Goal: Task Accomplishment & Management: Use online tool/utility

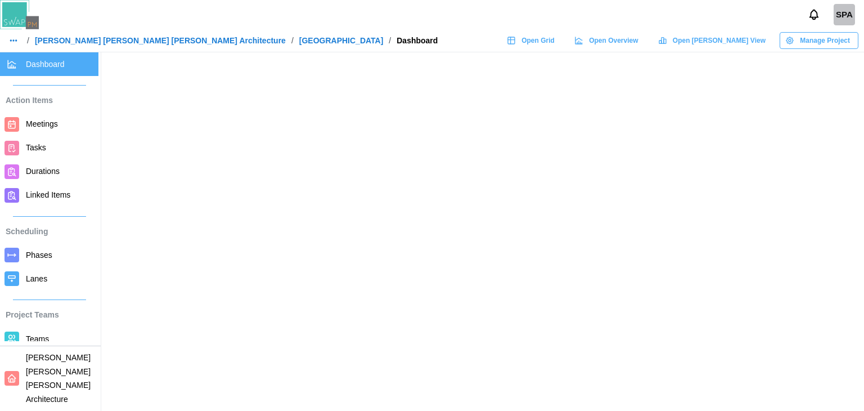
click at [718, 46] on span "Open Gantt View" at bounding box center [719, 41] width 93 height 16
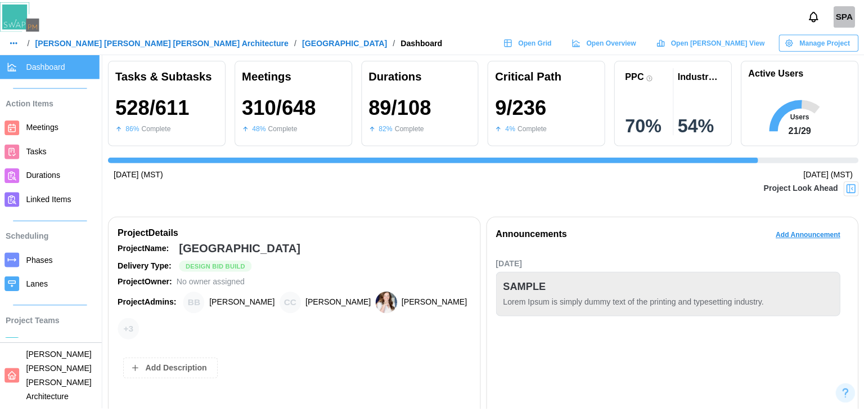
scroll to position [0, 7762]
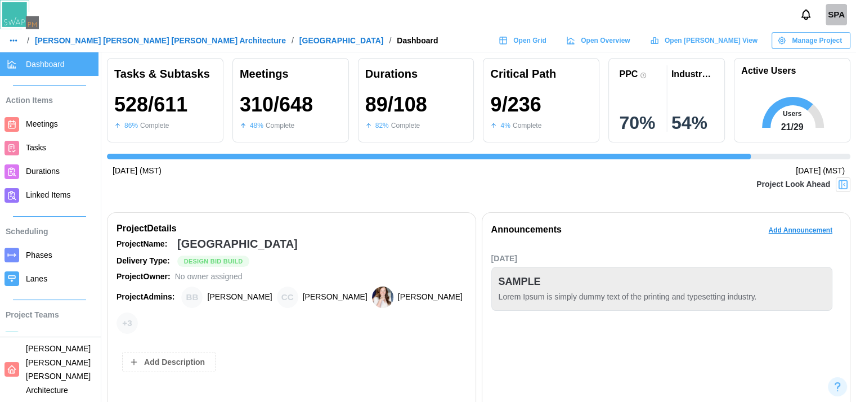
click at [42, 345] on span "Teams" at bounding box center [60, 339] width 68 height 14
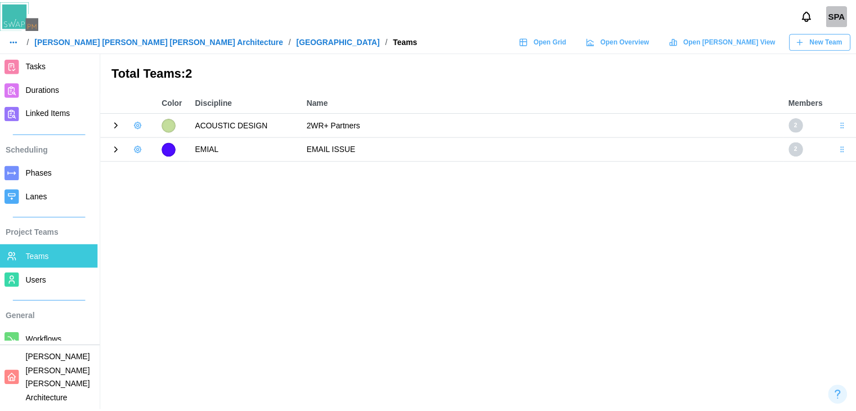
scroll to position [87, 0]
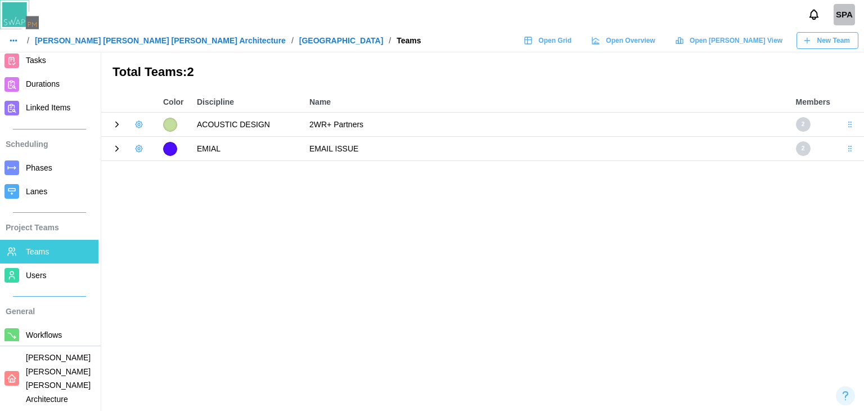
click at [52, 332] on span "Workflows" at bounding box center [44, 334] width 36 height 9
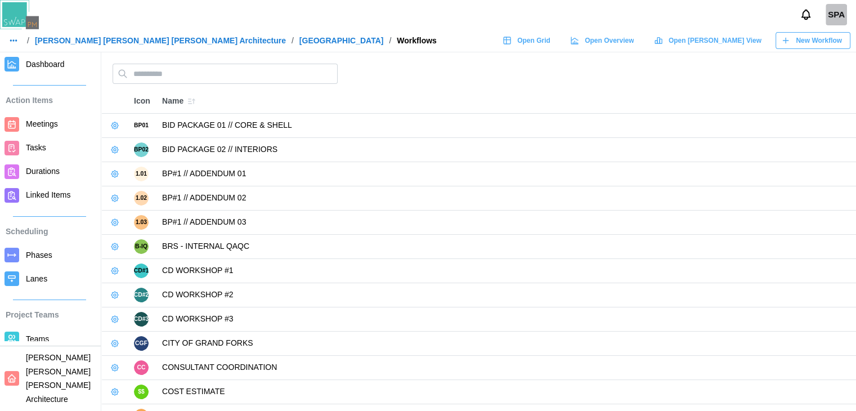
scroll to position [113, 0]
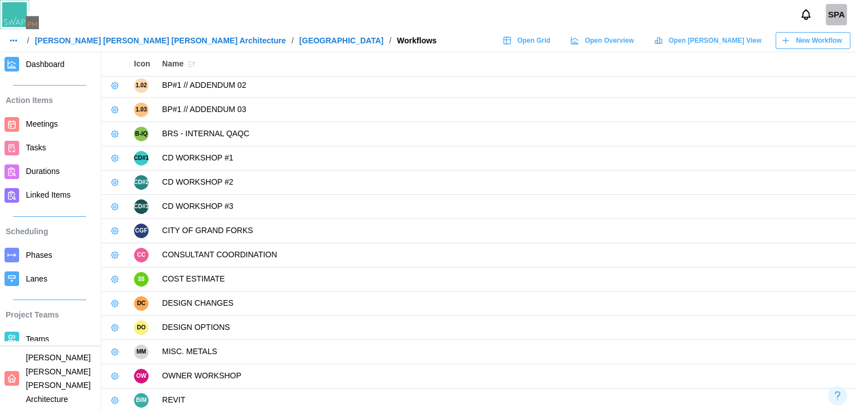
click at [39, 156] on link "Tasks" at bounding box center [49, 148] width 98 height 24
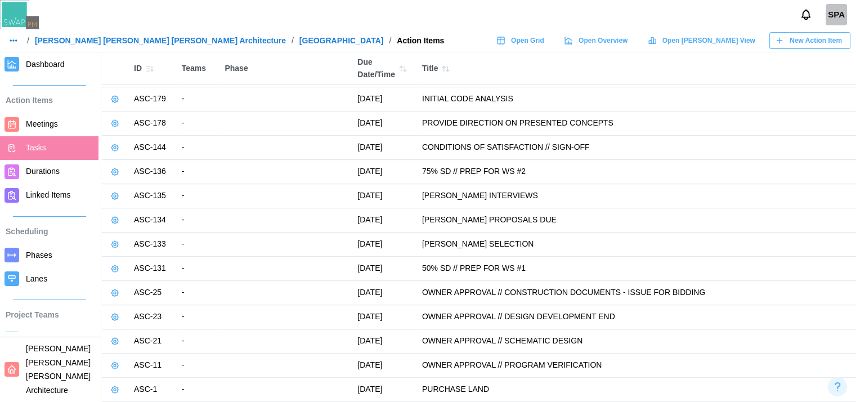
scroll to position [20279, 0]
click at [544, 35] on span "Open Grid" at bounding box center [527, 41] width 33 height 16
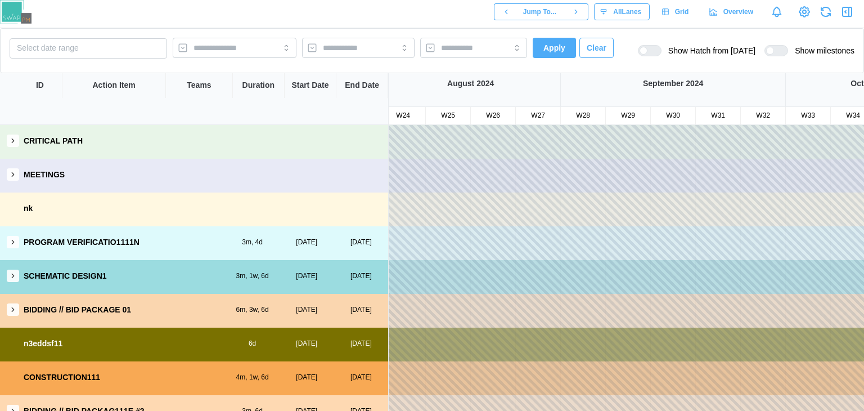
scroll to position [0, 1062]
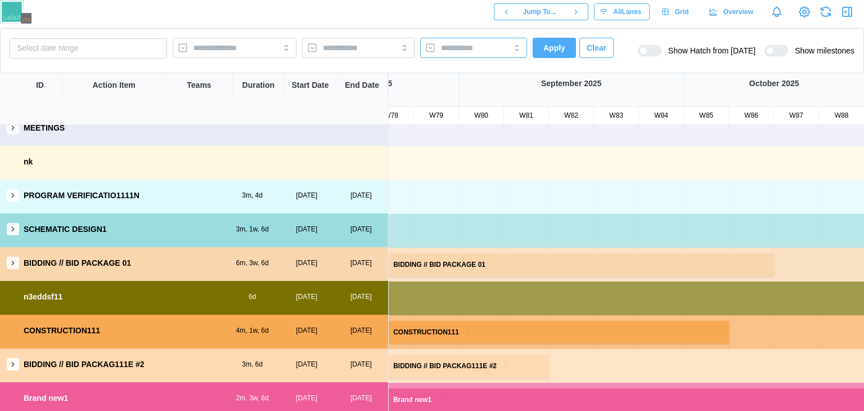
click at [483, 44] on input "search" at bounding box center [463, 47] width 45 height 9
click at [618, 73] on div "[DATE]" at bounding box center [571, 89] width 225 height 33
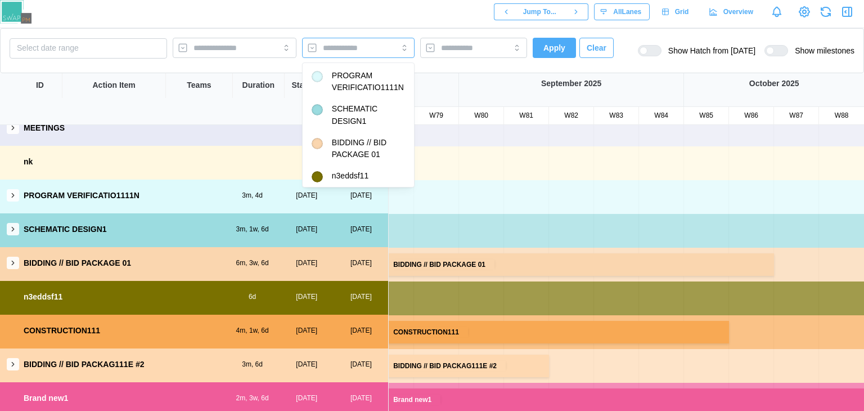
click at [356, 55] on div at bounding box center [346, 47] width 53 height 19
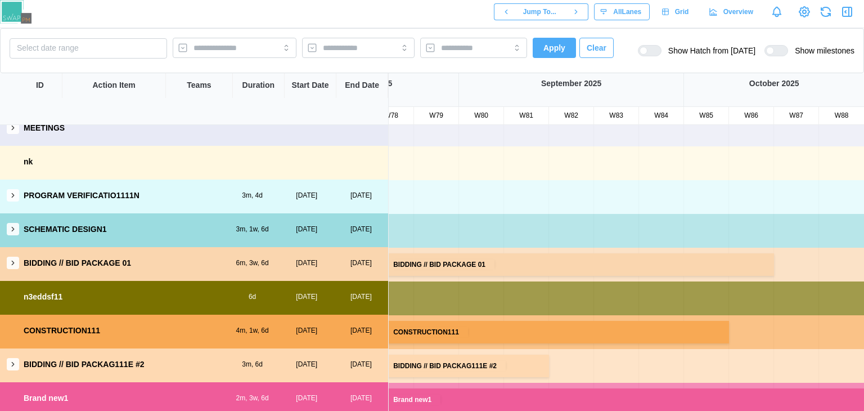
click at [629, 64] on div "Select date range Apply Clear Show Hatch from [DATE] Show milestones" at bounding box center [432, 50] width 864 height 45
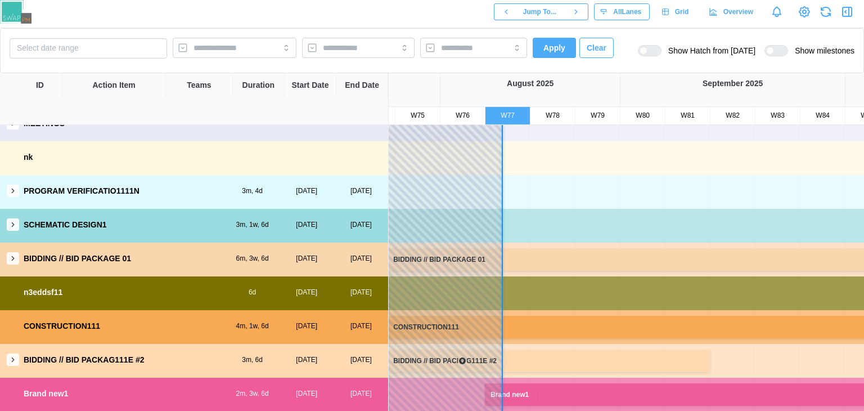
scroll to position [0, 3325]
click at [648, 47] on div at bounding box center [644, 51] width 8 height 8
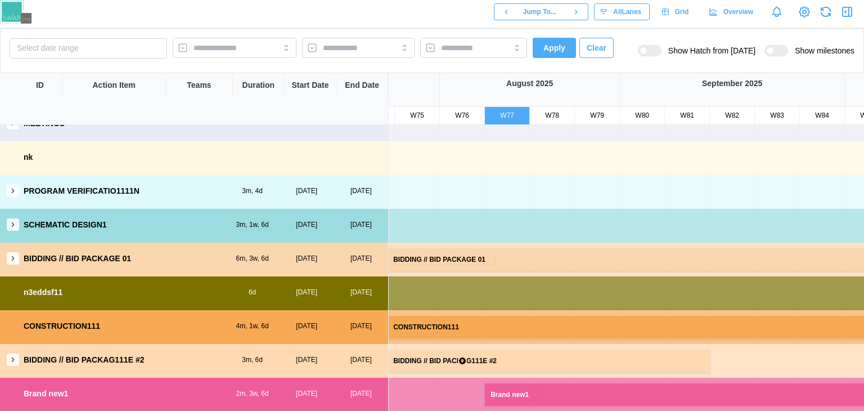
click at [661, 47] on div at bounding box center [655, 51] width 14 height 10
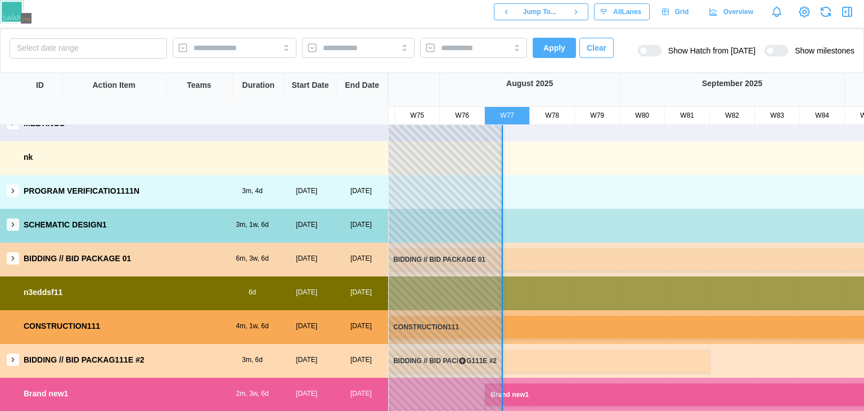
click at [786, 54] on div at bounding box center [777, 50] width 24 height 11
click at [786, 54] on div at bounding box center [781, 51] width 14 height 10
click at [101, 47] on button "Select date range" at bounding box center [89, 48] width 158 height 20
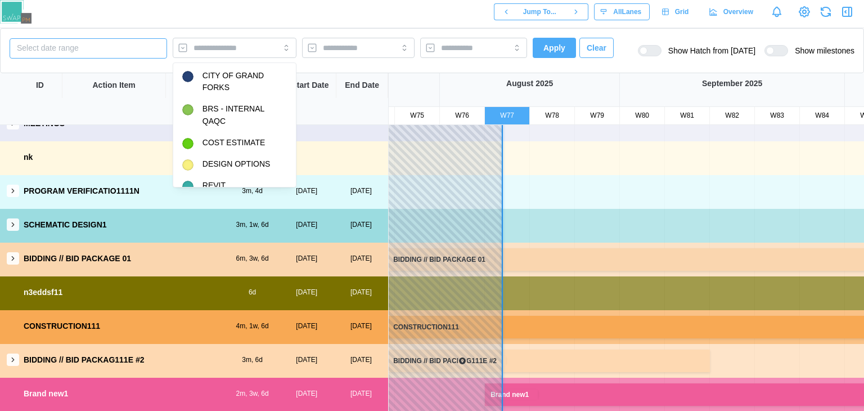
click at [198, 50] on input "search" at bounding box center [225, 47] width 62 height 9
click at [250, 48] on input "search" at bounding box center [225, 47] width 62 height 9
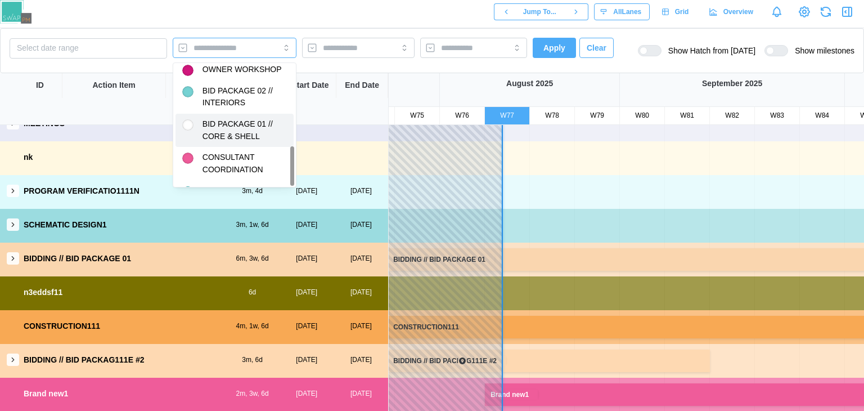
scroll to position [259, 0]
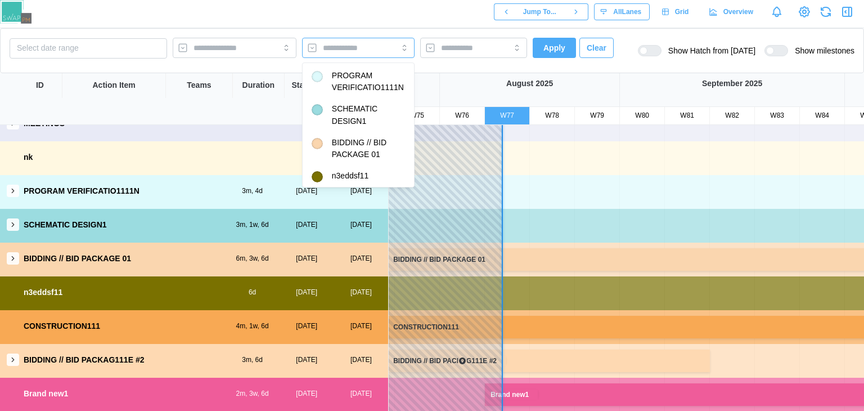
click at [339, 49] on input "search" at bounding box center [348, 47] width 51 height 9
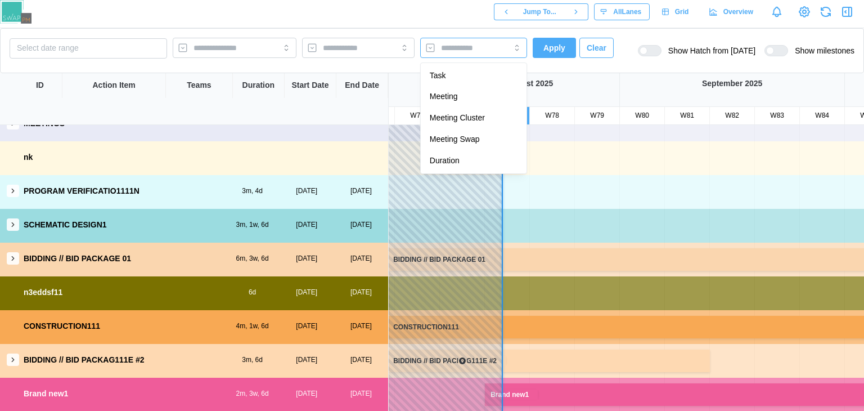
click at [443, 38] on div at bounding box center [462, 47] width 48 height 19
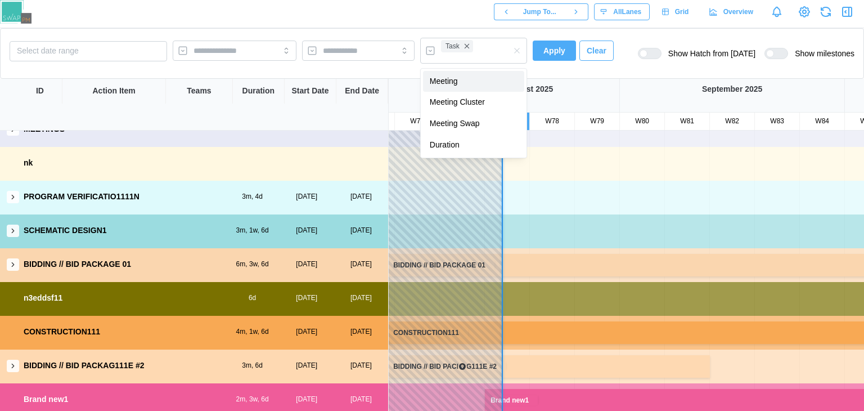
click at [553, 49] on span "Apply" at bounding box center [555, 50] width 22 height 19
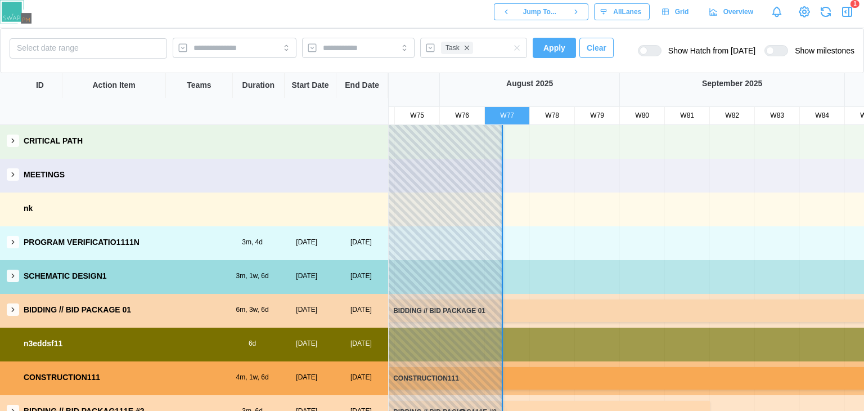
scroll to position [51, 3325]
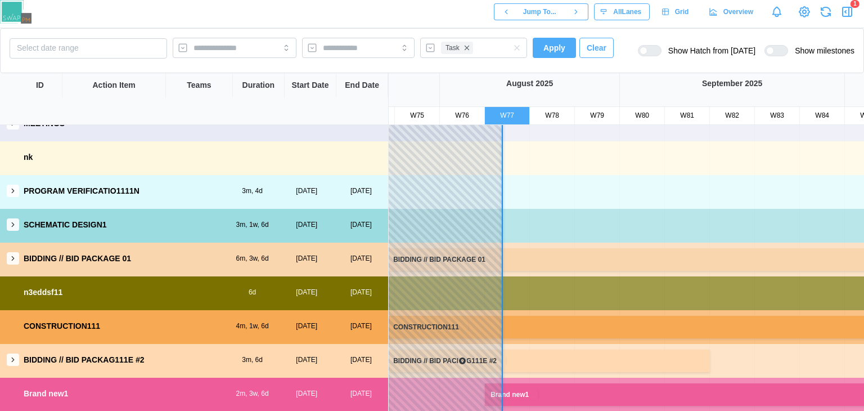
click at [9, 222] on icon "button" at bounding box center [13, 225] width 8 height 8
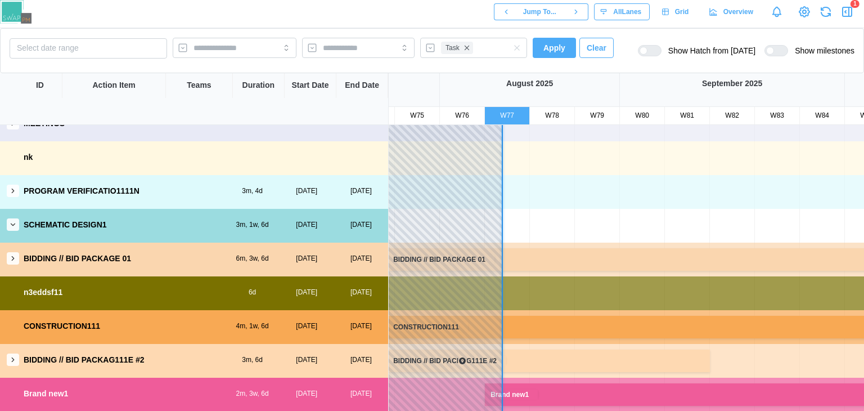
click at [8, 257] on button "button" at bounding box center [13, 258] width 12 height 12
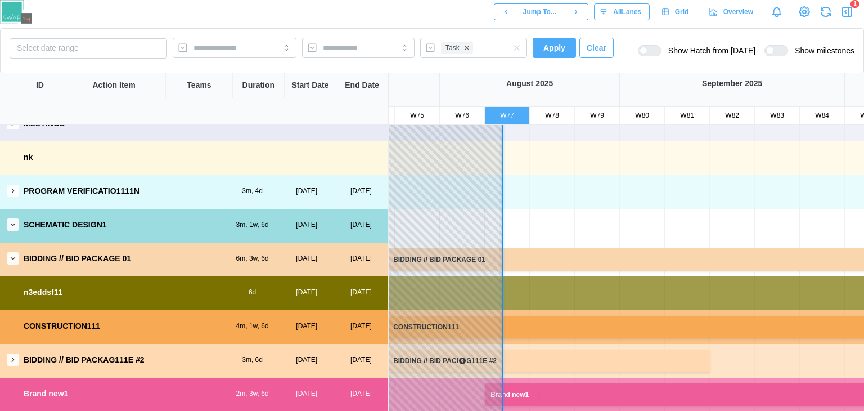
click at [12, 257] on icon "button" at bounding box center [13, 258] width 8 height 8
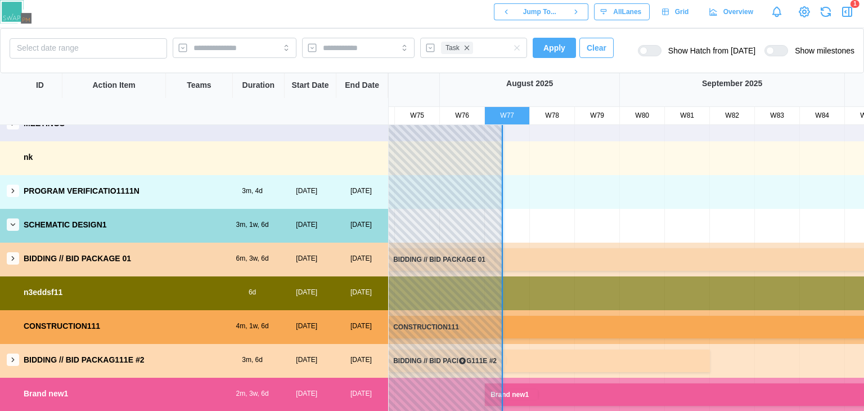
click at [12, 257] on icon "button" at bounding box center [13, 258] width 8 height 8
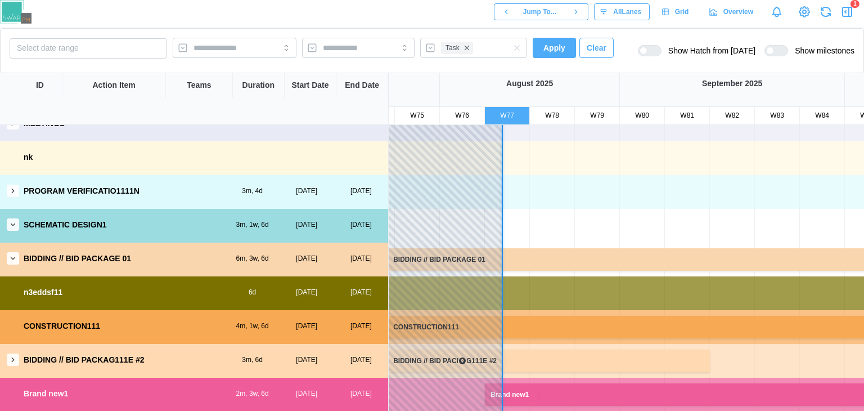
click at [12, 257] on icon "button" at bounding box center [13, 258] width 8 height 8
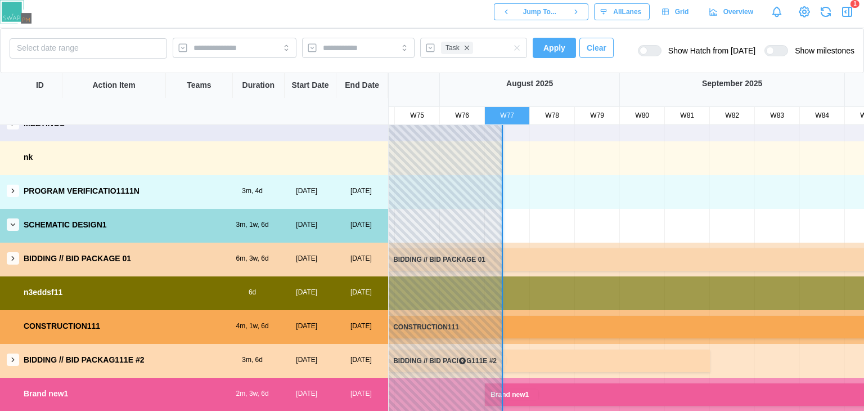
click at [12, 257] on icon "button" at bounding box center [13, 258] width 8 height 8
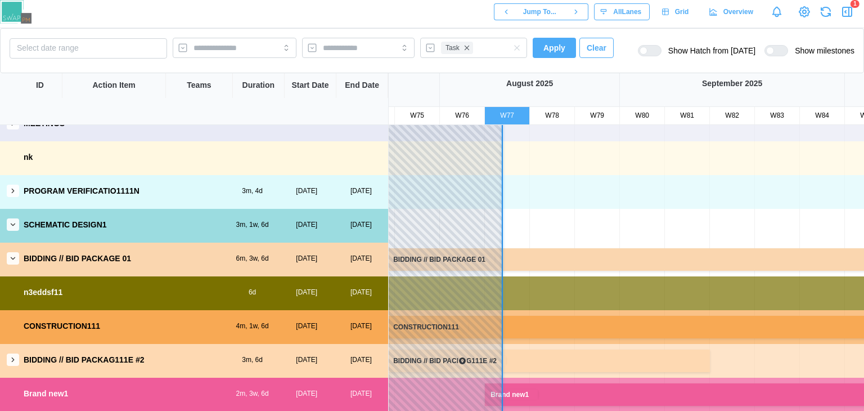
click at [15, 194] on button "button" at bounding box center [13, 191] width 12 height 12
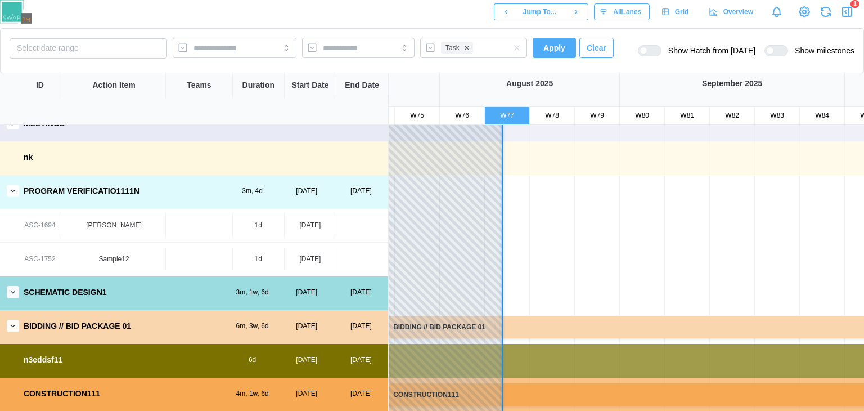
scroll to position [119, 3325]
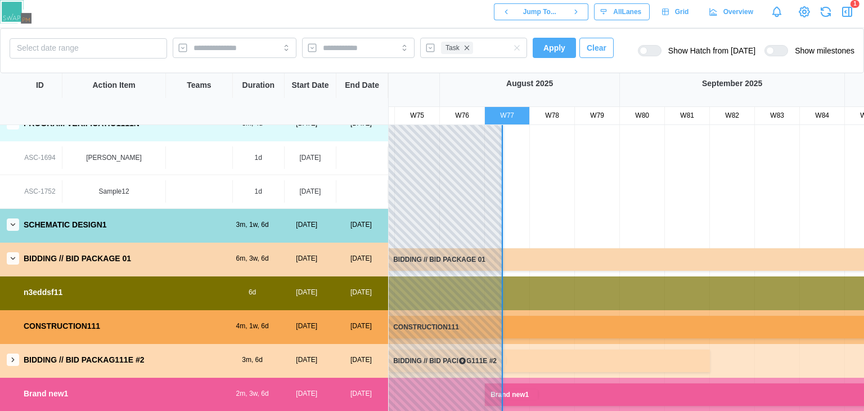
click at [9, 365] on button "button" at bounding box center [13, 359] width 12 height 12
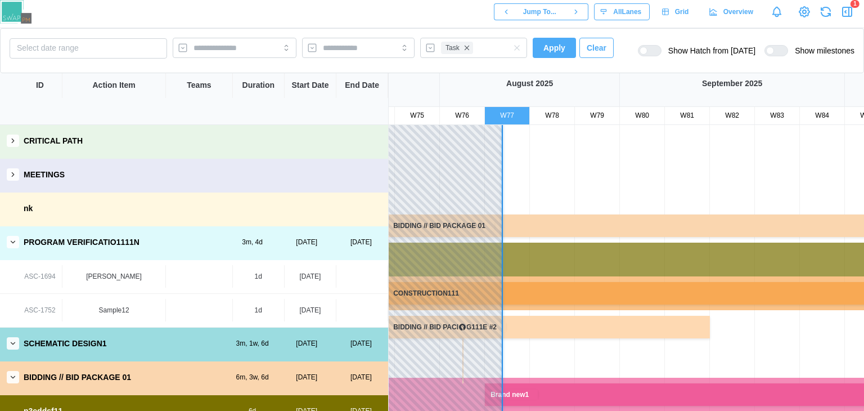
scroll to position [0, 3325]
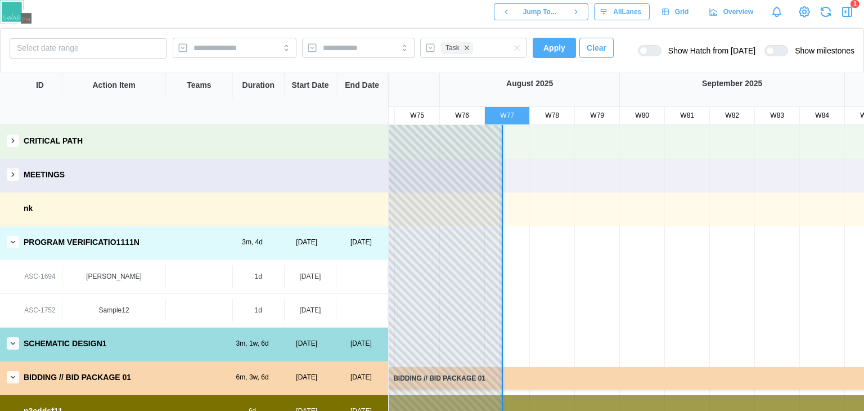
click at [23, 179] on div "MEETINGS" at bounding box center [194, 175] width 388 height 32
click at [17, 178] on button "button" at bounding box center [13, 174] width 12 height 12
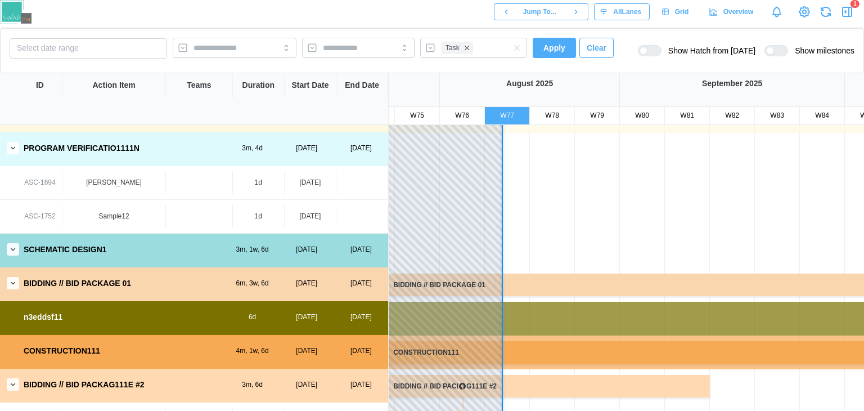
scroll to position [152, 3325]
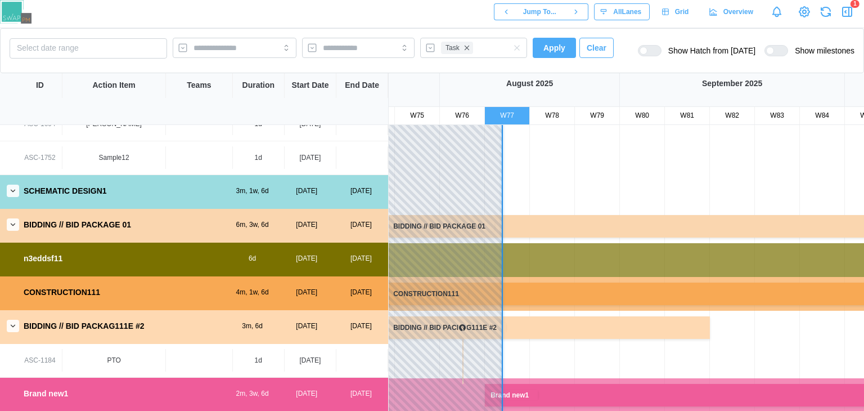
click at [17, 223] on button "button" at bounding box center [13, 224] width 12 height 12
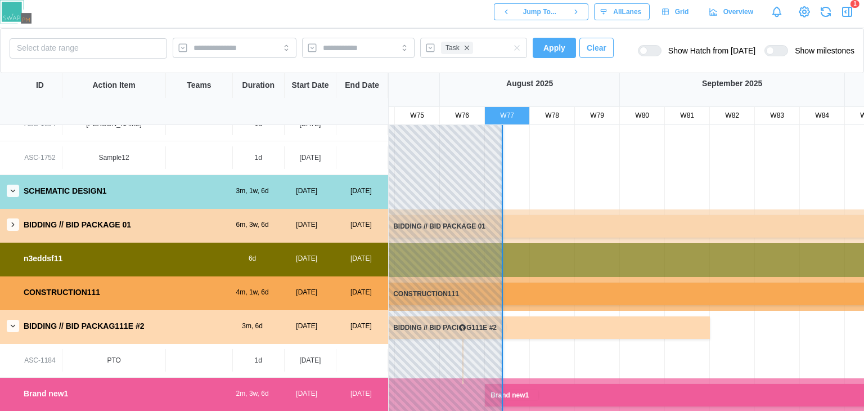
click at [17, 223] on button "button" at bounding box center [13, 224] width 12 height 12
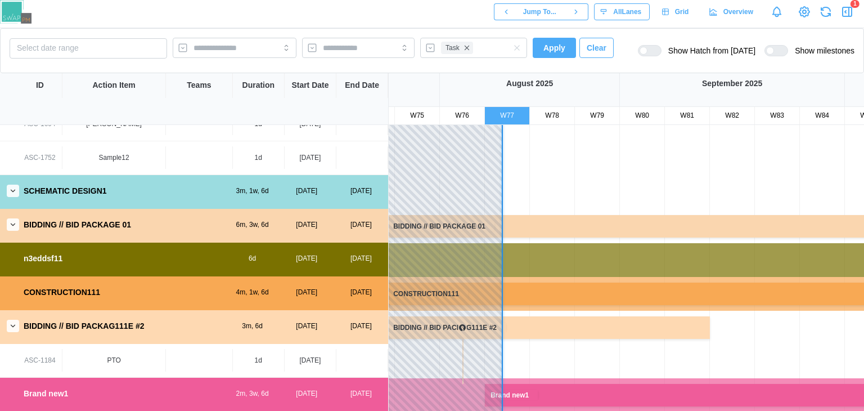
click at [17, 223] on button "button" at bounding box center [13, 224] width 12 height 12
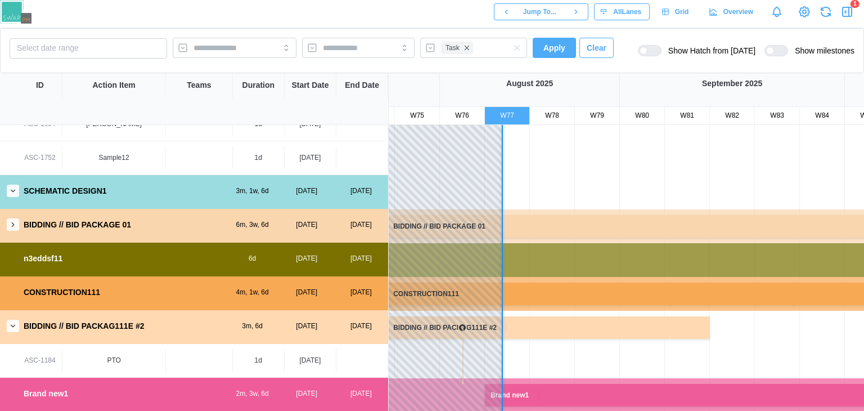
click at [17, 223] on button "button" at bounding box center [13, 224] width 12 height 12
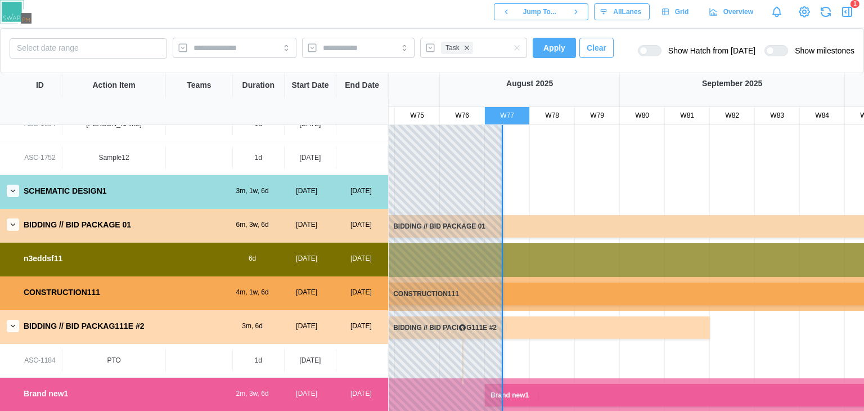
click at [17, 223] on button "button" at bounding box center [13, 224] width 12 height 12
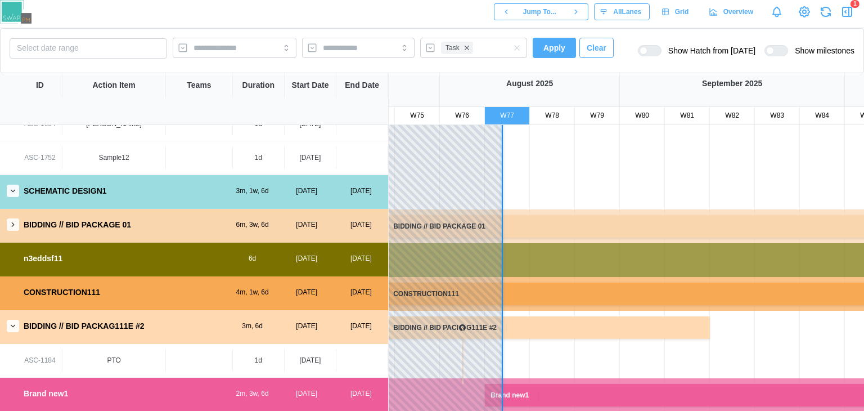
click at [13, 323] on icon "button" at bounding box center [13, 326] width 8 height 8
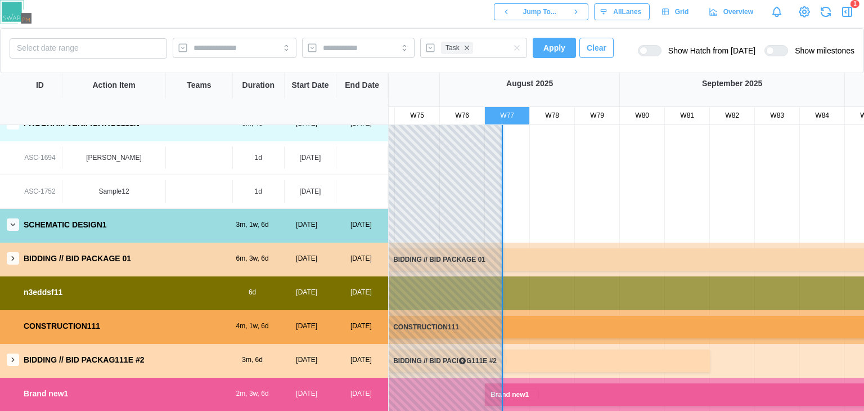
scroll to position [0, 3325]
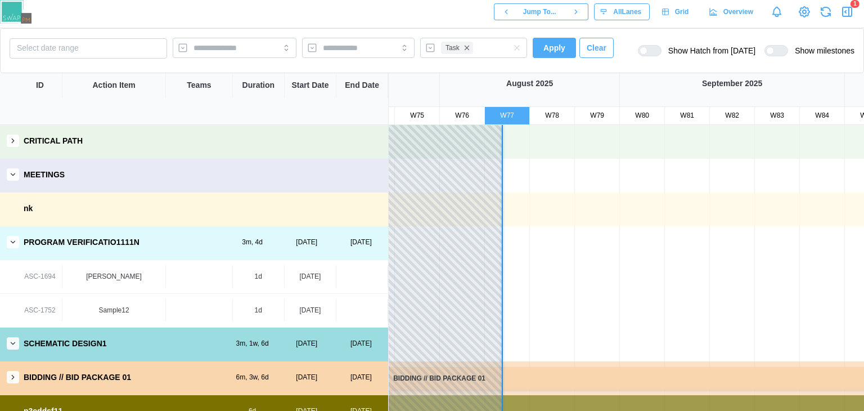
click at [14, 347] on div "SCHEMATIC DESIGN1 3m, 1w, 6d [DATE] [DATE]" at bounding box center [194, 344] width 388 height 32
click at [14, 347] on icon "button" at bounding box center [13, 343] width 8 height 8
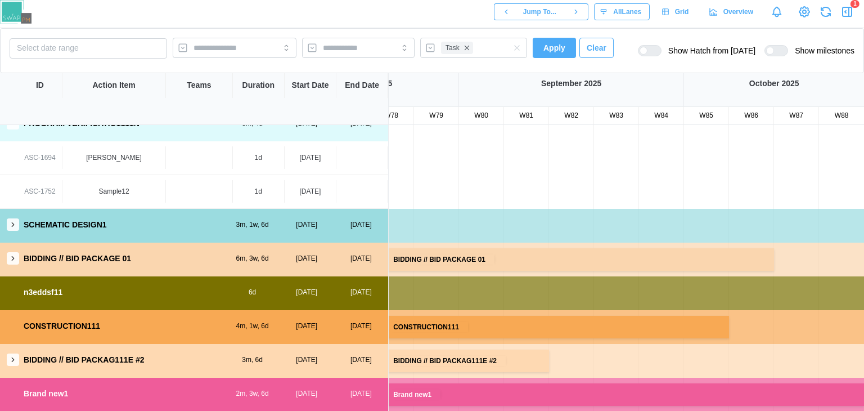
scroll to position [0, 3486]
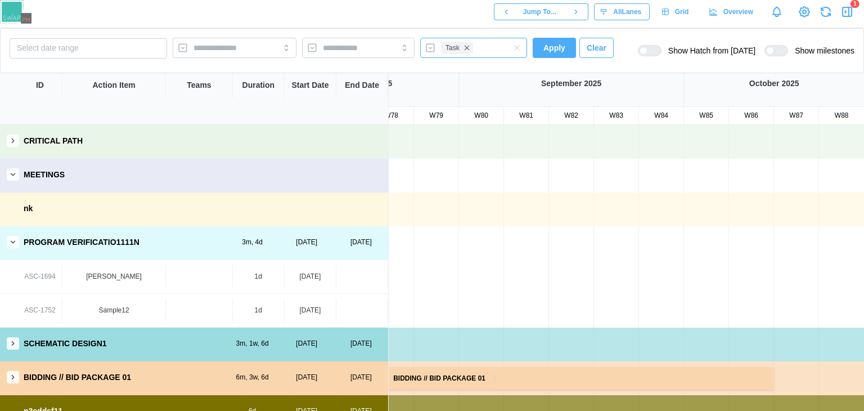
click at [488, 49] on div "Task" at bounding box center [473, 48] width 107 height 20
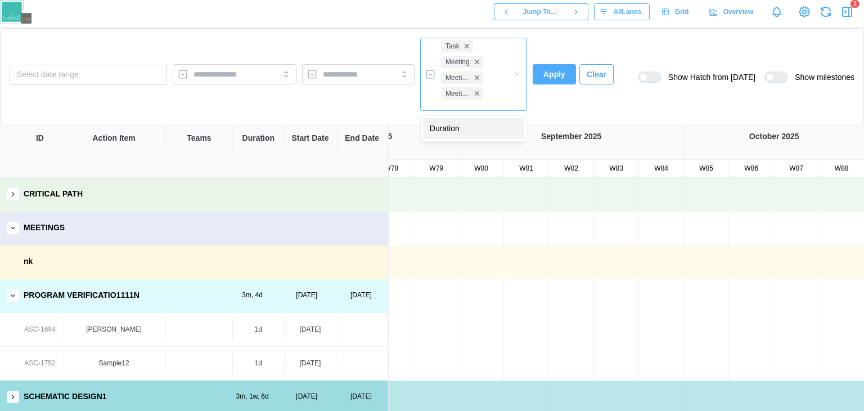
drag, startPoint x: 457, startPoint y: 106, endPoint x: 447, endPoint y: 134, distance: 29.4
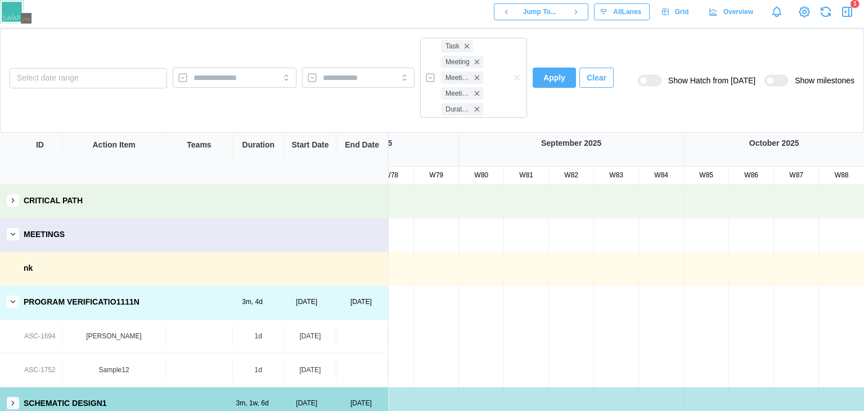
click at [545, 79] on span "Apply" at bounding box center [555, 77] width 22 height 19
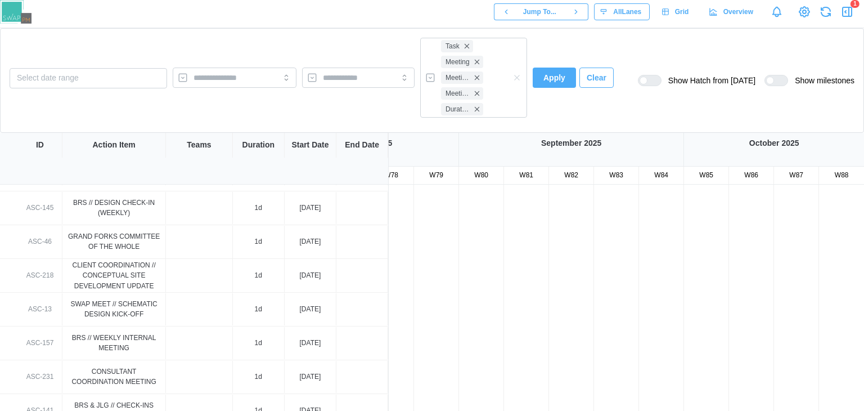
scroll to position [533, 3486]
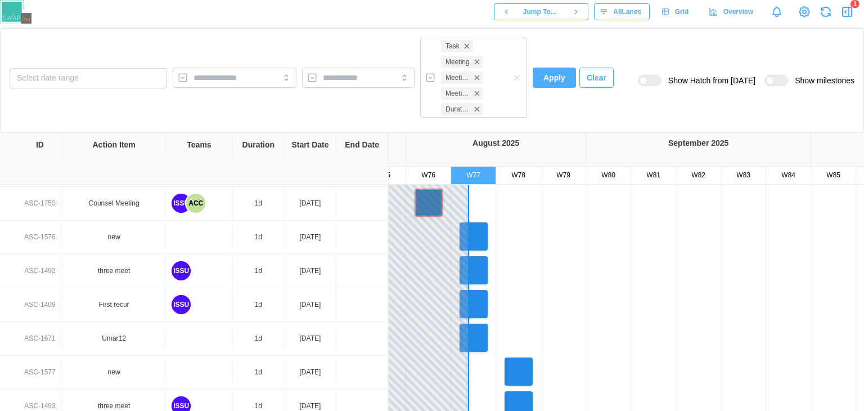
click at [306, 342] on div "[DATE]" at bounding box center [310, 338] width 21 height 11
click at [110, 338] on div "Umar12" at bounding box center [114, 338] width 94 height 11
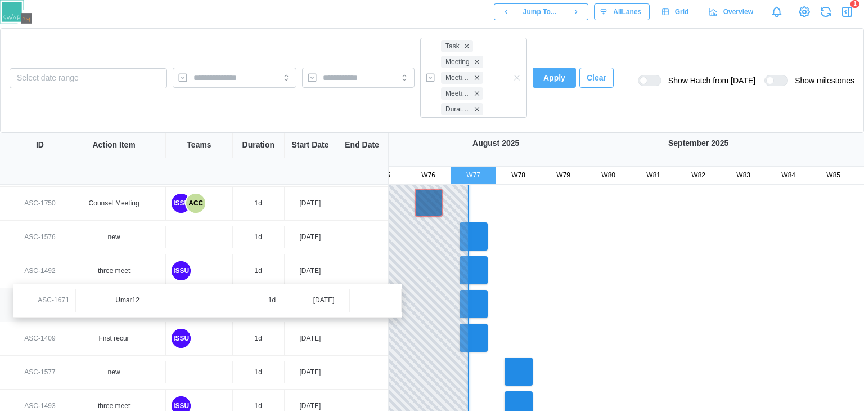
drag, startPoint x: 106, startPoint y: 339, endPoint x: 119, endPoint y: 297, distance: 43.8
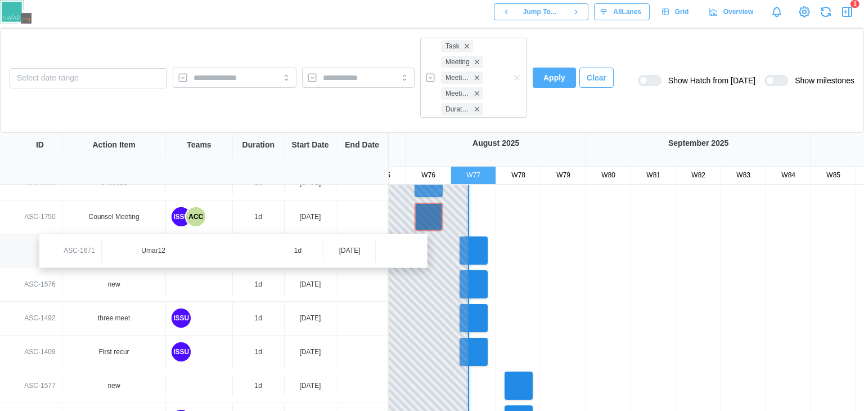
drag, startPoint x: 115, startPoint y: 306, endPoint x: 161, endPoint y: 251, distance: 71.5
drag, startPoint x: 113, startPoint y: 282, endPoint x: 114, endPoint y: 238, distance: 43.9
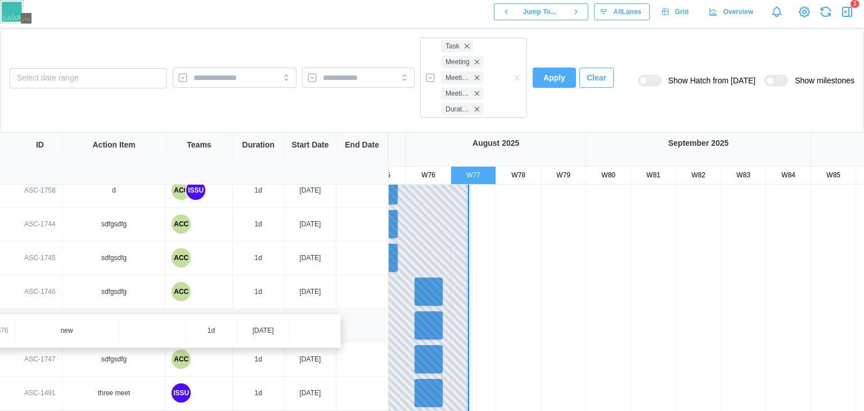
drag, startPoint x: 119, startPoint y: 248, endPoint x: 93, endPoint y: 347, distance: 101.7
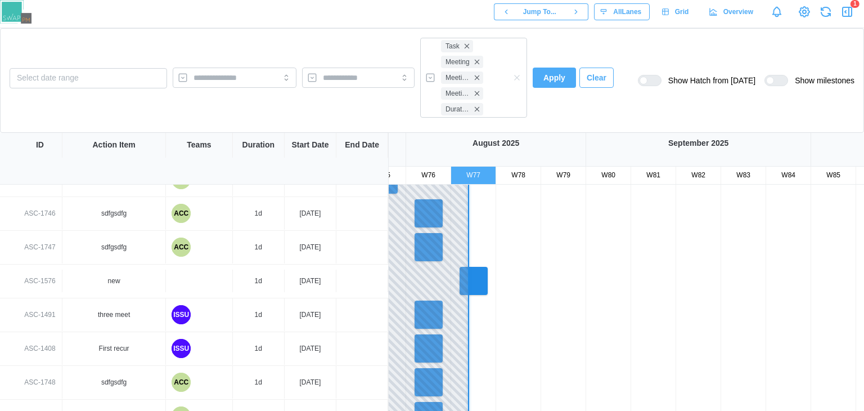
click at [593, 81] on span "Clear" at bounding box center [597, 77] width 20 height 19
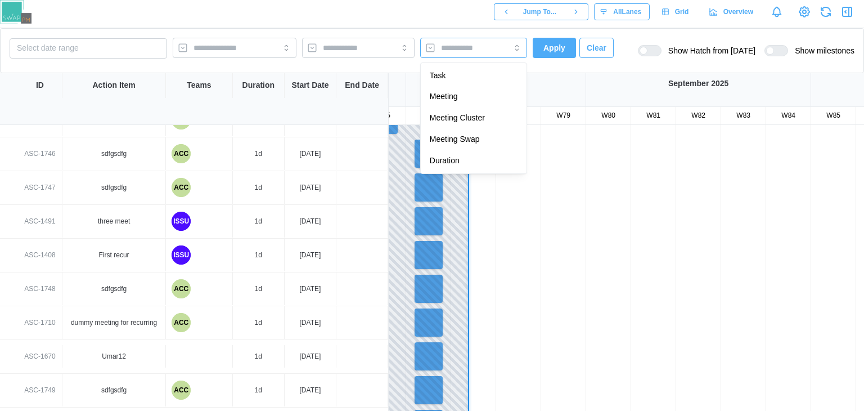
drag, startPoint x: 482, startPoint y: 57, endPoint x: 471, endPoint y: 51, distance: 13.1
click at [471, 51] on div at bounding box center [473, 48] width 107 height 20
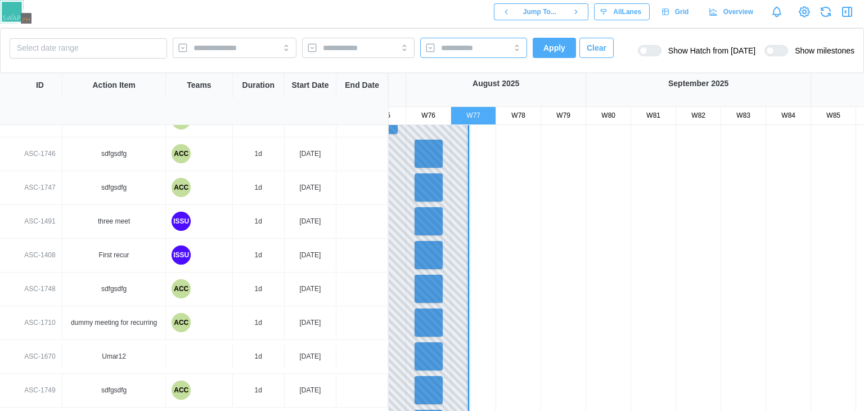
click at [471, 51] on input "search" at bounding box center [463, 47] width 45 height 9
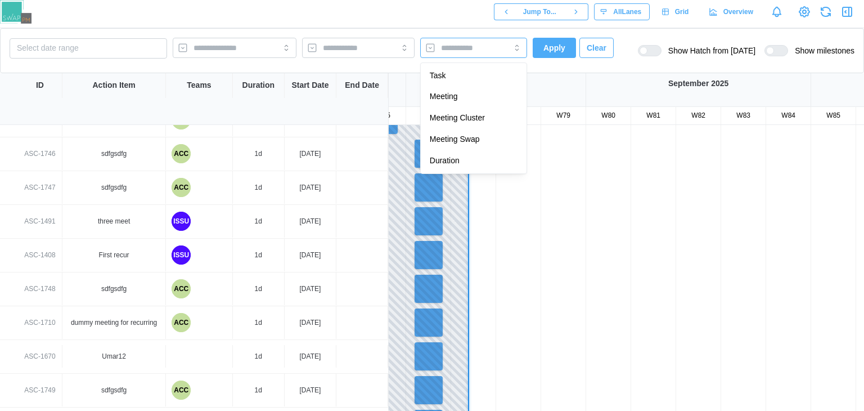
click at [471, 51] on input "search" at bounding box center [463, 47] width 45 height 9
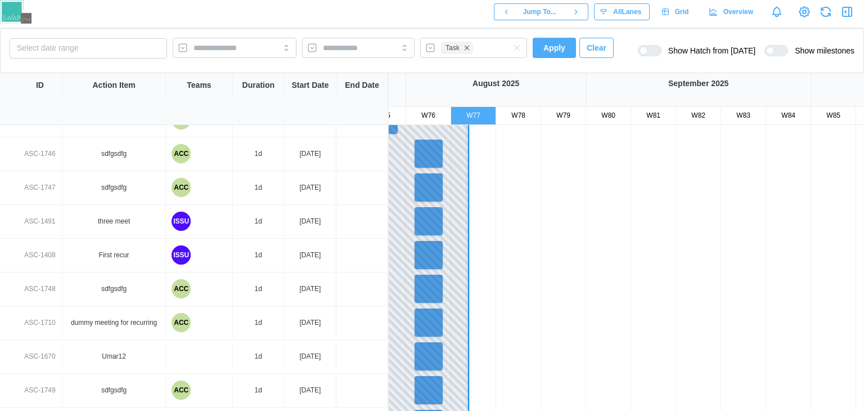
click at [558, 46] on span "Apply" at bounding box center [555, 47] width 22 height 19
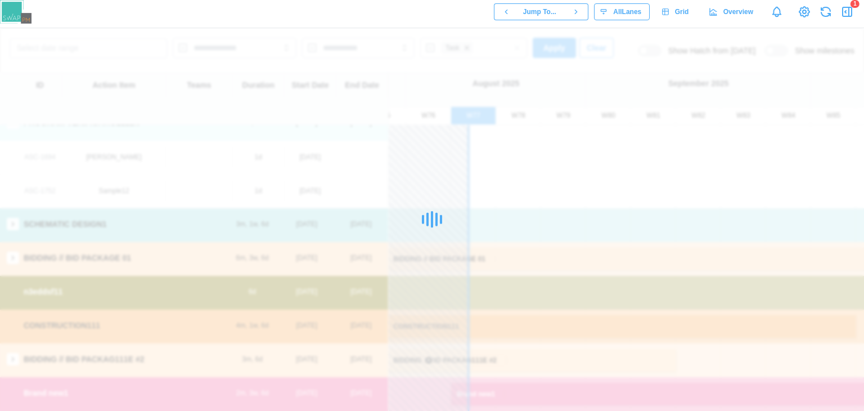
scroll to position [119, 3359]
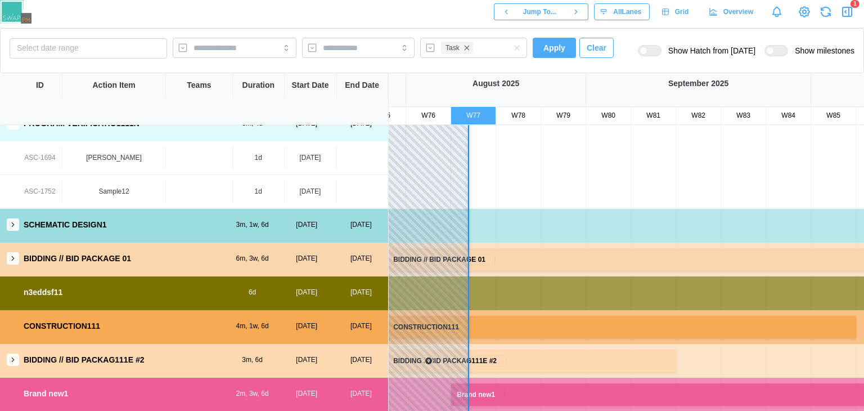
click at [539, 49] on button "Apply" at bounding box center [554, 48] width 43 height 20
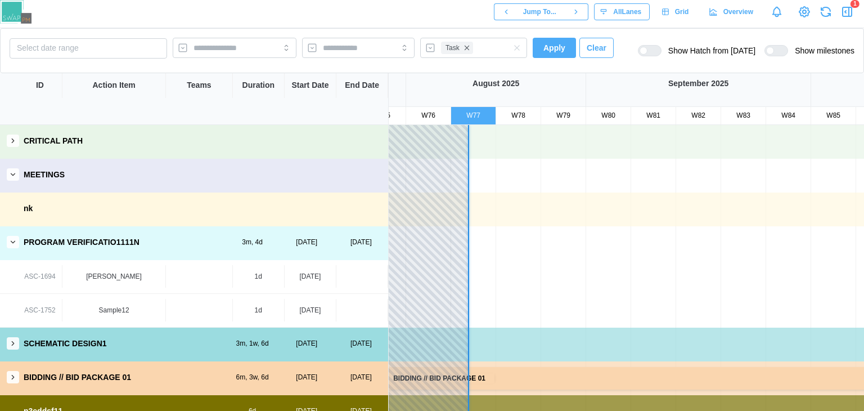
scroll to position [0, 0]
click at [16, 142] on icon "button" at bounding box center [13, 141] width 8 height 8
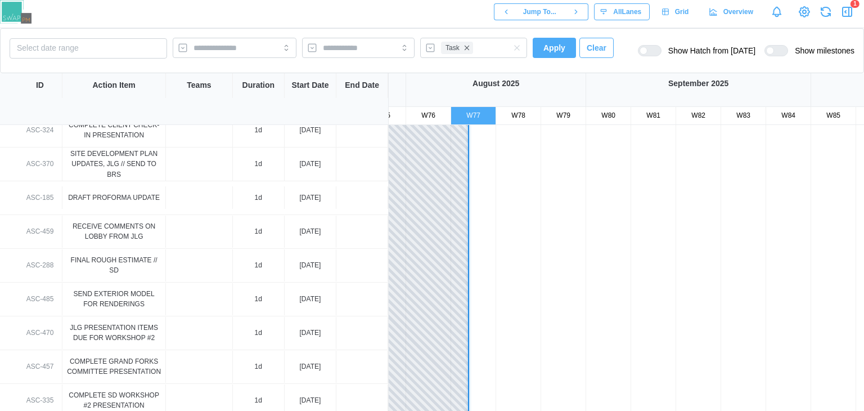
scroll to position [757, 0]
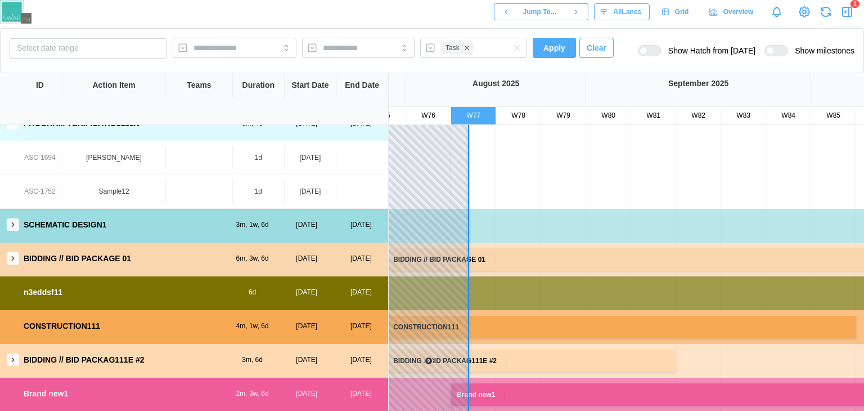
click at [16, 356] on icon "button" at bounding box center [13, 360] width 8 height 8
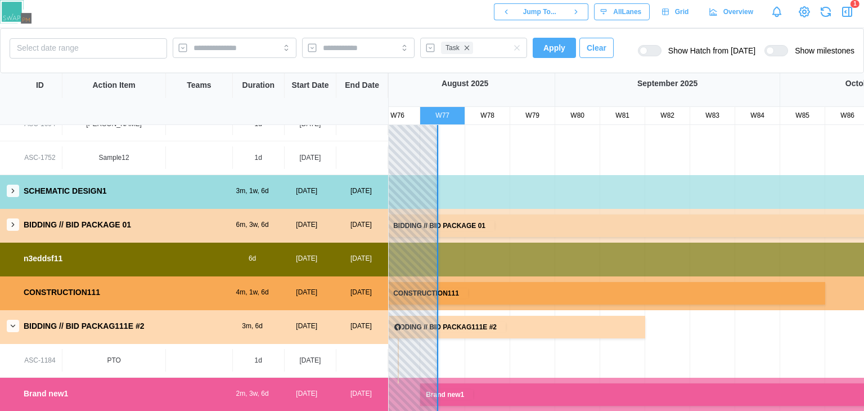
drag, startPoint x: 476, startPoint y: 347, endPoint x: 445, endPoint y: 333, distance: 33.5
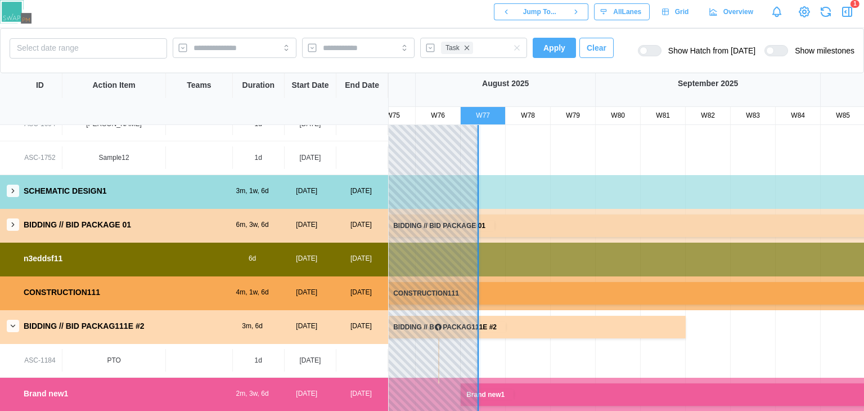
scroll to position [2648, 3349]
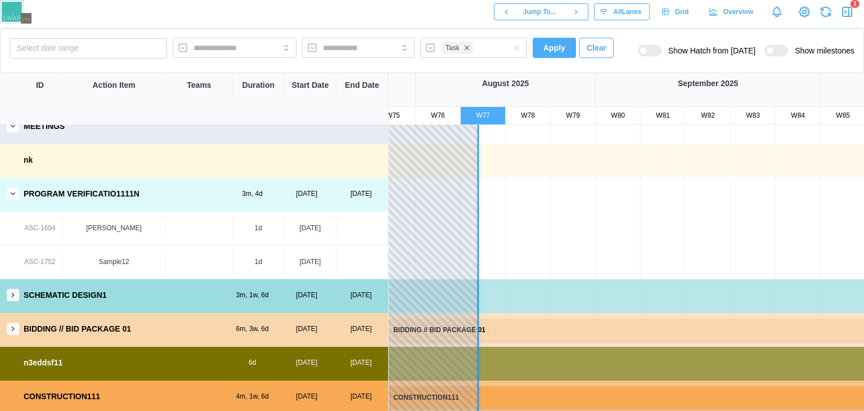
click at [8, 289] on button "button" at bounding box center [13, 295] width 12 height 12
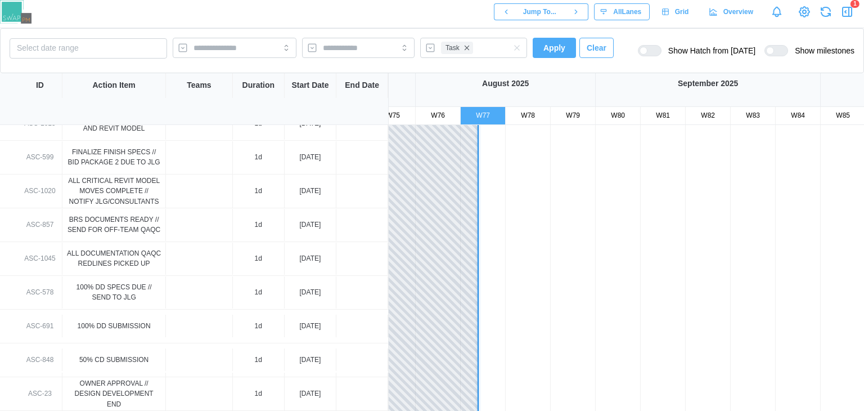
scroll to position [1859, 3349]
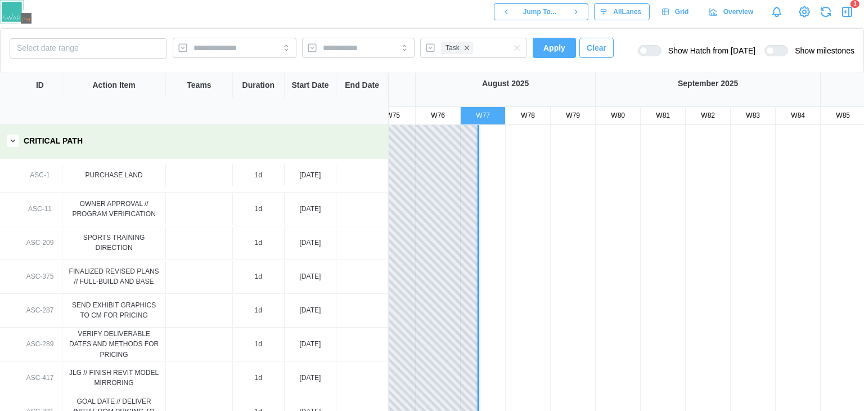
click at [21, 145] on div "CRITICAL PATH" at bounding box center [194, 141] width 388 height 32
click at [17, 144] on button "button" at bounding box center [13, 140] width 12 height 12
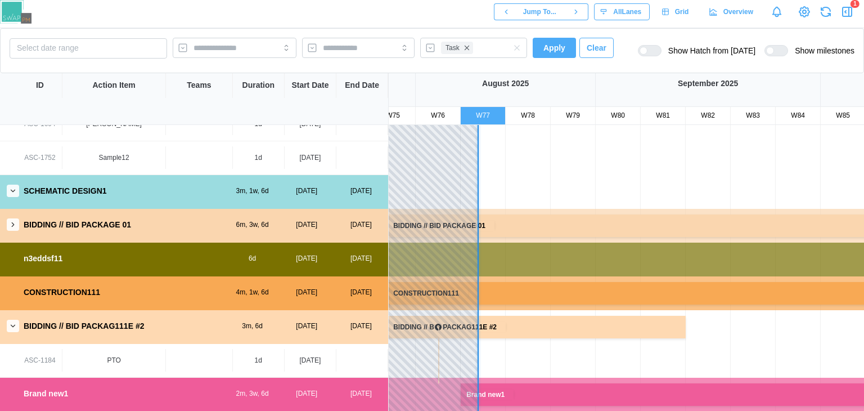
click at [846, 12] on icon "button" at bounding box center [845, 12] width 1 height 2
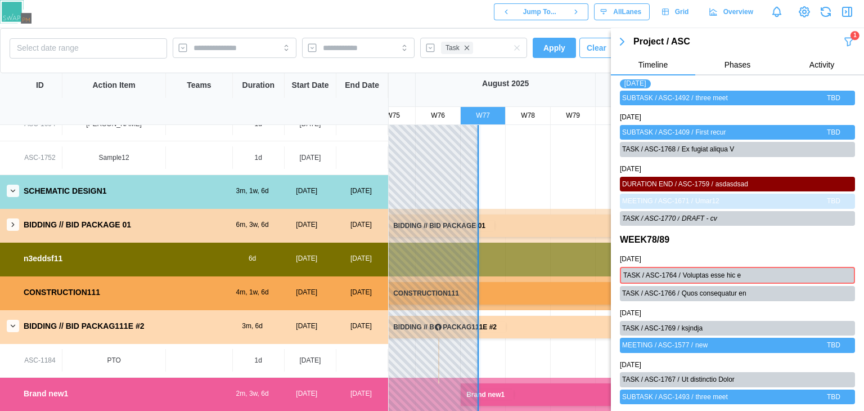
click at [844, 36] on icon "button" at bounding box center [849, 42] width 11 height 14
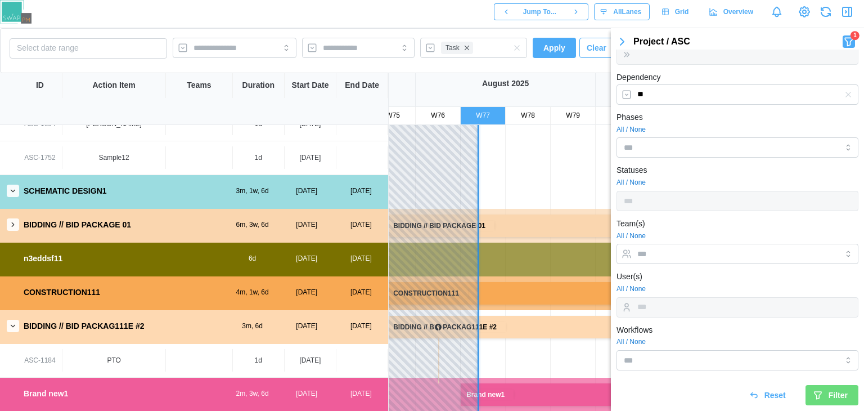
click at [815, 392] on icon "submit" at bounding box center [818, 395] width 7 height 7
click at [622, 40] on icon "button" at bounding box center [622, 41] width 3 height 7
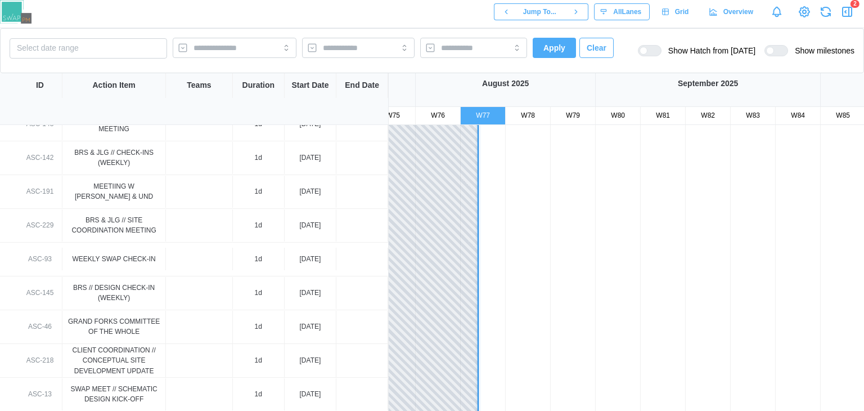
click at [840, 4] on button "button" at bounding box center [848, 12] width 16 height 16
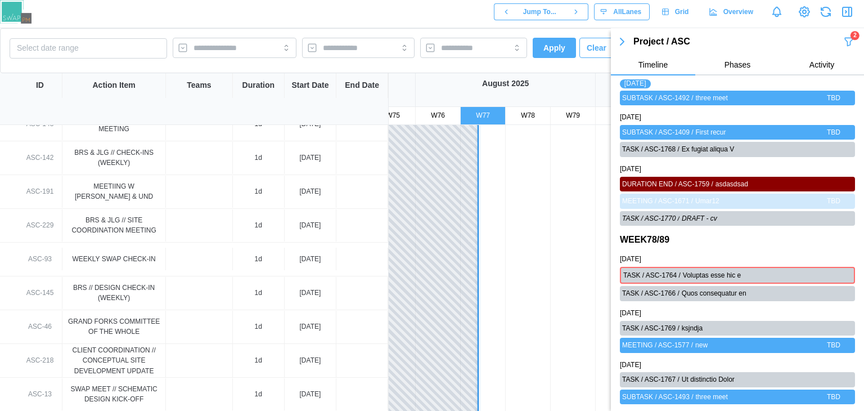
click at [631, 36] on button "button" at bounding box center [622, 42] width 23 height 16
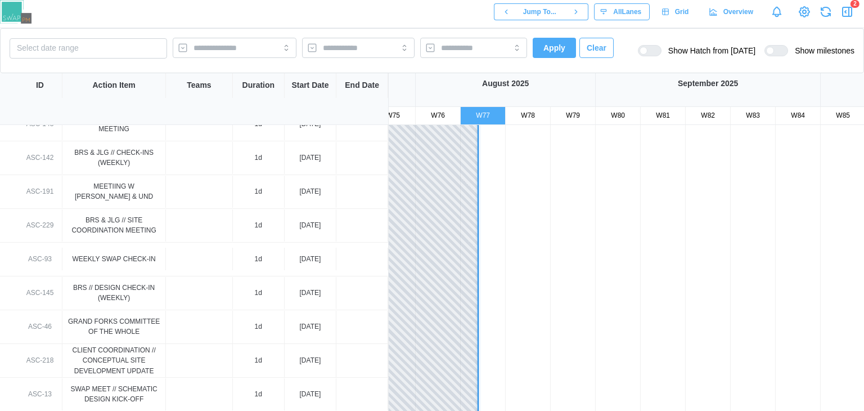
click at [852, 14] on icon "button" at bounding box center [847, 11] width 9 height 9
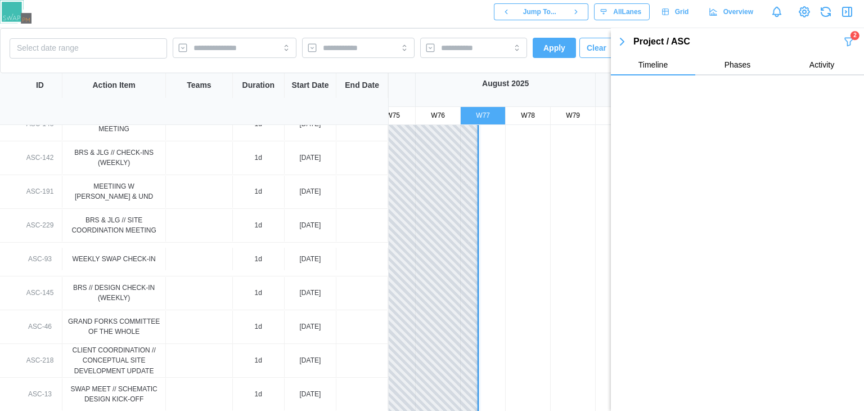
scroll to position [38401, 0]
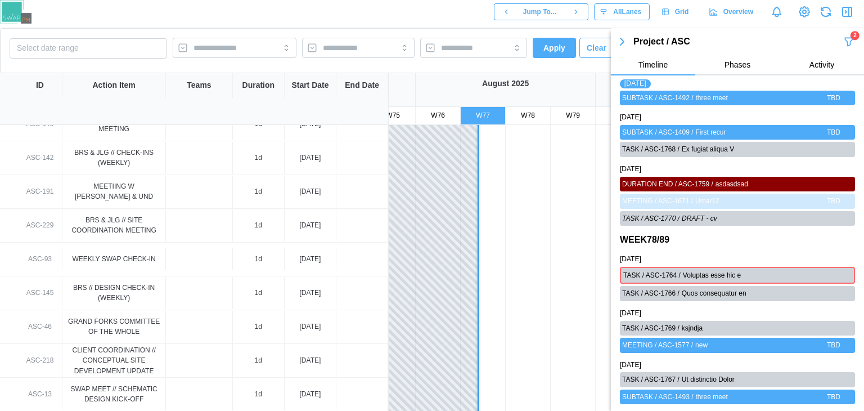
click at [620, 41] on icon "button" at bounding box center [623, 42] width 14 height 14
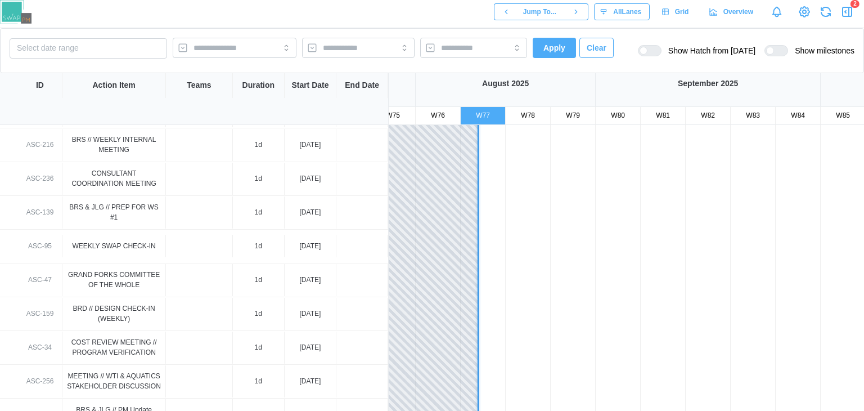
scroll to position [355, 3349]
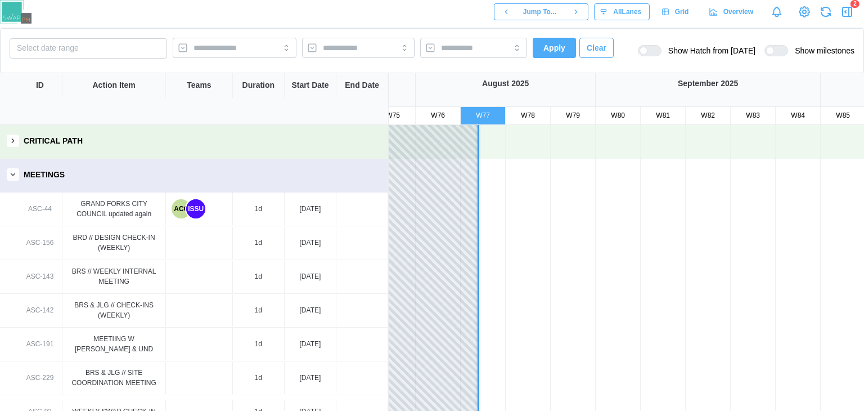
click at [14, 180] on button "button" at bounding box center [13, 174] width 12 height 12
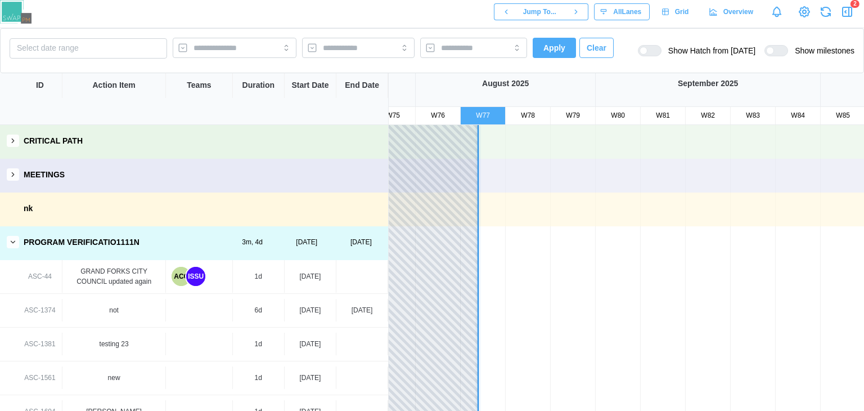
click at [15, 247] on button "button" at bounding box center [13, 242] width 12 height 12
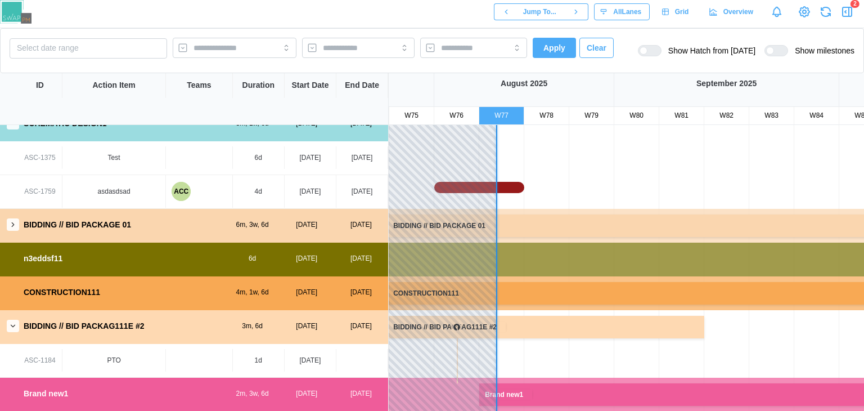
scroll to position [0, 3324]
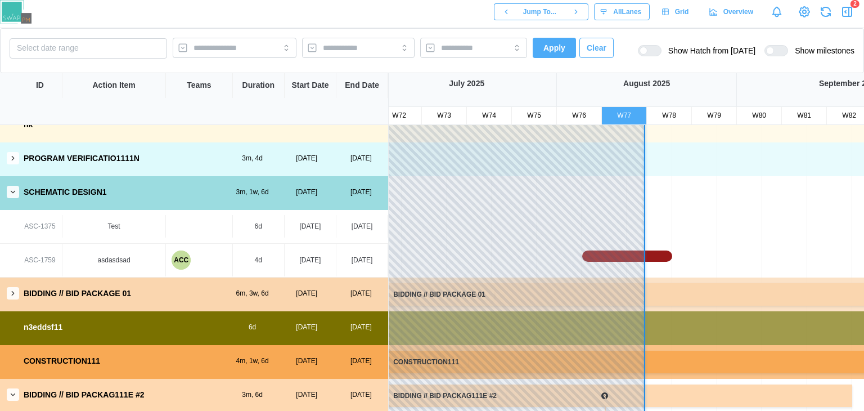
scroll to position [0, 3183]
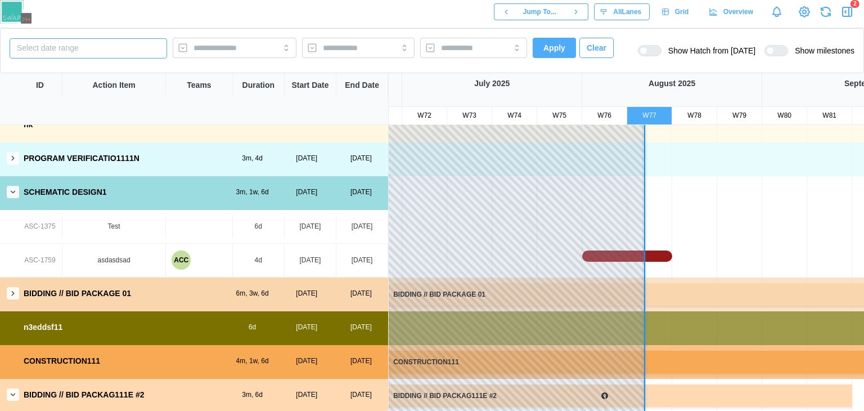
click at [122, 55] on button "Select date range" at bounding box center [89, 48] width 158 height 20
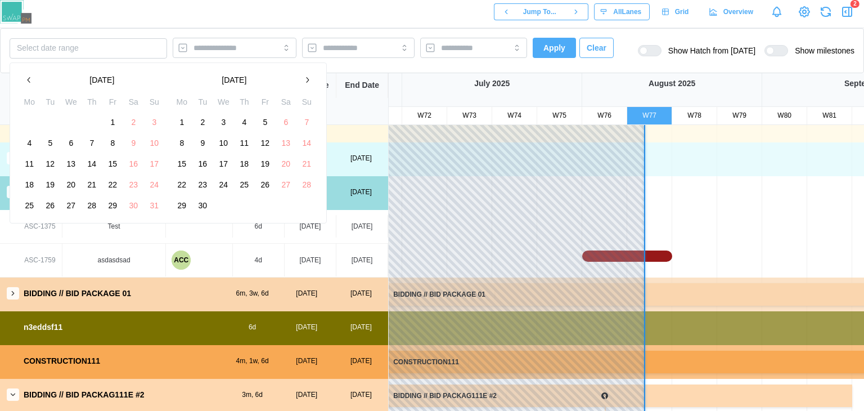
click at [182, 165] on button "15" at bounding box center [182, 164] width 20 height 20
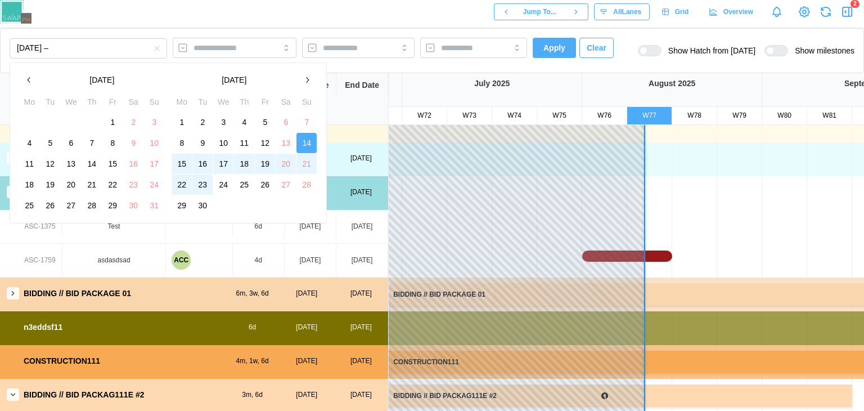
click at [202, 183] on button "23" at bounding box center [202, 184] width 20 height 20
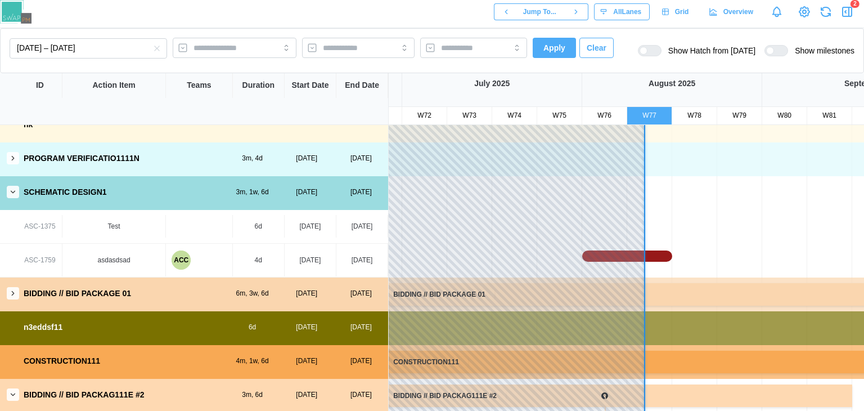
click at [556, 53] on span "Apply" at bounding box center [555, 47] width 22 height 19
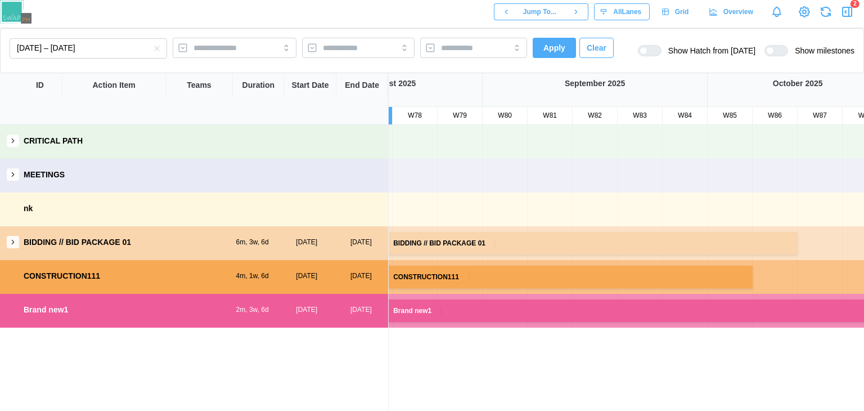
scroll to position [0, 3444]
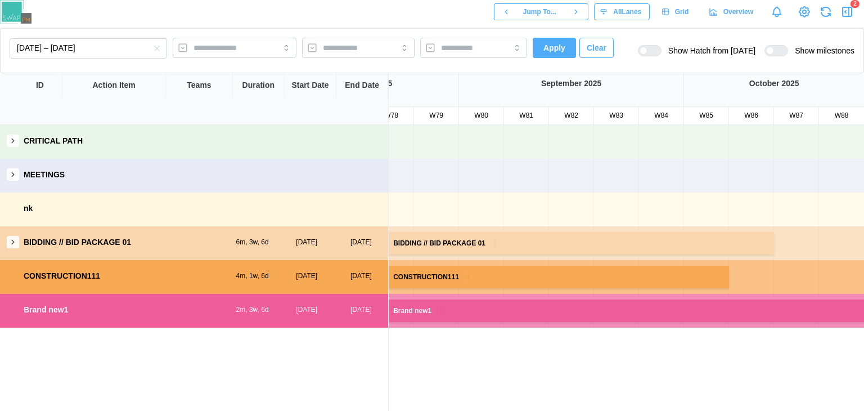
click at [160, 53] on icon "button" at bounding box center [157, 48] width 9 height 9
click at [127, 46] on button "Select date range" at bounding box center [89, 48] width 158 height 20
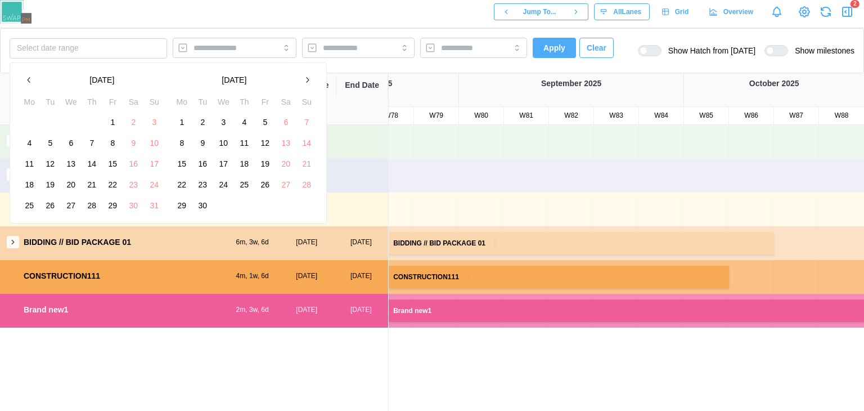
click at [178, 120] on button "1" at bounding box center [182, 122] width 20 height 20
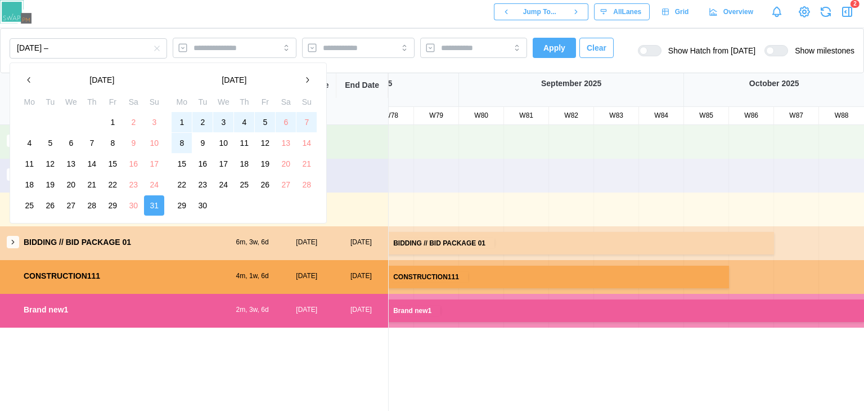
click at [182, 144] on button "8" at bounding box center [182, 143] width 20 height 20
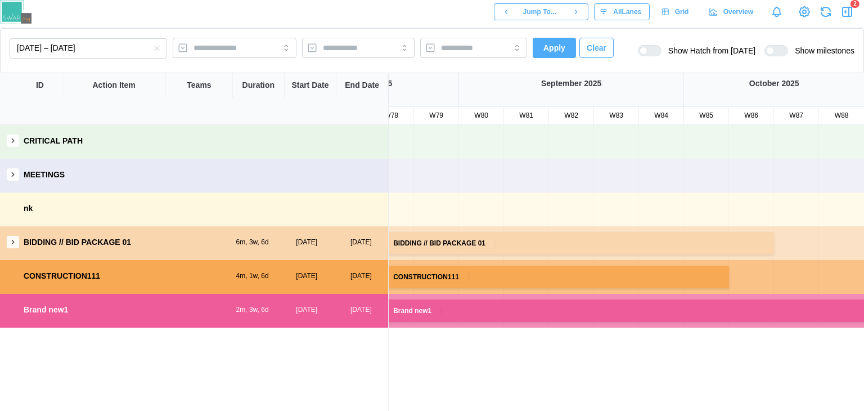
click at [539, 56] on button "Apply" at bounding box center [554, 48] width 43 height 20
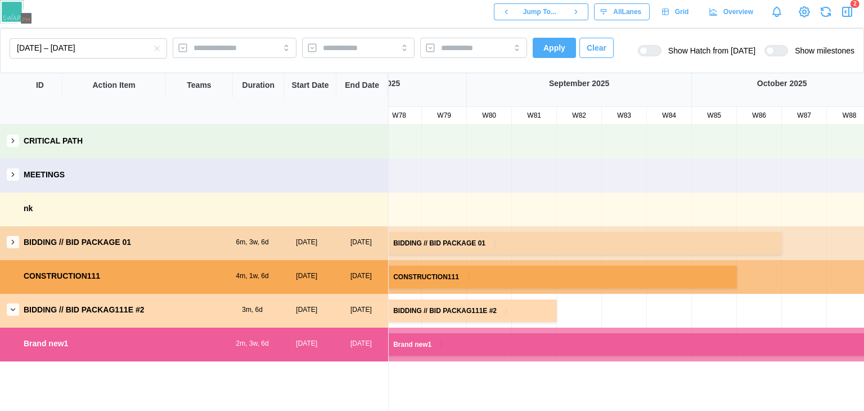
scroll to position [0, 3486]
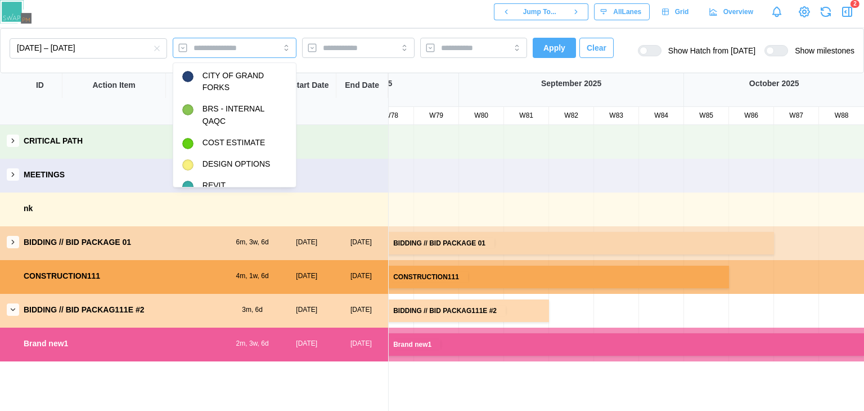
click at [244, 43] on input "search" at bounding box center [225, 47] width 62 height 9
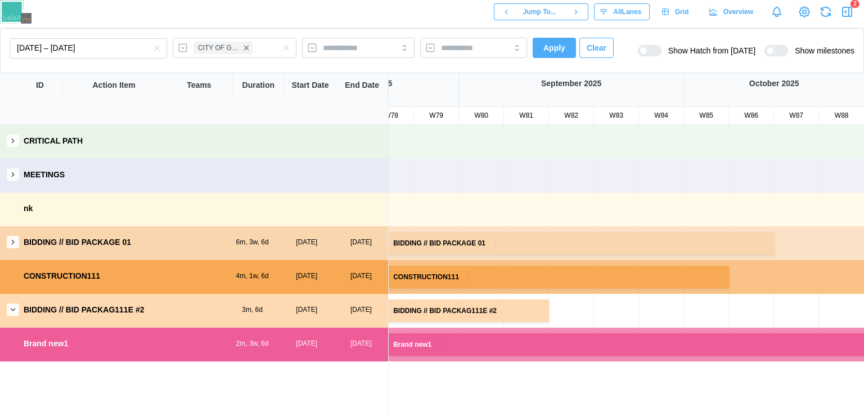
click at [563, 41] on span "Apply" at bounding box center [555, 47] width 22 height 19
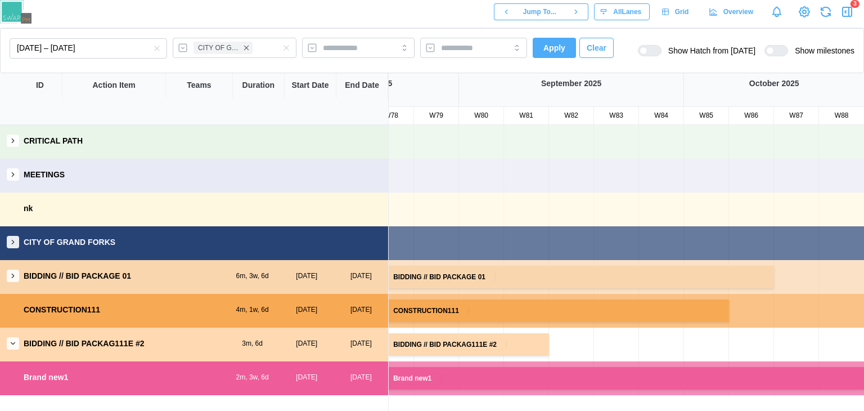
click at [10, 240] on icon "button" at bounding box center [13, 242] width 8 height 8
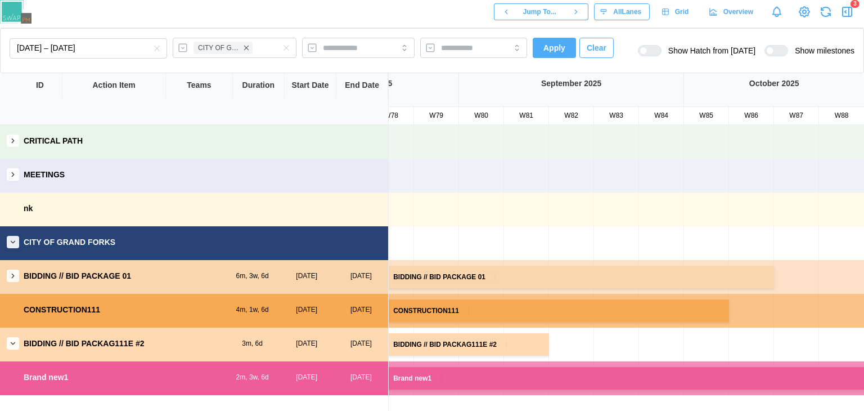
click at [11, 241] on icon "button" at bounding box center [13, 242] width 8 height 8
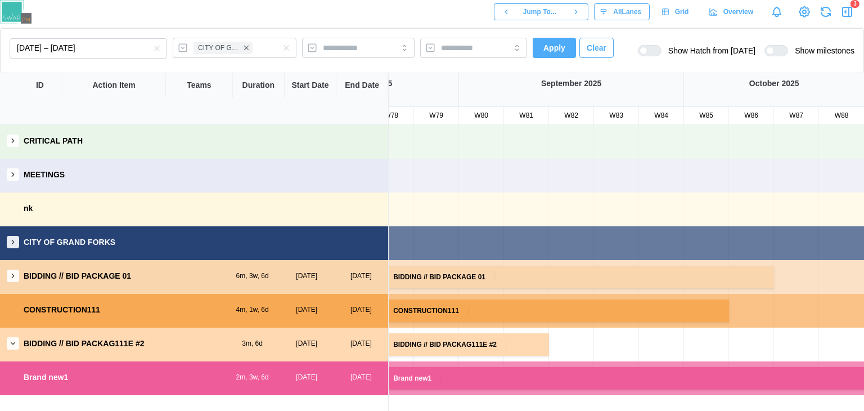
click at [11, 241] on icon "button" at bounding box center [13, 242] width 8 height 8
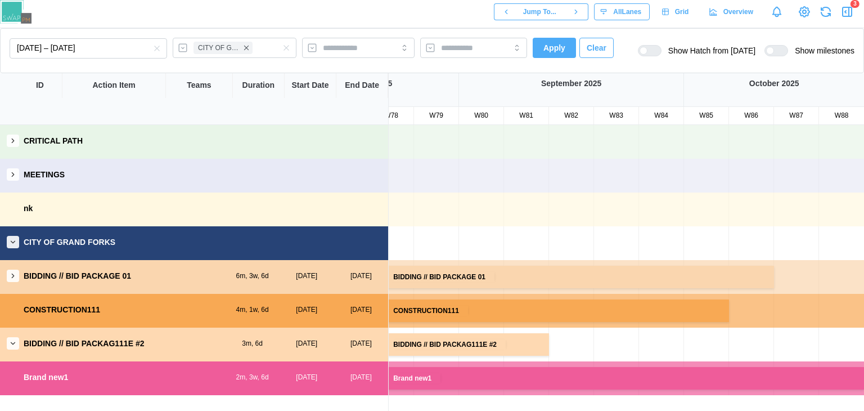
click at [11, 241] on icon "button" at bounding box center [13, 242] width 8 height 8
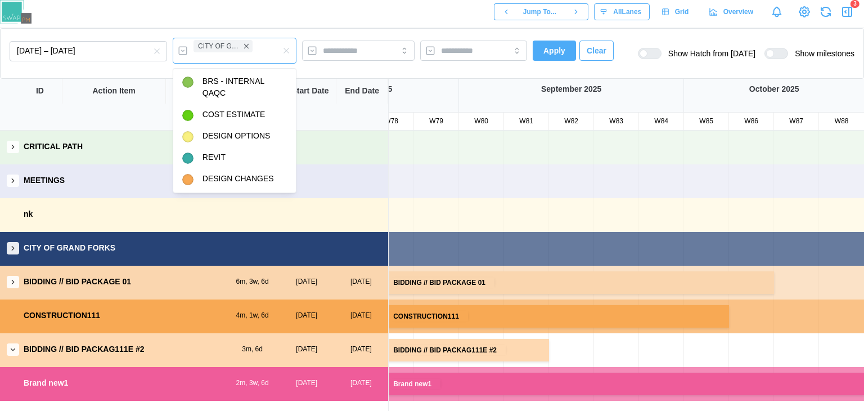
click at [270, 53] on div "CITY OF GRAND FORKS" at bounding box center [235, 51] width 124 height 26
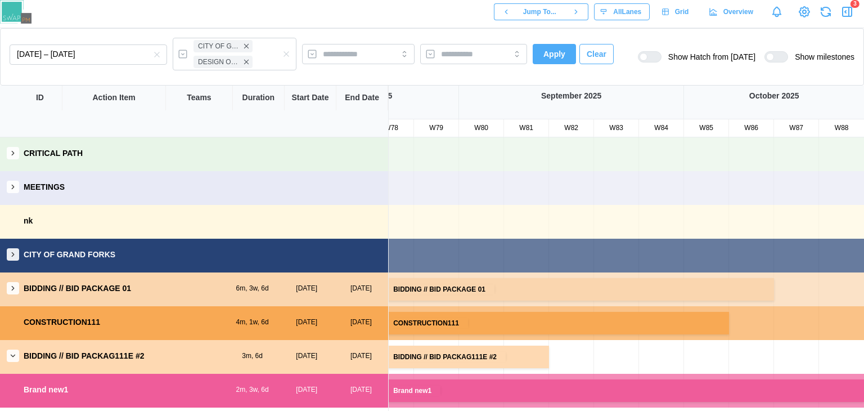
click at [320, 119] on div "ID Action Item Teams Duration Start Date End Date" at bounding box center [194, 111] width 389 height 51
click at [560, 52] on span "Apply" at bounding box center [555, 53] width 22 height 19
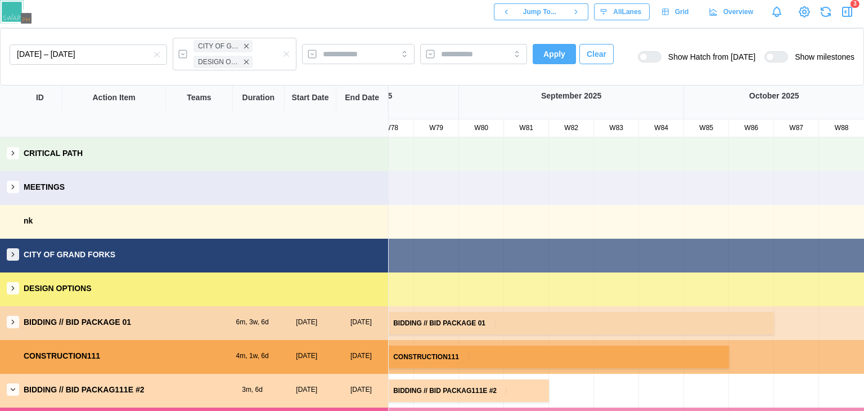
click at [15, 250] on button "button" at bounding box center [13, 254] width 12 height 12
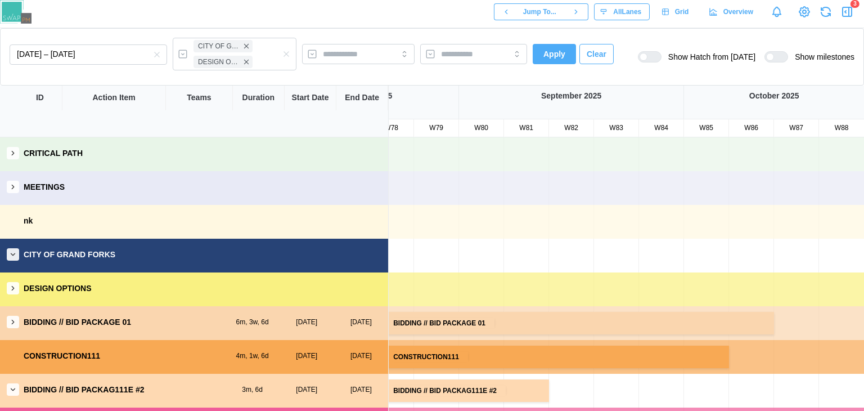
click at [15, 250] on button "button" at bounding box center [13, 254] width 12 height 12
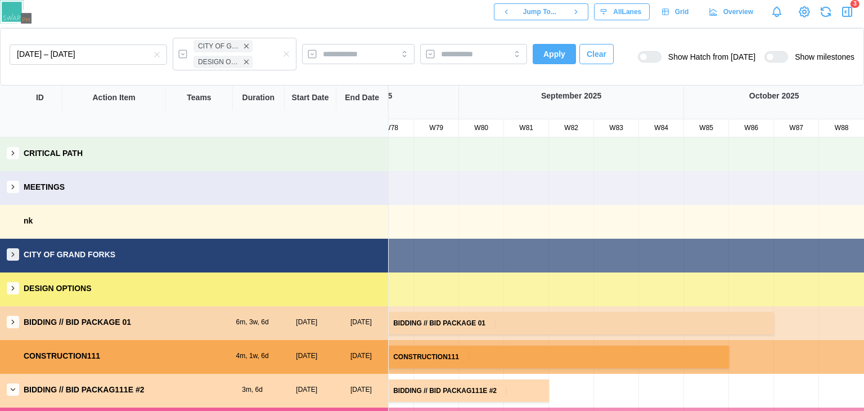
click at [14, 296] on div "DESIGN OPTIONS" at bounding box center [194, 288] width 388 height 32
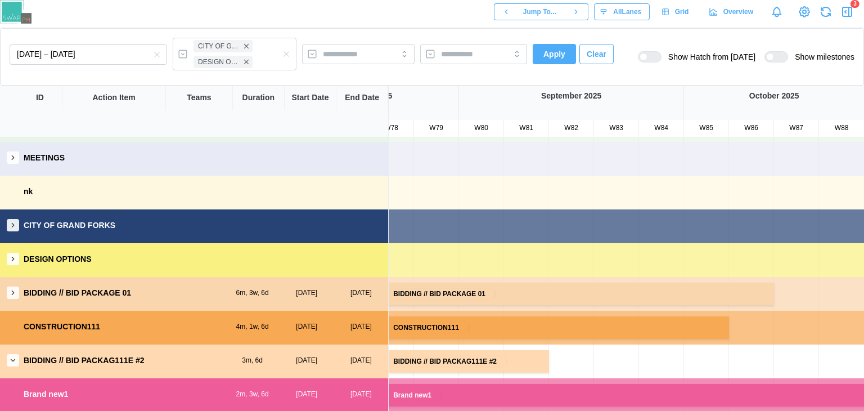
click at [828, 12] on icon "button" at bounding box center [826, 12] width 14 height 14
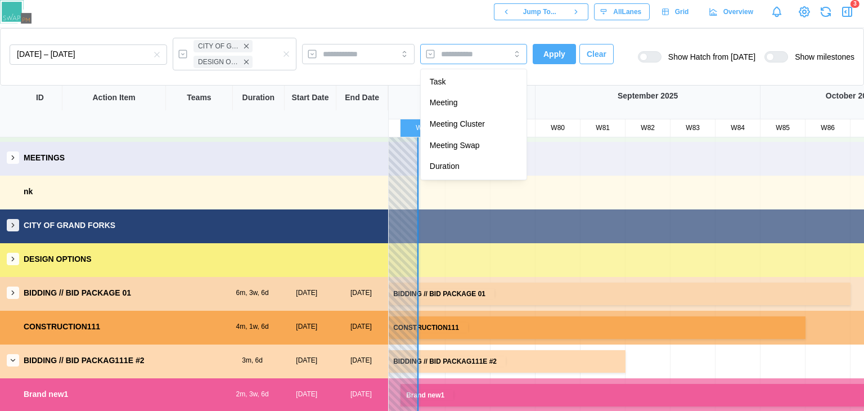
click at [473, 55] on input "search" at bounding box center [463, 54] width 45 height 9
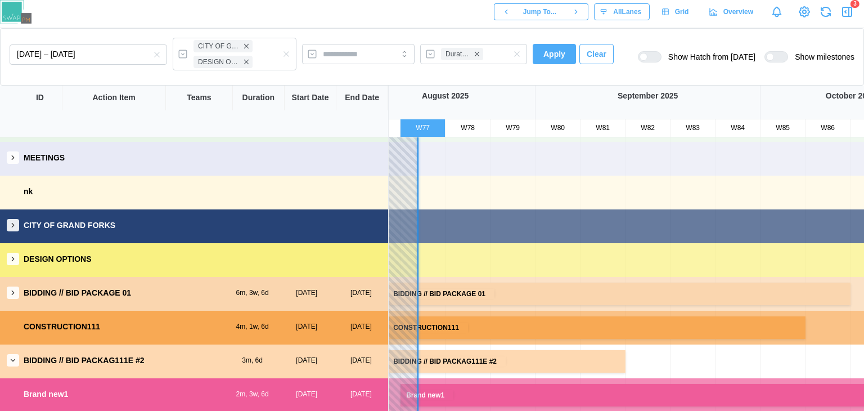
click at [551, 47] on span "Apply" at bounding box center [555, 53] width 22 height 19
click at [9, 293] on icon "button" at bounding box center [13, 293] width 8 height 8
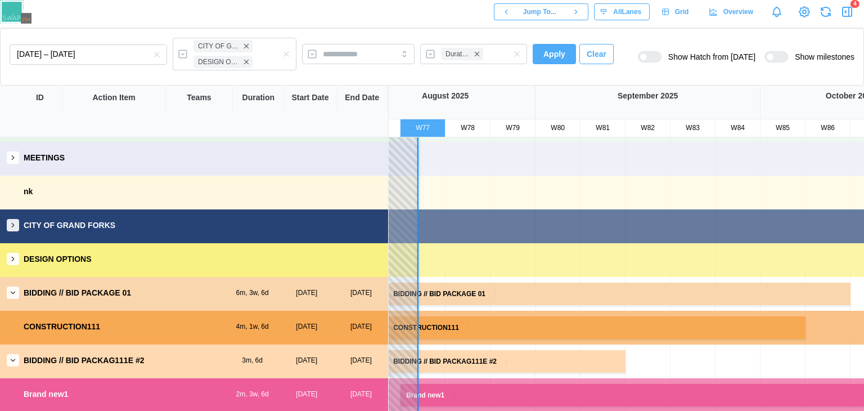
click at [9, 293] on icon "button" at bounding box center [13, 293] width 8 height 8
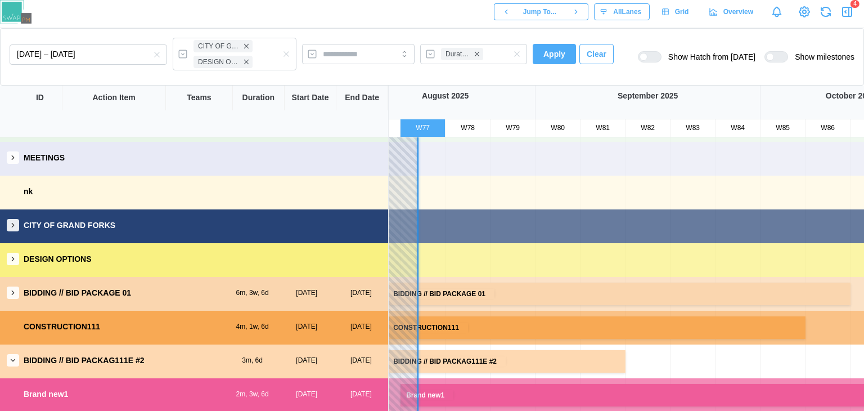
click at [558, 59] on div "Apply Clear" at bounding box center [573, 57] width 81 height 26
click at [558, 59] on span "Apply" at bounding box center [555, 53] width 22 height 19
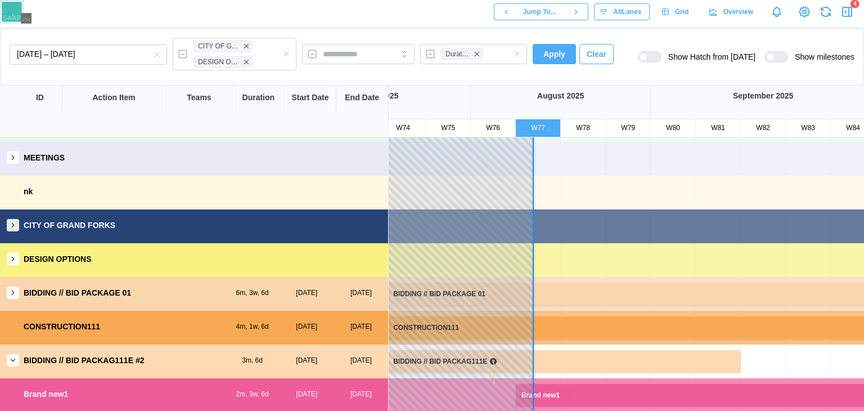
scroll to position [0, 3449]
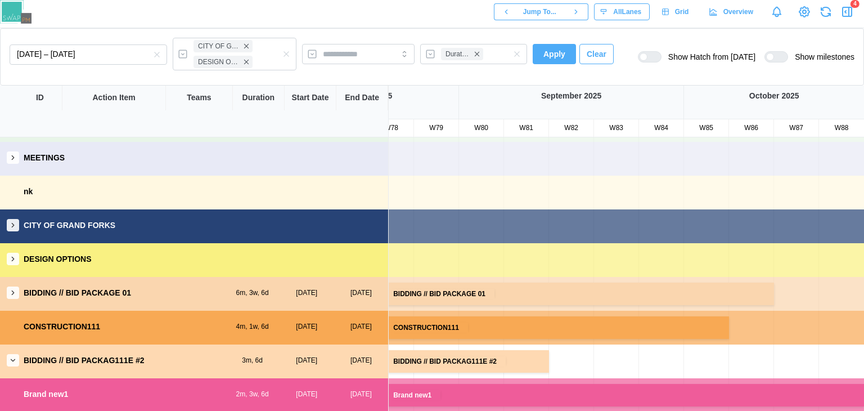
click at [11, 291] on icon "button" at bounding box center [13, 293] width 8 height 8
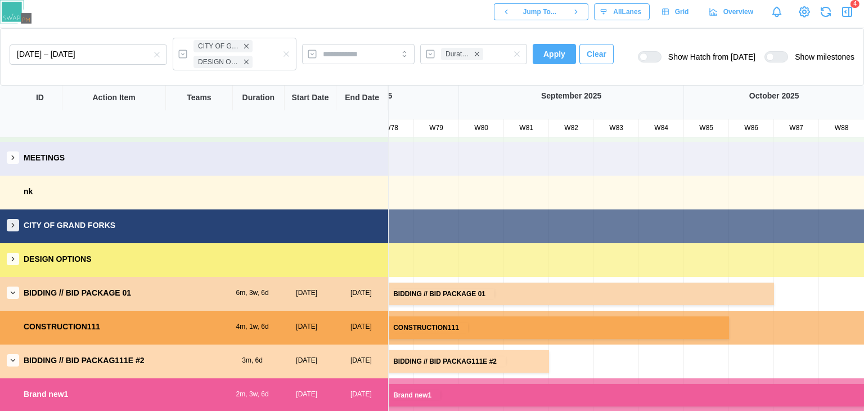
click at [13, 260] on icon "button" at bounding box center [13, 259] width 8 height 8
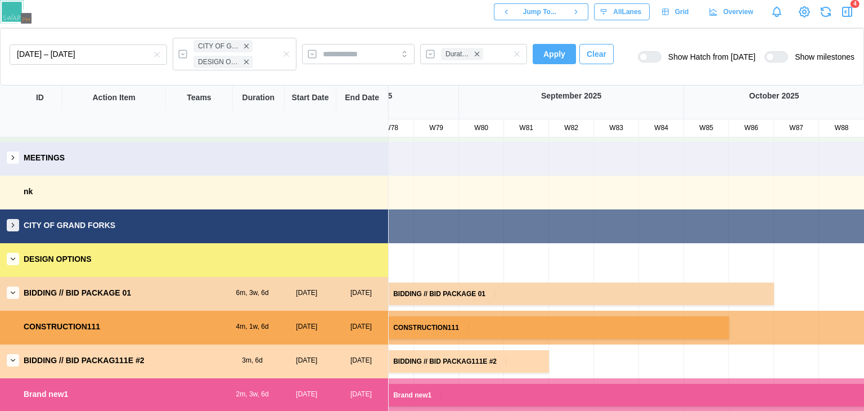
click at [7, 260] on button "button" at bounding box center [13, 259] width 12 height 12
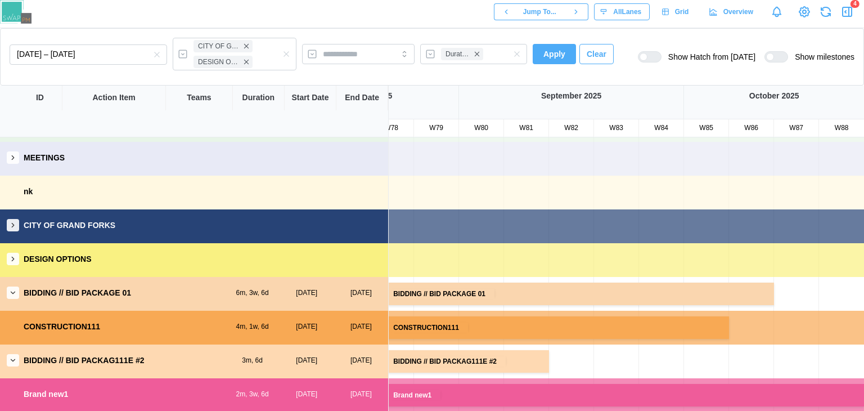
click at [7, 260] on button "button" at bounding box center [13, 259] width 12 height 12
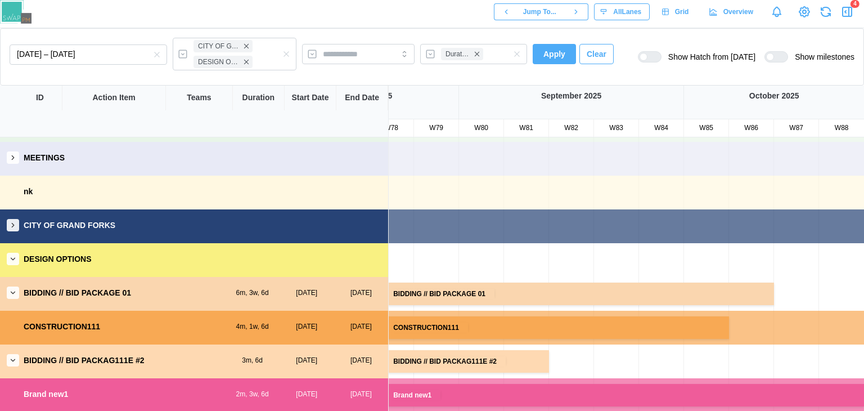
click at [7, 260] on button "button" at bounding box center [13, 259] width 12 height 12
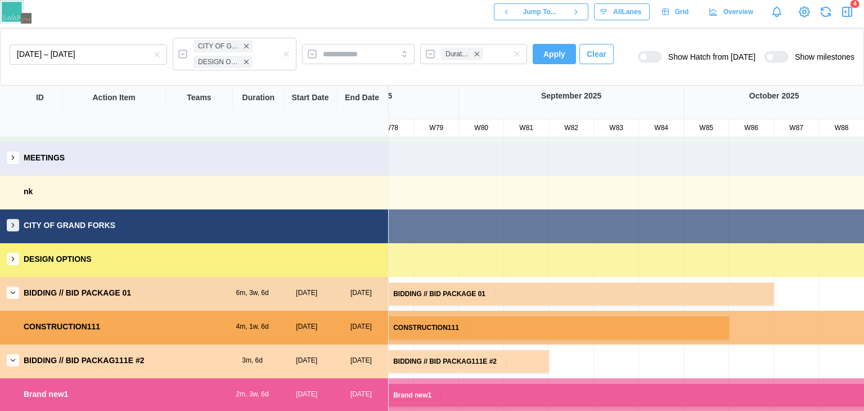
click at [18, 291] on button "button" at bounding box center [13, 292] width 12 height 12
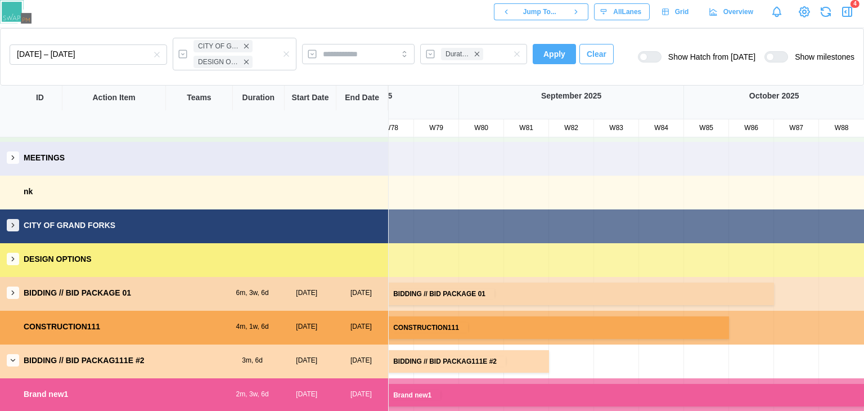
click at [18, 291] on button "button" at bounding box center [13, 292] width 12 height 12
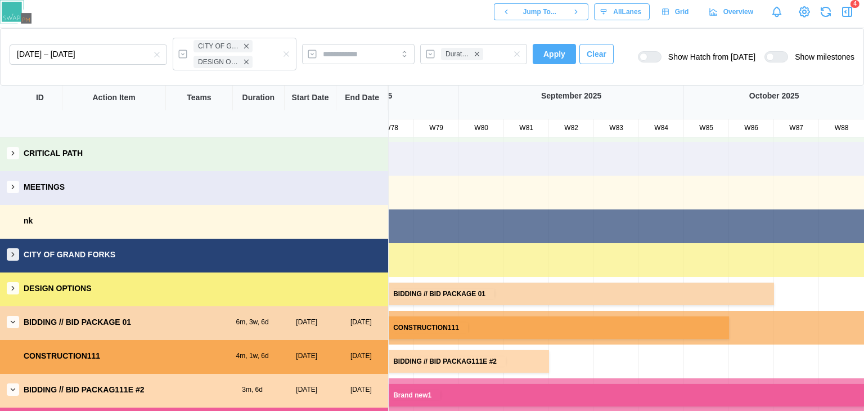
scroll to position [29, 0]
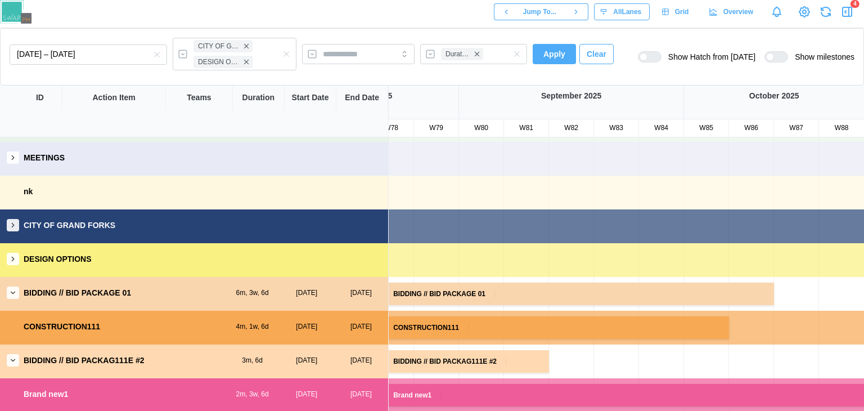
click at [9, 360] on icon "button" at bounding box center [13, 360] width 8 height 8
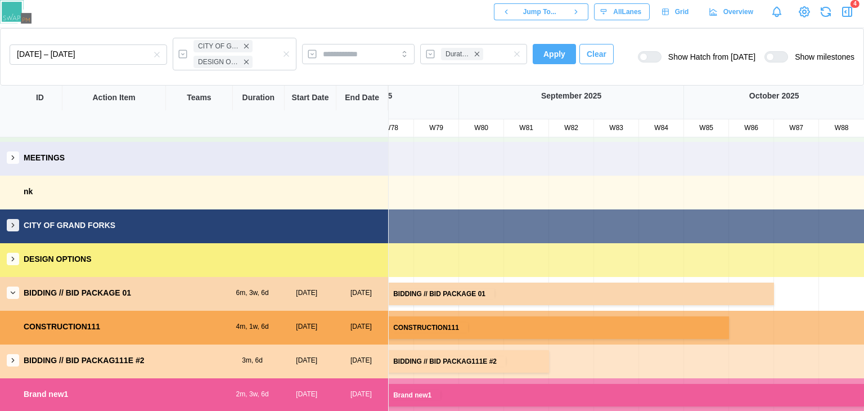
click at [9, 360] on icon "button" at bounding box center [13, 360] width 8 height 8
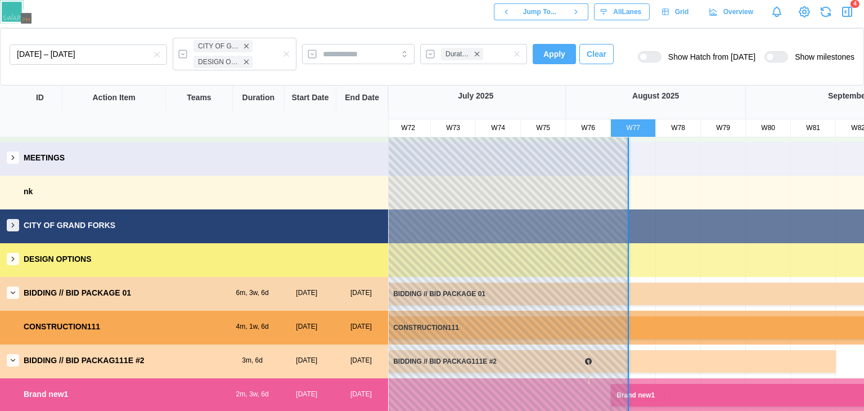
scroll to position [0, 3198]
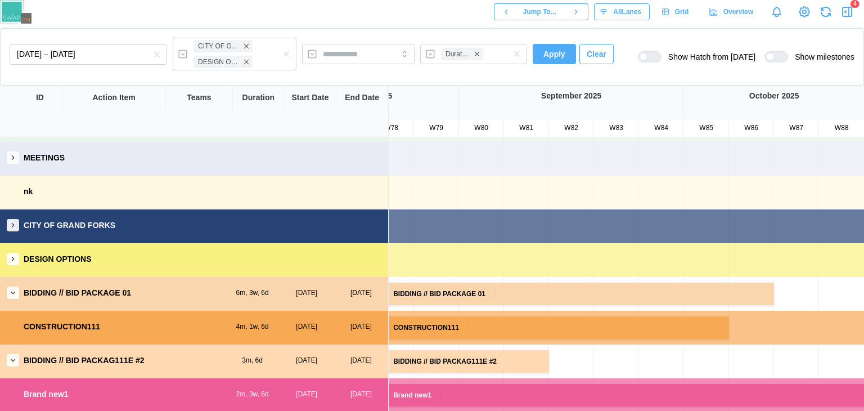
click at [8, 296] on button "button" at bounding box center [13, 292] width 12 height 12
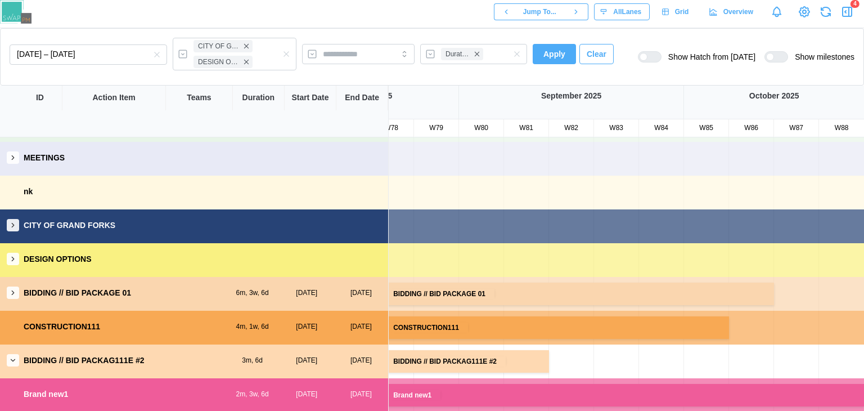
click at [11, 354] on button "button" at bounding box center [13, 360] width 12 height 12
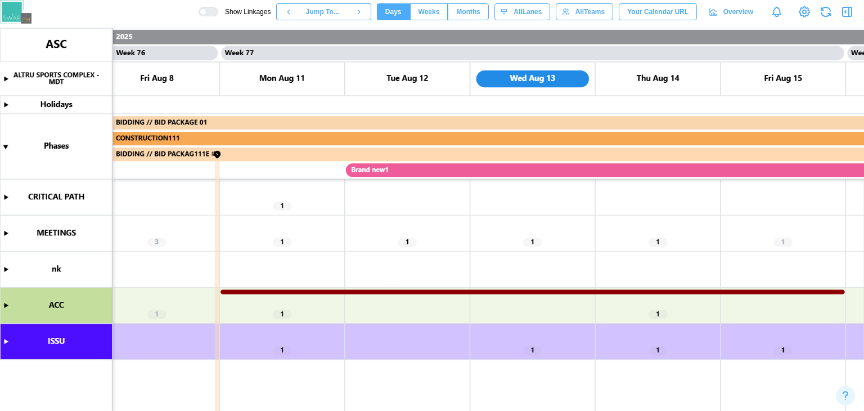
scroll to position [0, 47559]
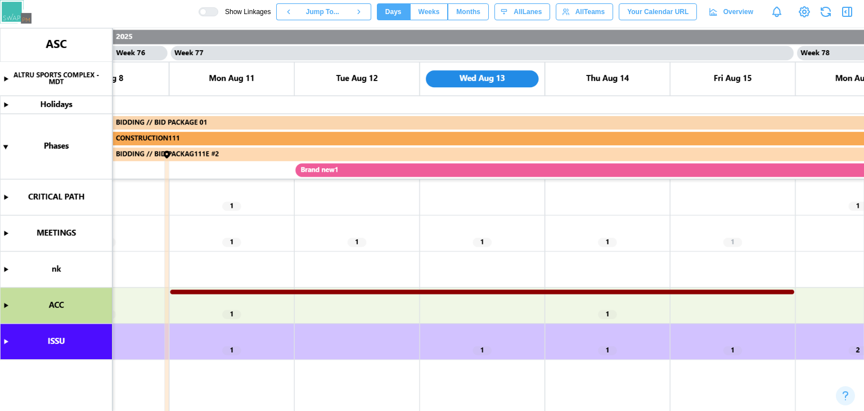
click at [349, 171] on canvas at bounding box center [432, 219] width 864 height 383
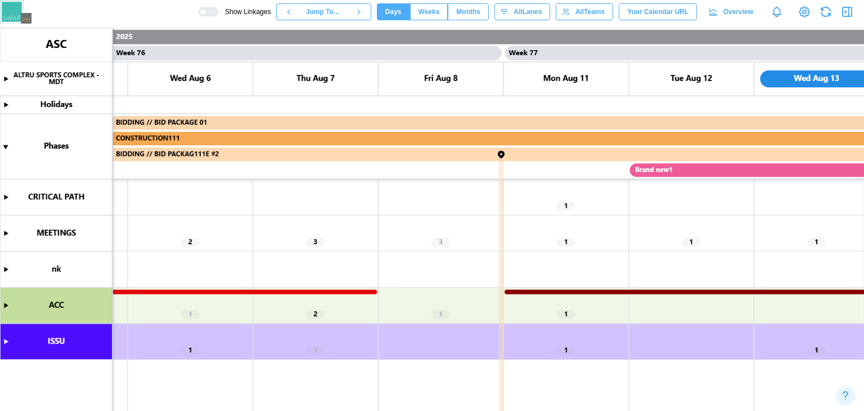
scroll to position [0, 47492]
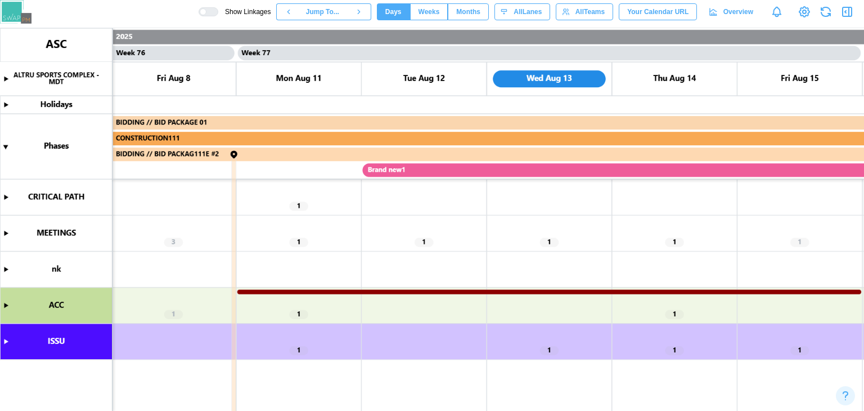
click at [297, 313] on canvas at bounding box center [432, 219] width 864 height 383
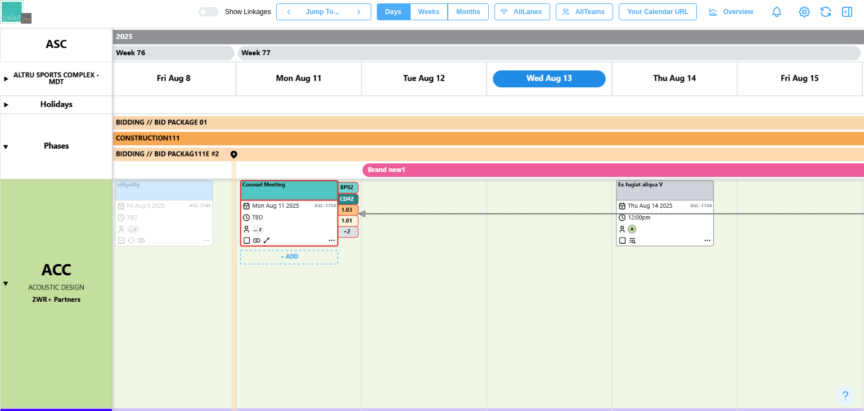
scroll to position [129, 0]
click at [299, 255] on canvas at bounding box center [432, 219] width 864 height 383
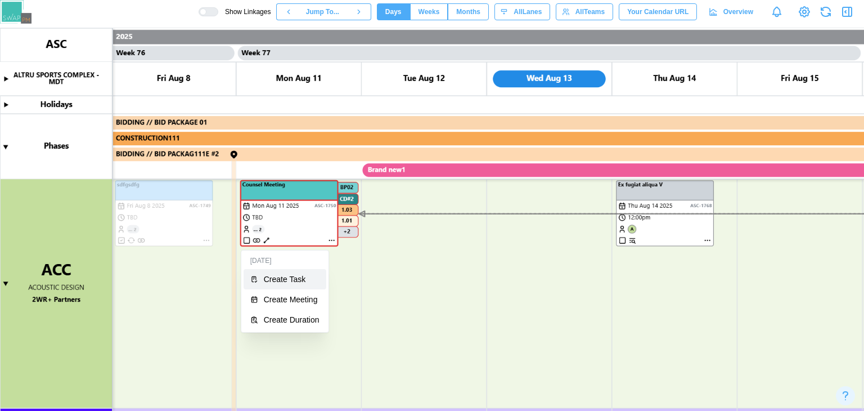
click at [308, 273] on button "Create Task" at bounding box center [285, 279] width 83 height 20
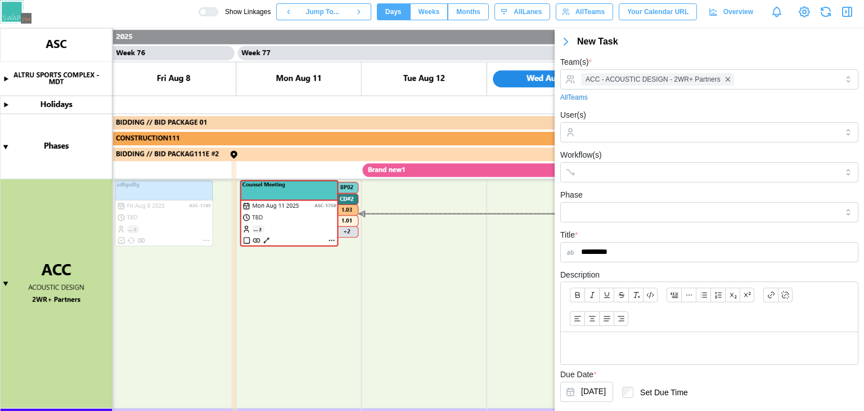
scroll to position [60, 0]
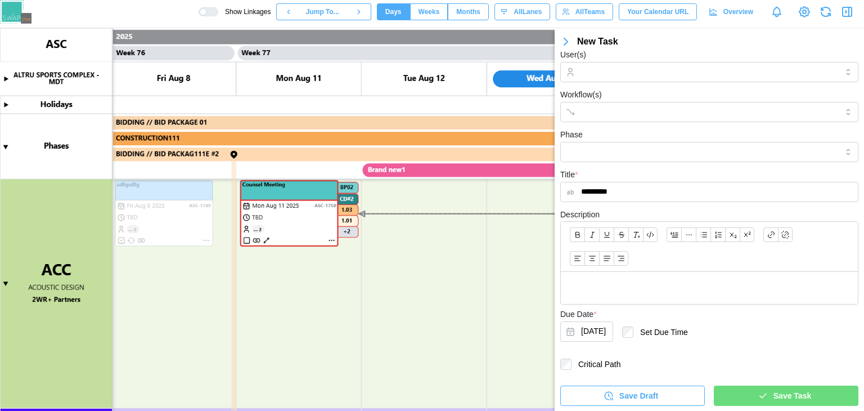
type input "*********"
click at [763, 399] on icon "button" at bounding box center [763, 396] width 10 height 10
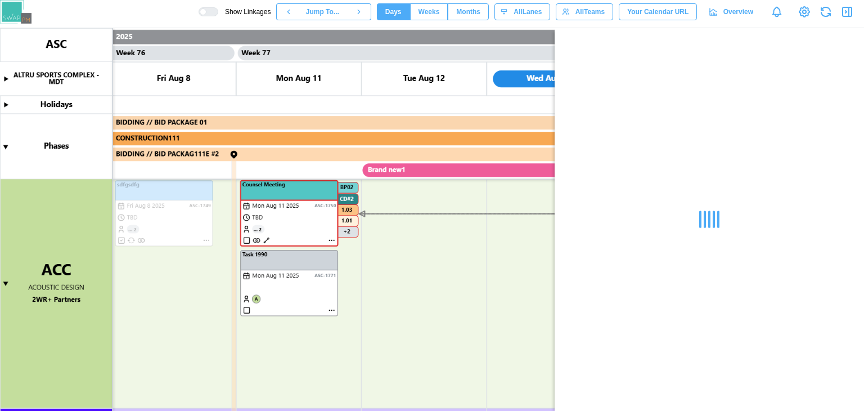
scroll to position [0, 0]
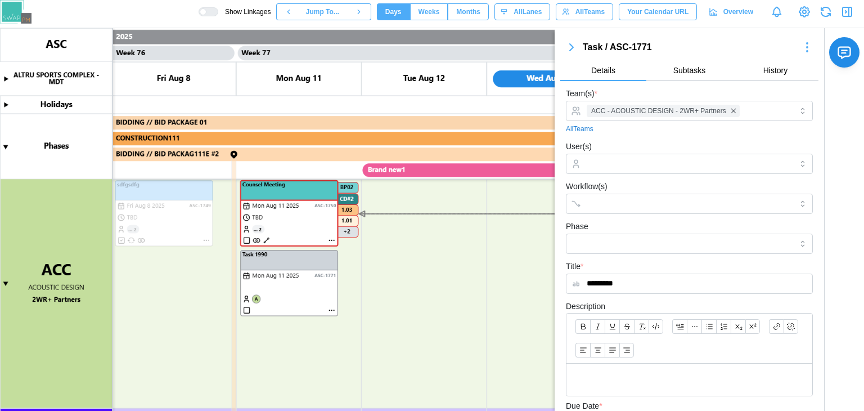
click at [573, 41] on icon "button" at bounding box center [572, 48] width 14 height 14
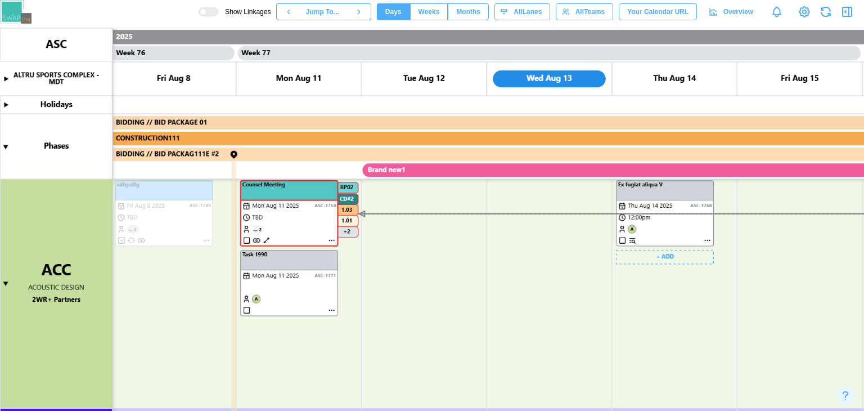
click at [669, 204] on canvas at bounding box center [432, 219] width 864 height 383
click at [648, 191] on canvas at bounding box center [432, 219] width 864 height 383
click at [635, 184] on canvas at bounding box center [432, 219] width 864 height 383
click at [653, 199] on canvas at bounding box center [432, 219] width 864 height 383
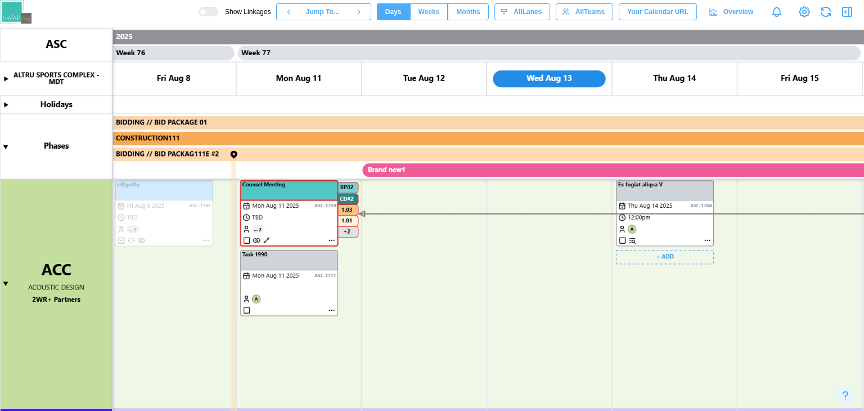
click at [666, 226] on canvas at bounding box center [432, 219] width 864 height 383
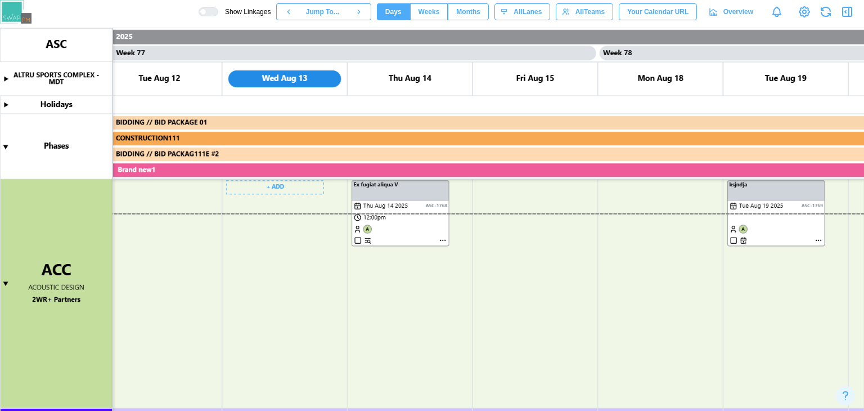
scroll to position [0, 47757]
click at [403, 208] on canvas at bounding box center [432, 219] width 864 height 383
click at [400, 185] on canvas at bounding box center [432, 219] width 864 height 383
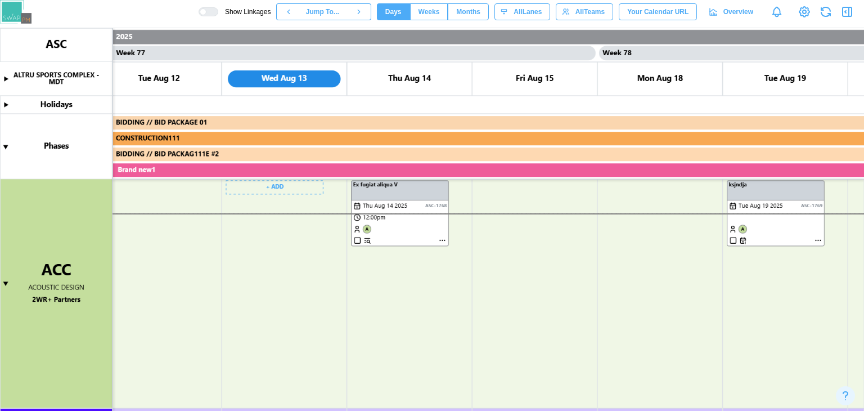
click at [400, 185] on canvas at bounding box center [432, 219] width 864 height 383
click at [444, 241] on canvas at bounding box center [432, 219] width 864 height 383
click at [504, 178] on canvas at bounding box center [432, 219] width 864 height 383
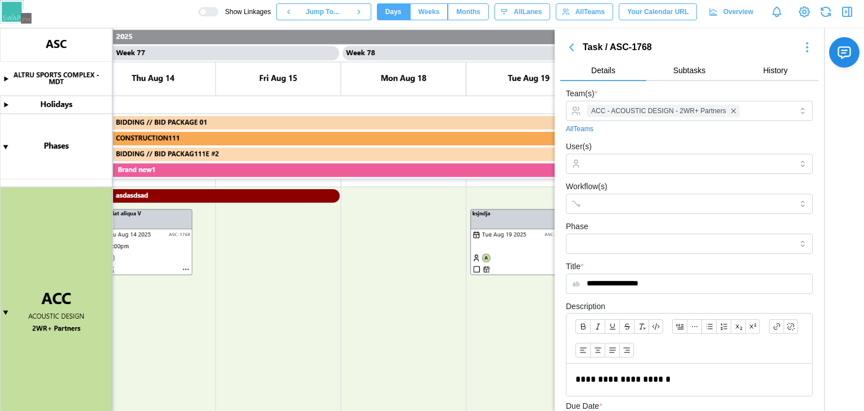
scroll to position [0, 48014]
click at [574, 47] on icon "button" at bounding box center [572, 48] width 14 height 14
click at [572, 48] on icon "button" at bounding box center [571, 47] width 3 height 7
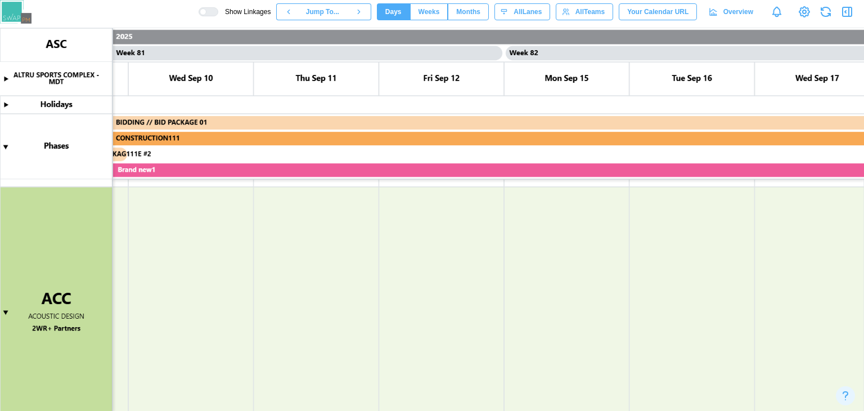
scroll to position [0, 50459]
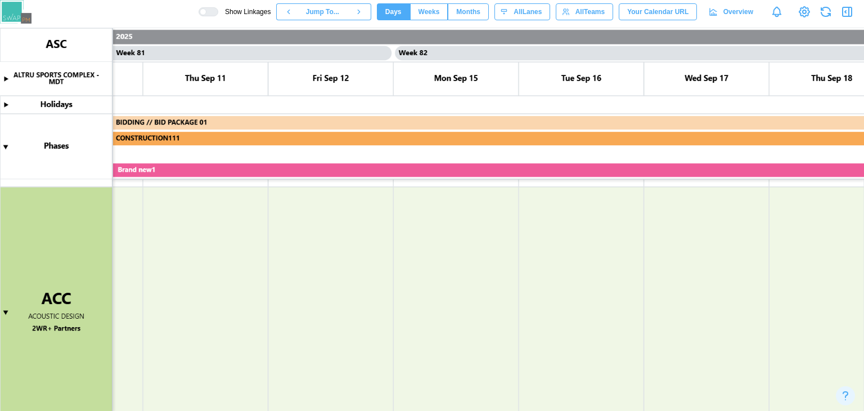
click at [565, 217] on canvas at bounding box center [432, 219] width 864 height 383
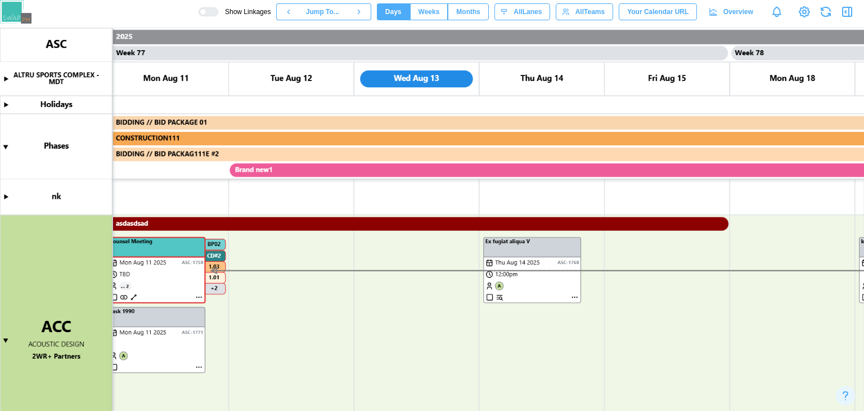
scroll to position [0, 47625]
click at [543, 316] on canvas at bounding box center [432, 219] width 864 height 383
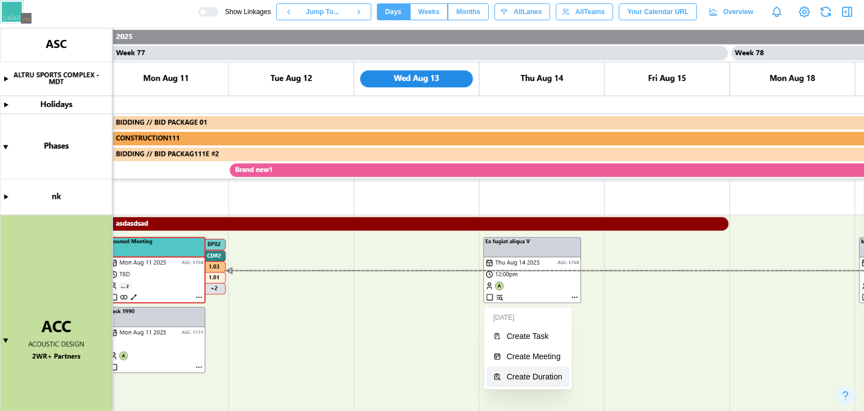
click at [520, 372] on div "Create Duration" at bounding box center [535, 376] width 56 height 9
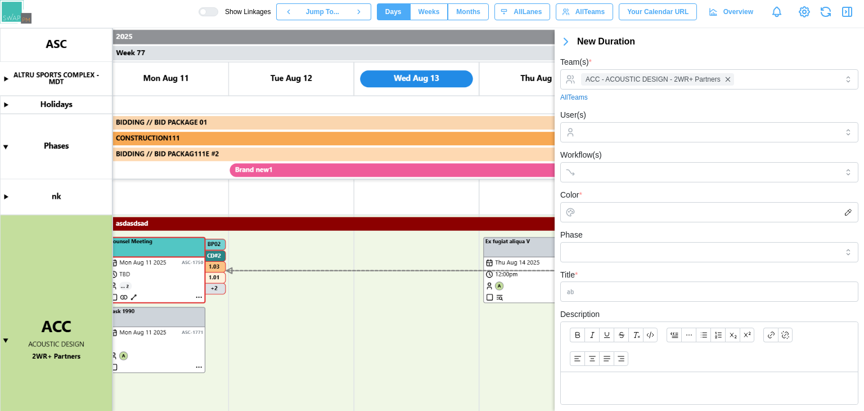
click at [628, 283] on input "Title *" at bounding box center [709, 291] width 298 height 20
type input "*"
type input "****"
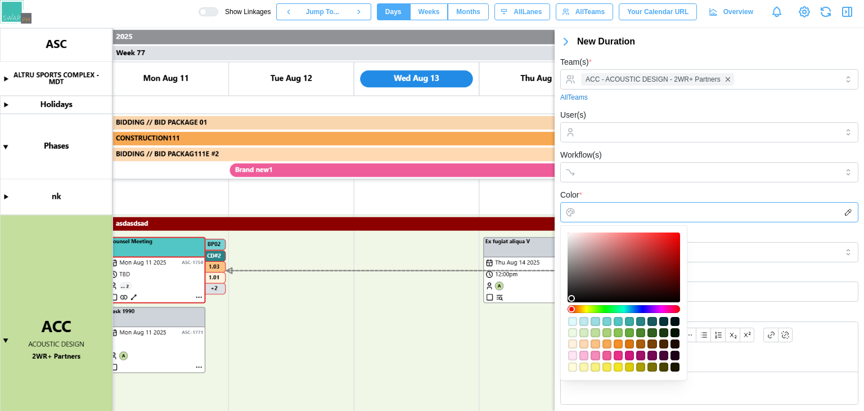
click at [608, 214] on input "Color *" at bounding box center [709, 212] width 298 height 20
click at [617, 317] on div "#52c6c4" at bounding box center [618, 321] width 9 height 9
type input "*******"
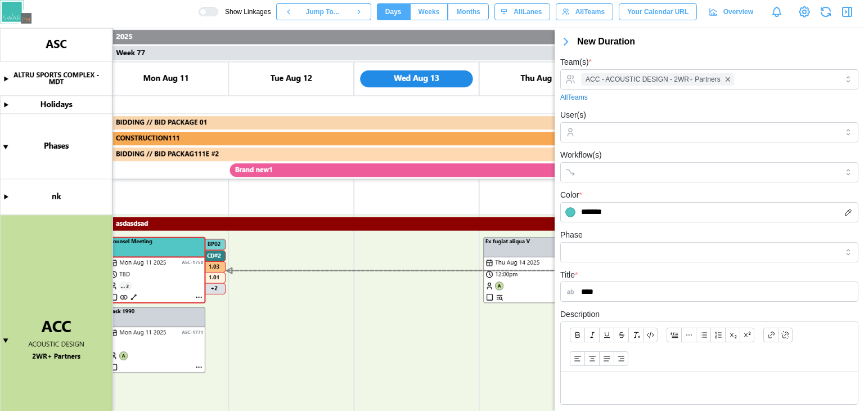
click at [682, 196] on div "Color * *******" at bounding box center [709, 205] width 298 height 34
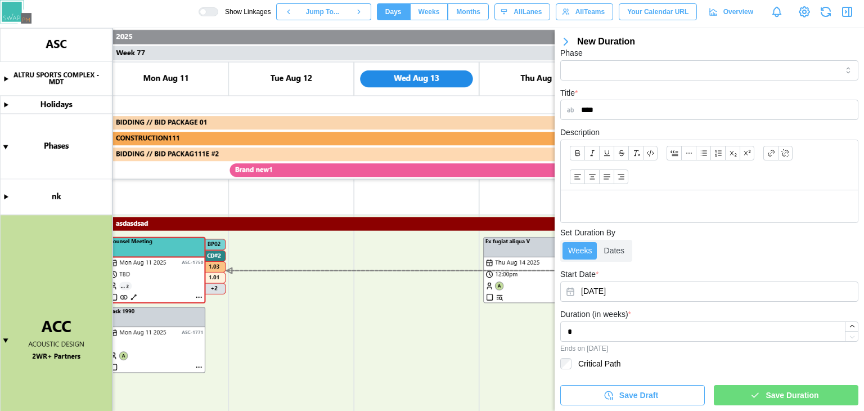
click at [759, 400] on div "Save Duration" at bounding box center [784, 394] width 127 height 19
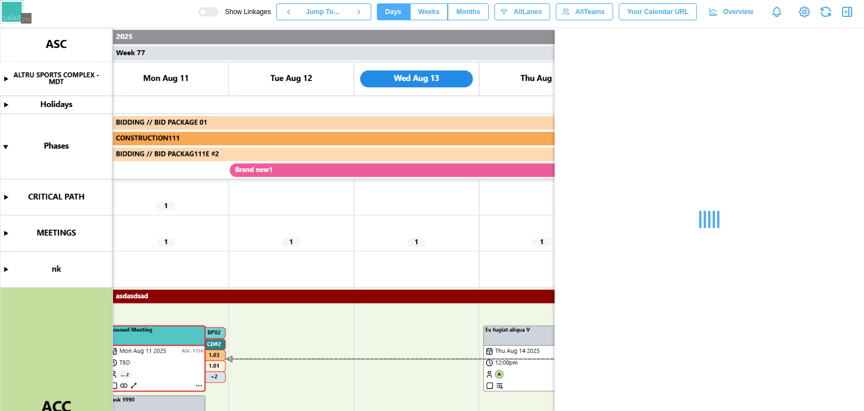
scroll to position [0, 0]
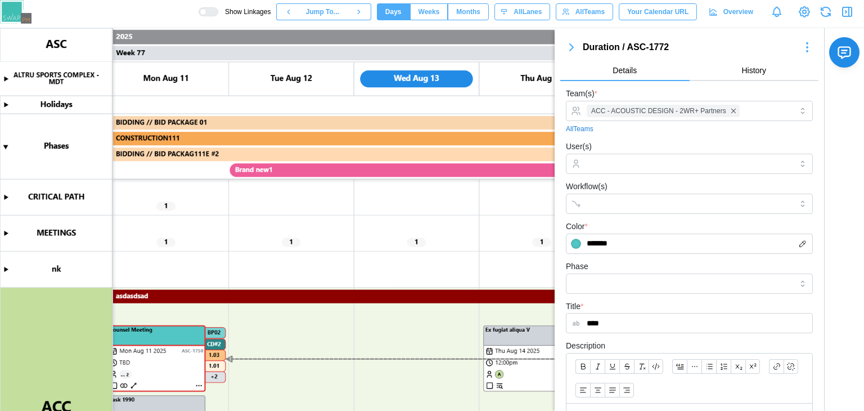
click at [579, 52] on button "button" at bounding box center [571, 47] width 23 height 16
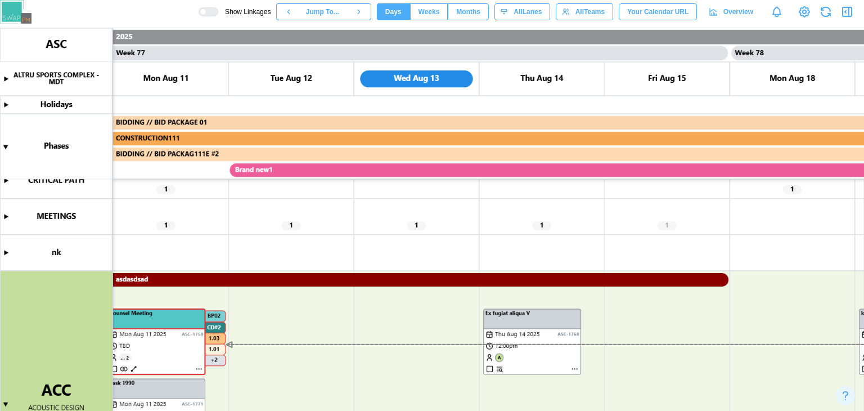
scroll to position [34, 0]
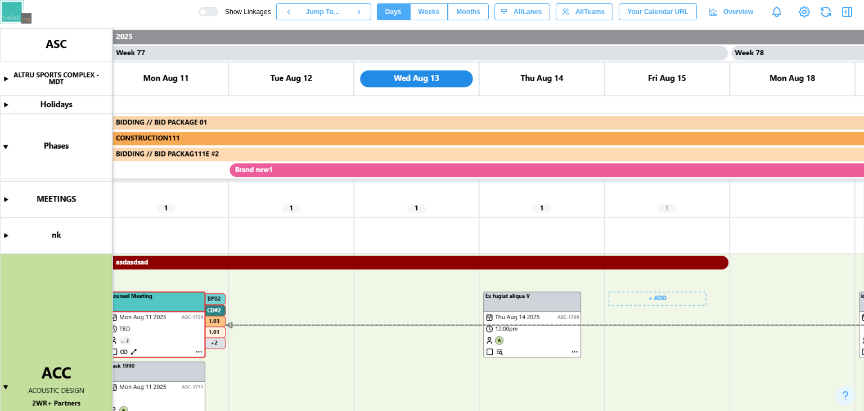
click at [674, 298] on canvas at bounding box center [432, 219] width 864 height 383
click at [306, 296] on canvas at bounding box center [432, 219] width 864 height 383
click at [641, 296] on canvas at bounding box center [432, 219] width 864 height 383
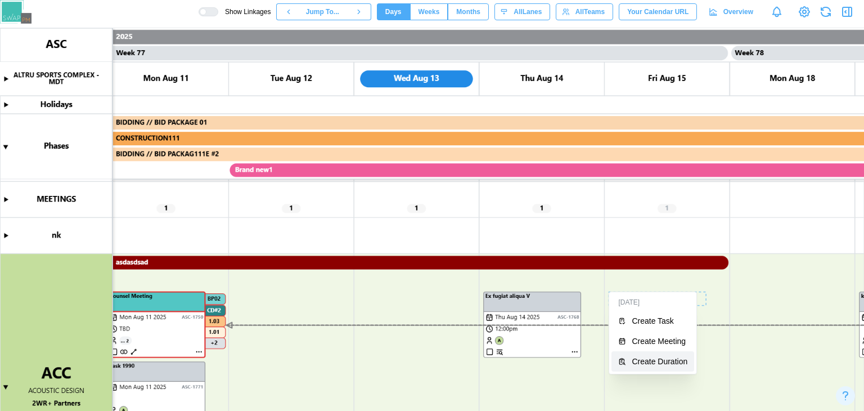
click at [644, 364] on div "Create Duration" at bounding box center [660, 361] width 56 height 9
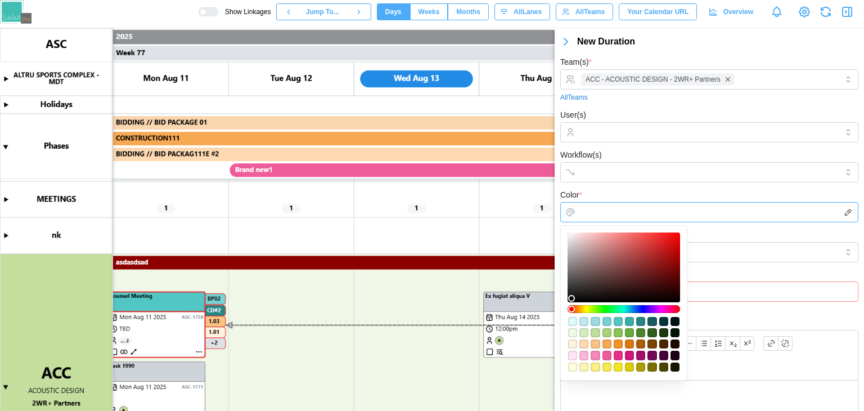
click at [648, 212] on input "Color *" at bounding box center [709, 212] width 298 height 20
click at [627, 341] on div "#db770d" at bounding box center [629, 343] width 9 height 9
type input "*******"
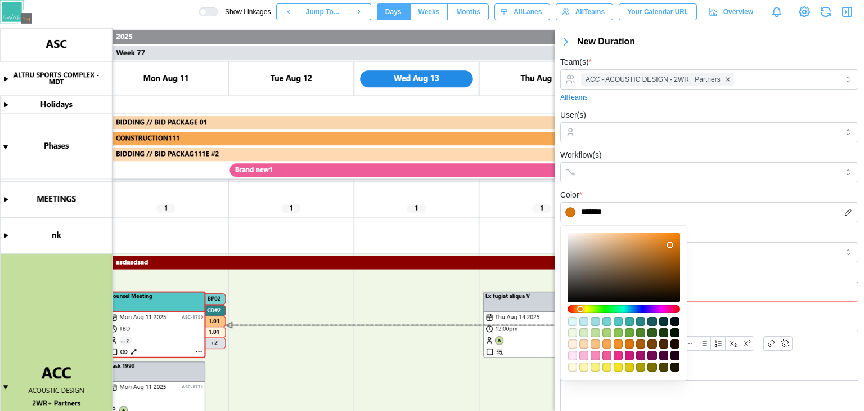
click at [704, 286] on input "Title *" at bounding box center [709, 291] width 298 height 20
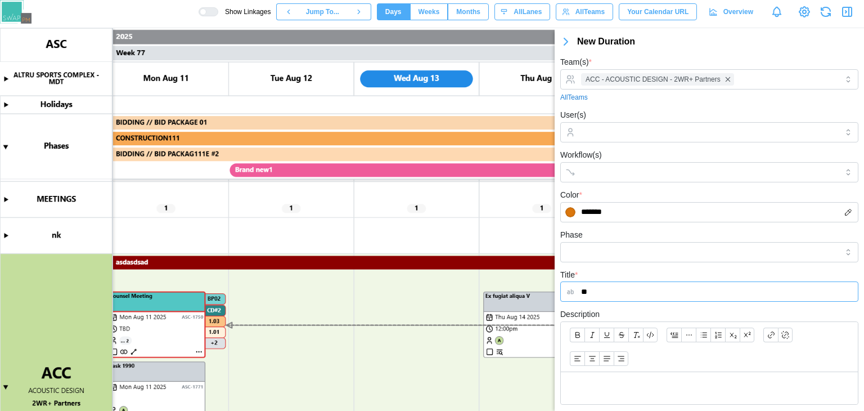
type input "*"
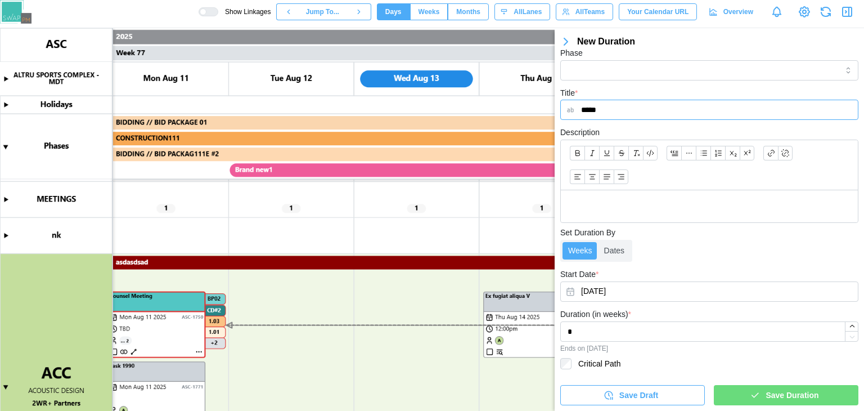
type input "*****"
click at [756, 395] on div "Save Duration" at bounding box center [784, 394] width 127 height 19
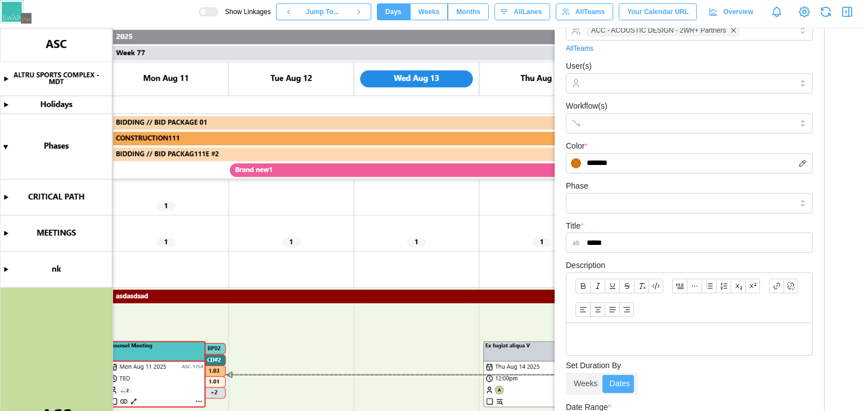
scroll to position [83, 0]
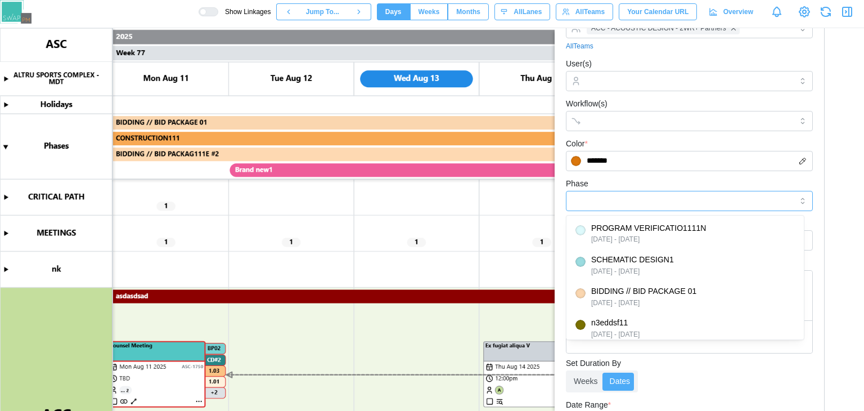
click at [629, 192] on input "Phase" at bounding box center [689, 201] width 247 height 20
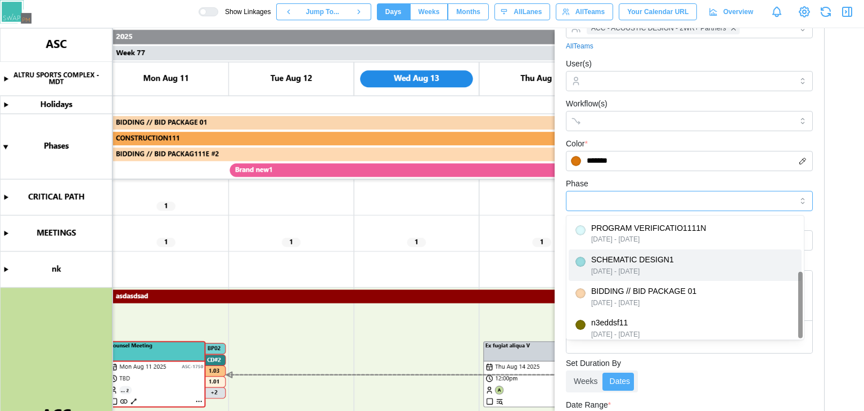
scroll to position [102, 0]
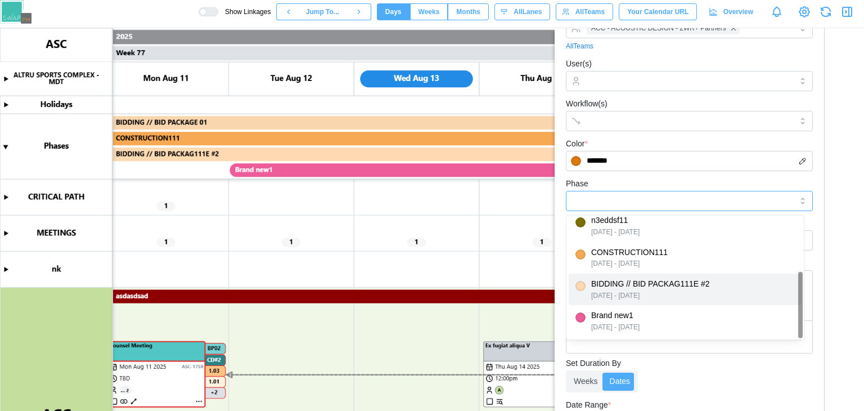
type input "**********"
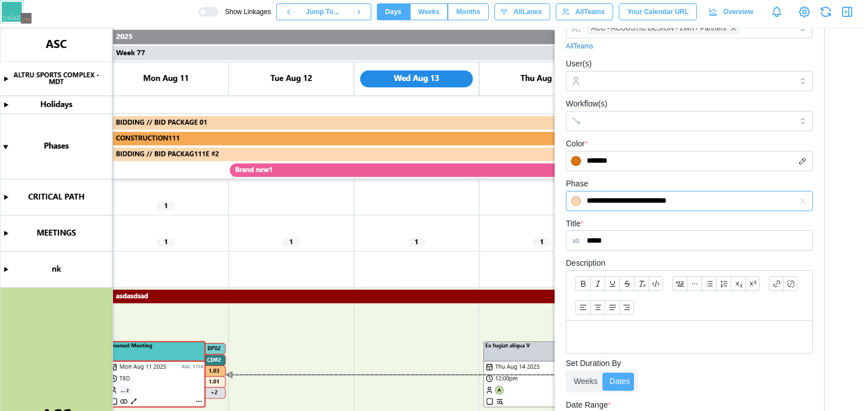
scroll to position [283, 0]
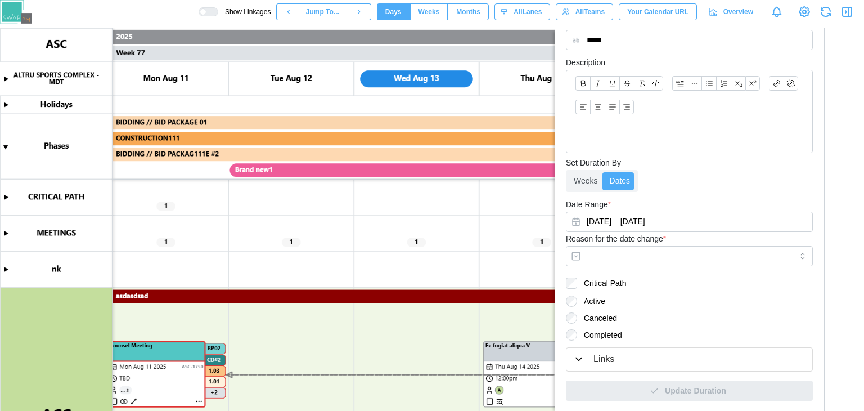
click at [702, 316] on div "Canceled" at bounding box center [689, 317] width 247 height 11
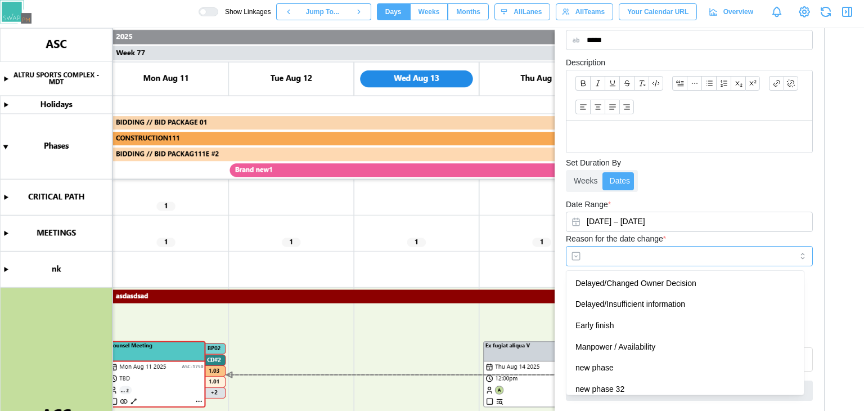
click at [620, 262] on input "Reason for the date change *" at bounding box center [689, 256] width 247 height 20
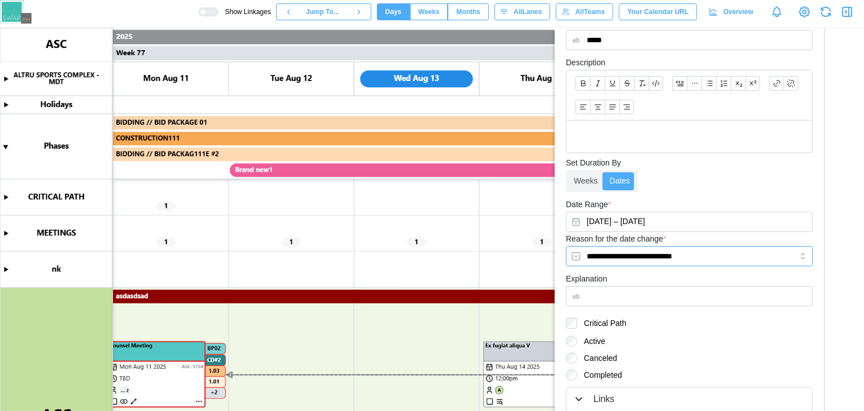
type input "**********"
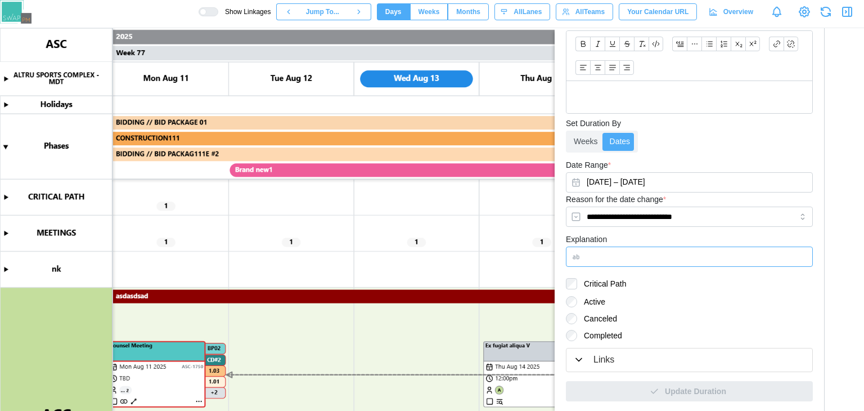
click at [680, 257] on input "Explanation" at bounding box center [689, 256] width 247 height 20
click at [674, 183] on button "August 13, 2025 – August 19, 2025" at bounding box center [689, 182] width 247 height 20
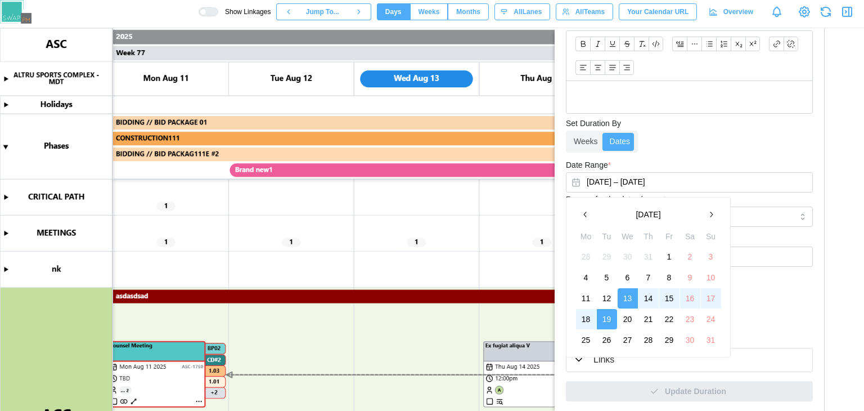
click at [670, 301] on button "15" at bounding box center [670, 298] width 20 height 20
click at [671, 302] on button "15" at bounding box center [670, 298] width 20 height 20
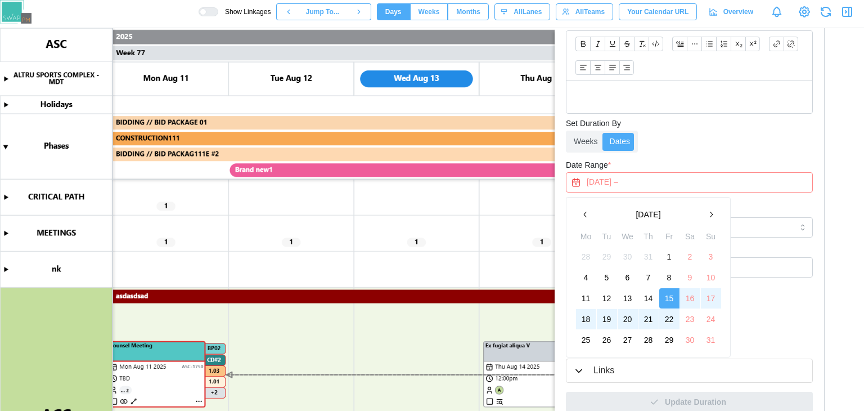
click at [669, 320] on button "22" at bounding box center [670, 319] width 20 height 20
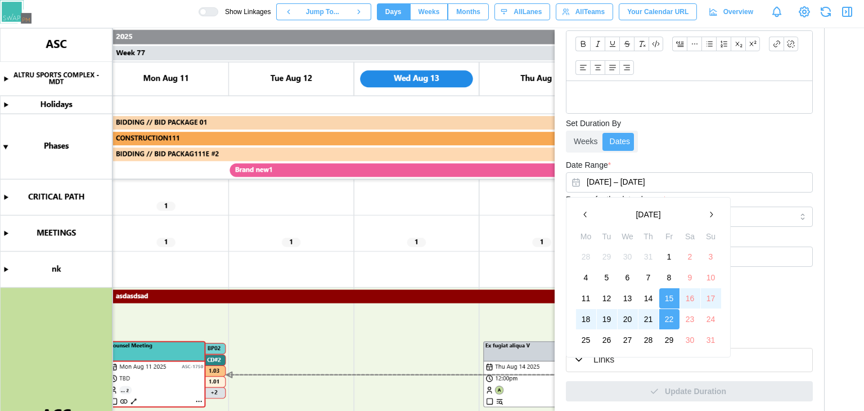
click at [756, 324] on div "Active Canceled Completed" at bounding box center [689, 318] width 247 height 45
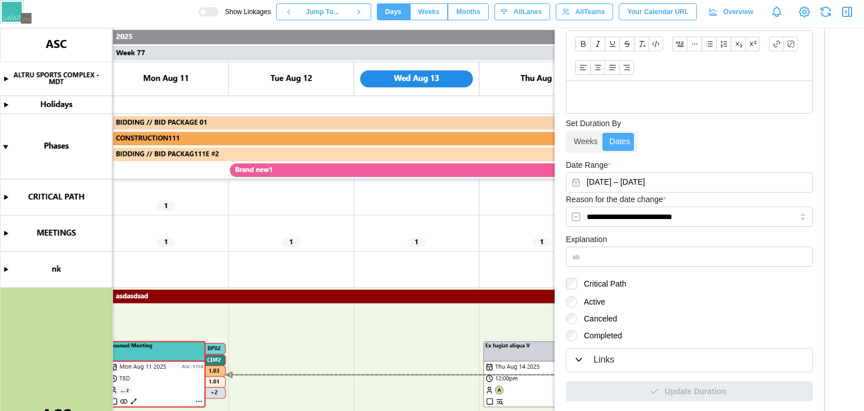
click at [756, 271] on form "**********" at bounding box center [689, 82] width 247 height 637
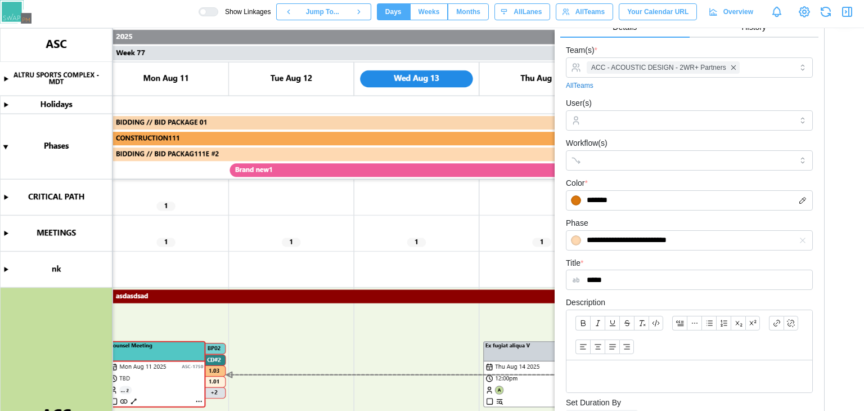
scroll to position [43, 0]
click at [631, 379] on p at bounding box center [690, 377] width 228 height 14
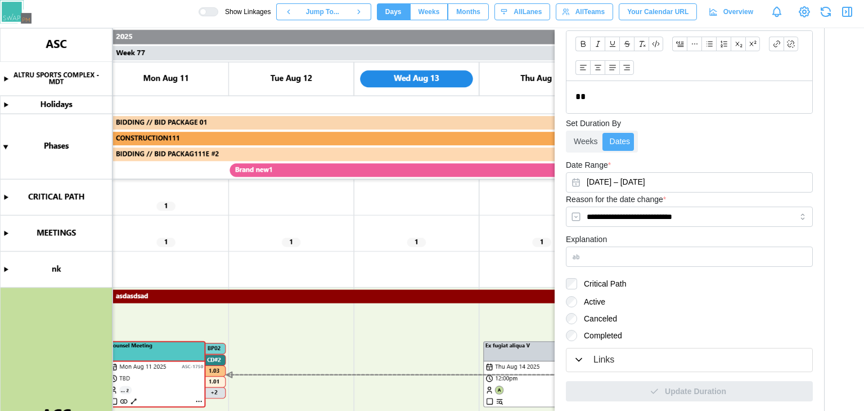
click at [673, 391] on div "Update Duration" at bounding box center [689, 386] width 247 height 29
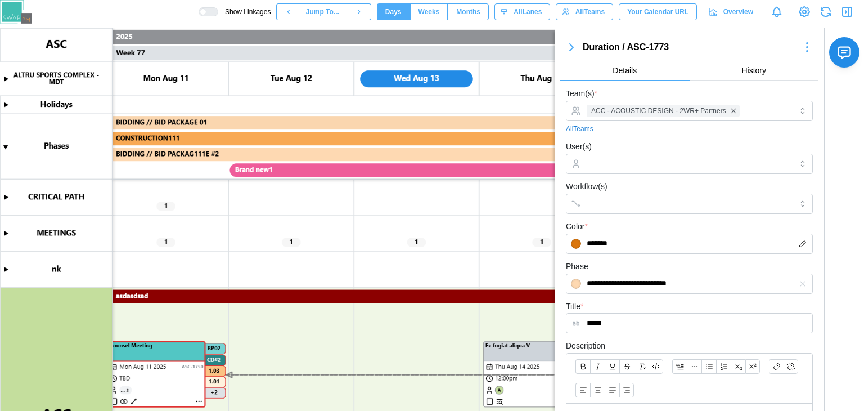
scroll to position [0, 0]
click at [575, 48] on icon "button" at bounding box center [572, 48] width 14 height 14
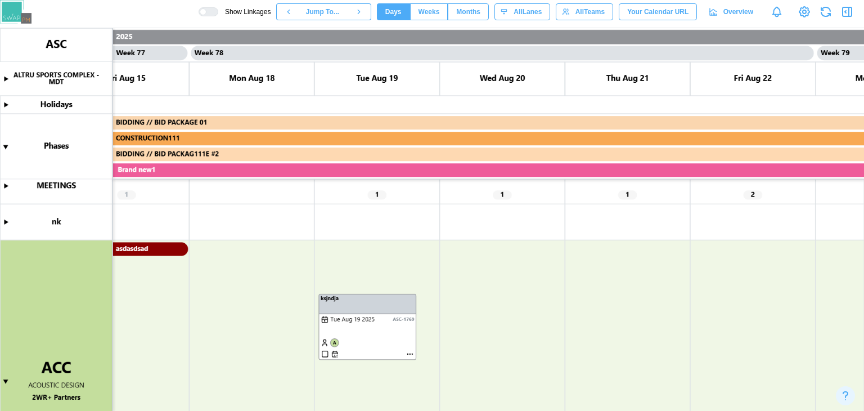
scroll to position [0, 48167]
click at [389, 333] on canvas at bounding box center [432, 219] width 864 height 383
click at [365, 304] on canvas at bounding box center [432, 219] width 864 height 383
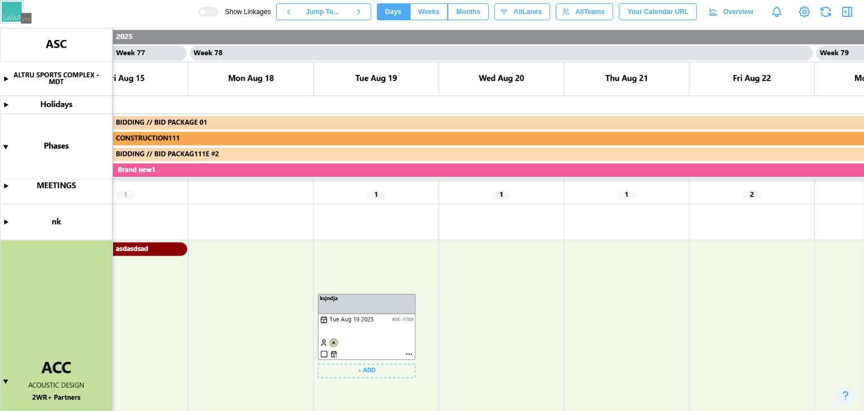
click at [365, 304] on canvas at bounding box center [432, 219] width 864 height 383
click at [407, 352] on canvas at bounding box center [432, 219] width 864 height 383
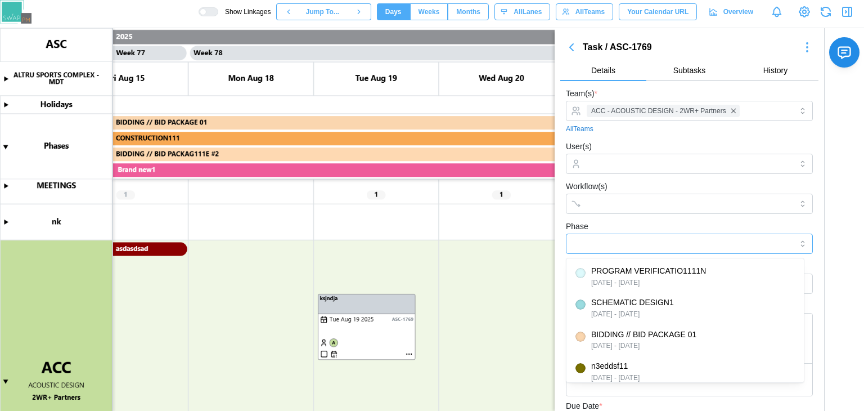
click at [680, 237] on input "Phase" at bounding box center [689, 244] width 247 height 20
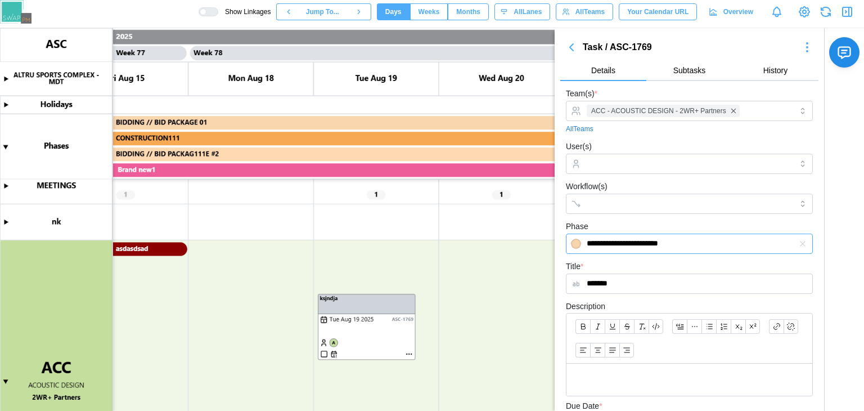
type input "**********"
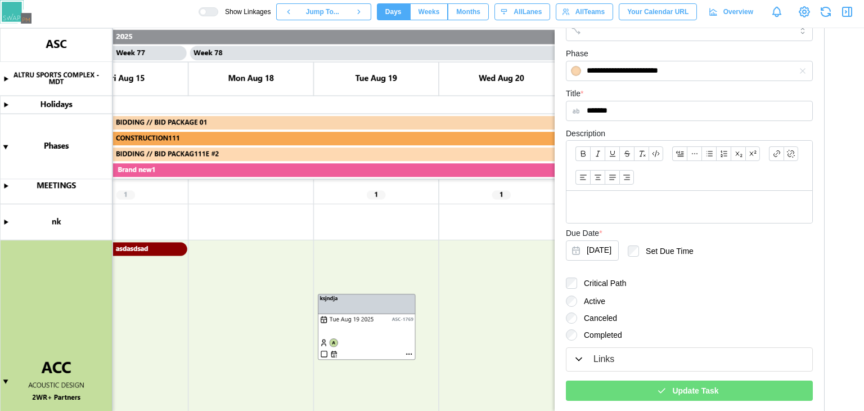
click at [644, 387] on div "Update Task" at bounding box center [687, 390] width 229 height 19
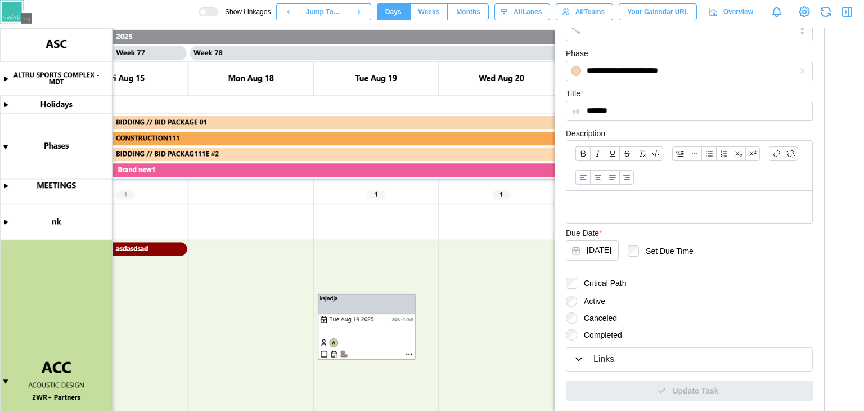
click at [492, 276] on canvas at bounding box center [432, 219] width 864 height 383
click at [342, 354] on canvas at bounding box center [432, 219] width 864 height 383
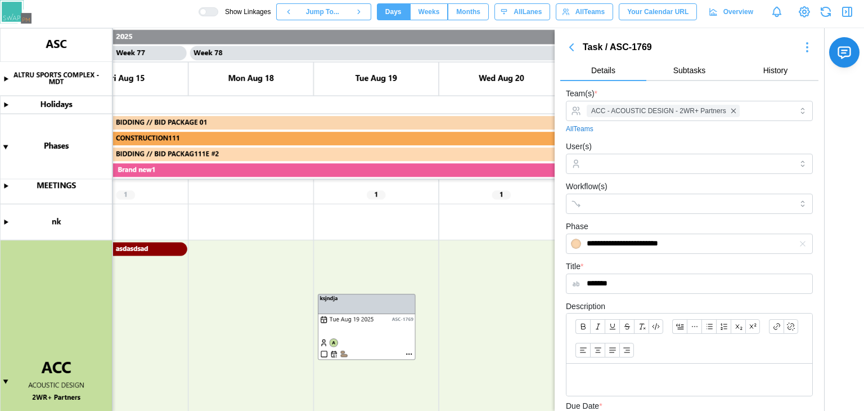
click at [679, 68] on span "Subtasks" at bounding box center [690, 70] width 33 height 8
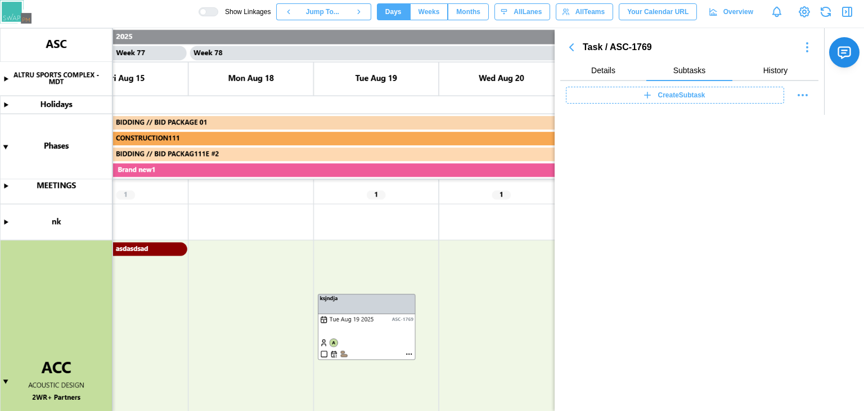
click at [617, 66] on button "Details" at bounding box center [603, 71] width 86 height 20
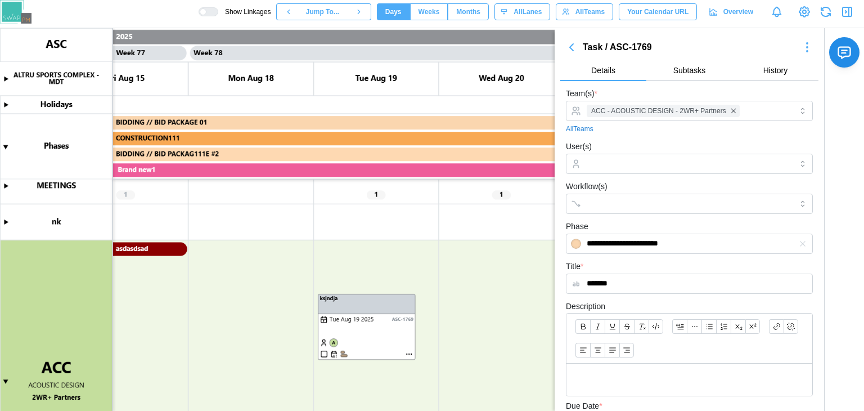
click at [574, 45] on icon "button" at bounding box center [572, 48] width 14 height 14
click at [698, 74] on span "Subtasks" at bounding box center [690, 70] width 33 height 8
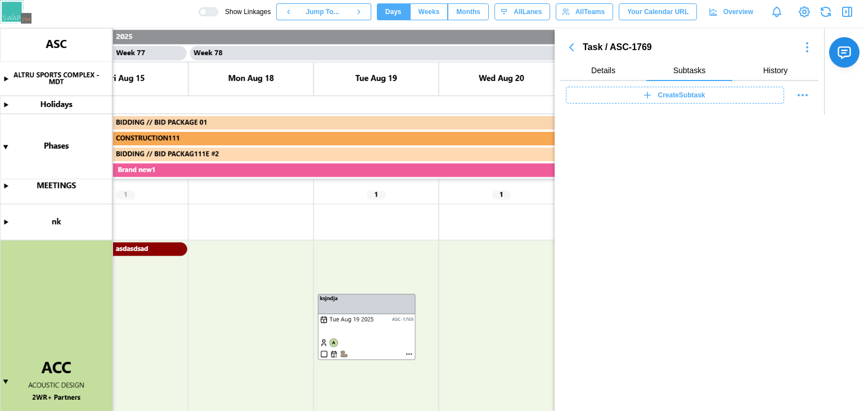
click at [606, 70] on span "Details" at bounding box center [603, 70] width 24 height 8
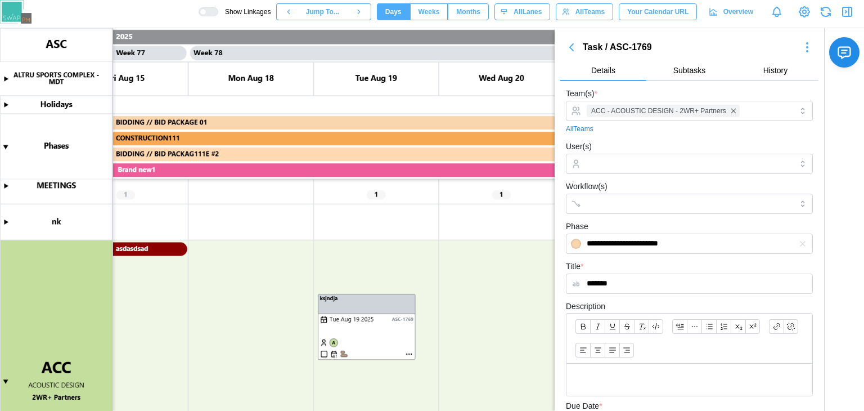
drag, startPoint x: 672, startPoint y: 250, endPoint x: 661, endPoint y: 272, distance: 24.7
click at [661, 272] on div "Title * *******" at bounding box center [689, 276] width 247 height 34
click at [570, 44] on icon "button" at bounding box center [572, 48] width 14 height 14
click at [571, 47] on icon "button" at bounding box center [571, 47] width 3 height 7
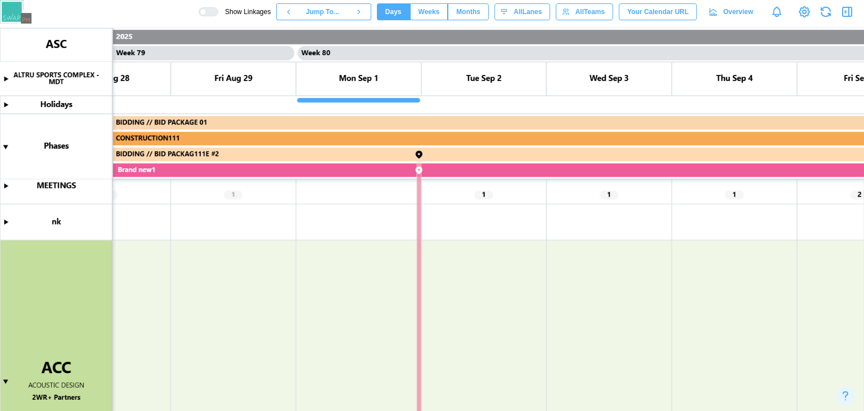
scroll to position [0, 49316]
click at [415, 293] on canvas at bounding box center [432, 219] width 864 height 383
click at [367, 300] on canvas at bounding box center [432, 219] width 864 height 383
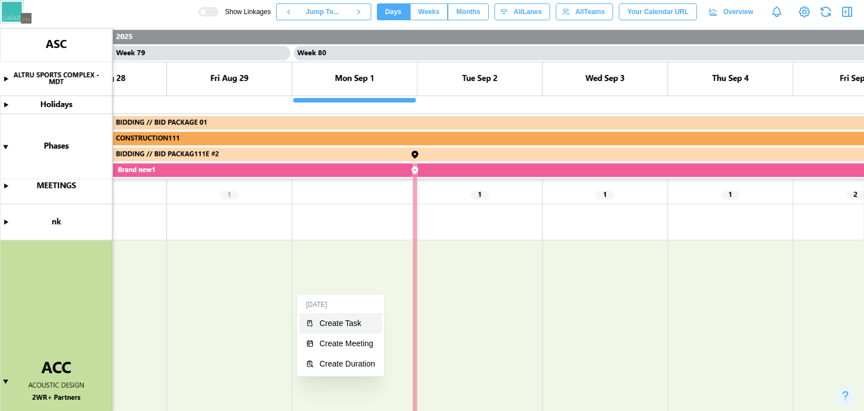
click at [342, 322] on div "Create Task" at bounding box center [348, 323] width 56 height 9
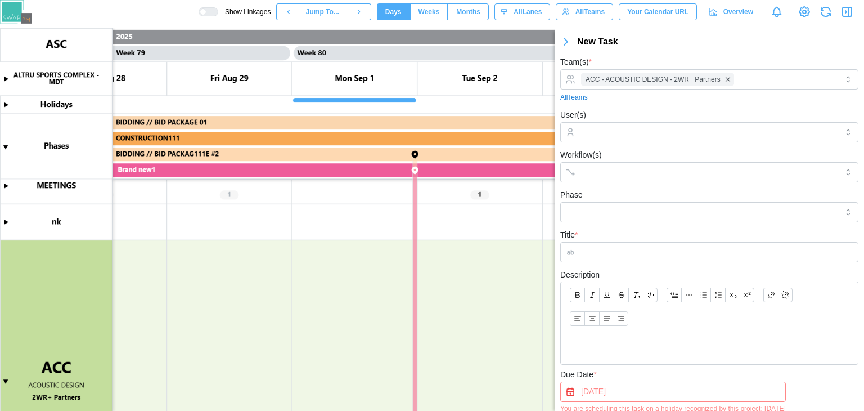
click at [610, 248] on input "Title *" at bounding box center [709, 252] width 298 height 20
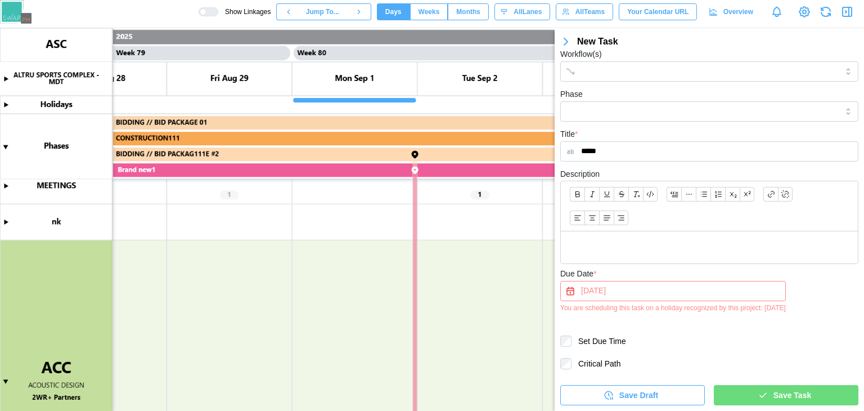
type input "*****"
click at [617, 290] on button "Sep 1, 2025" at bounding box center [673, 291] width 226 height 20
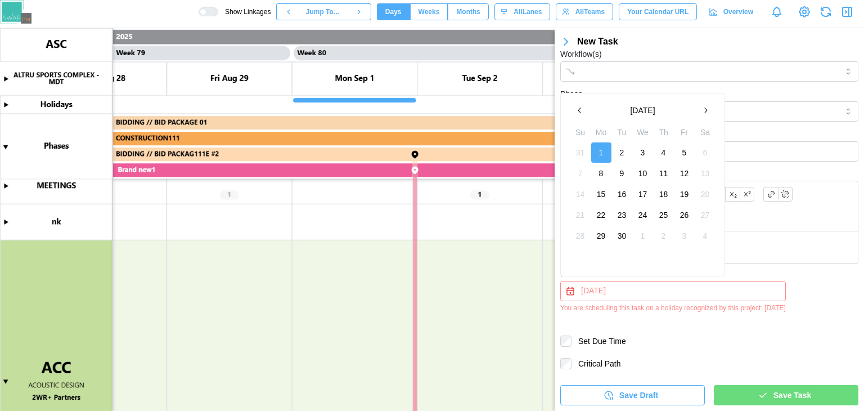
click at [670, 333] on div "Due Date * Sep 1, 2025 You are scheduling this task on a holiday recognized by …" at bounding box center [709, 307] width 298 height 80
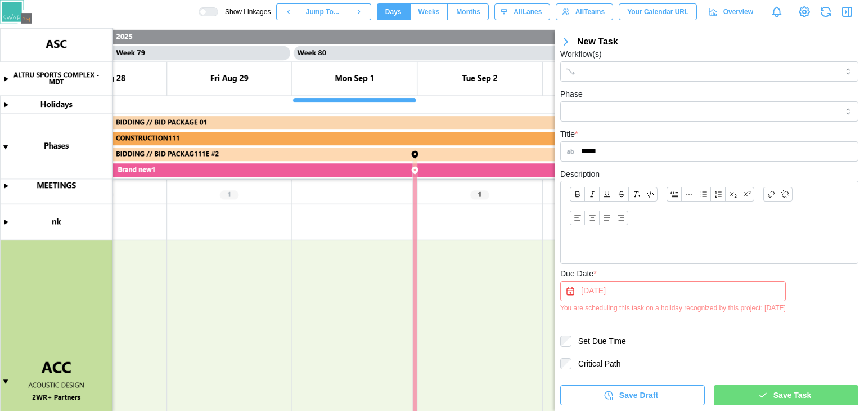
click at [736, 392] on div "Save Task" at bounding box center [784, 394] width 127 height 19
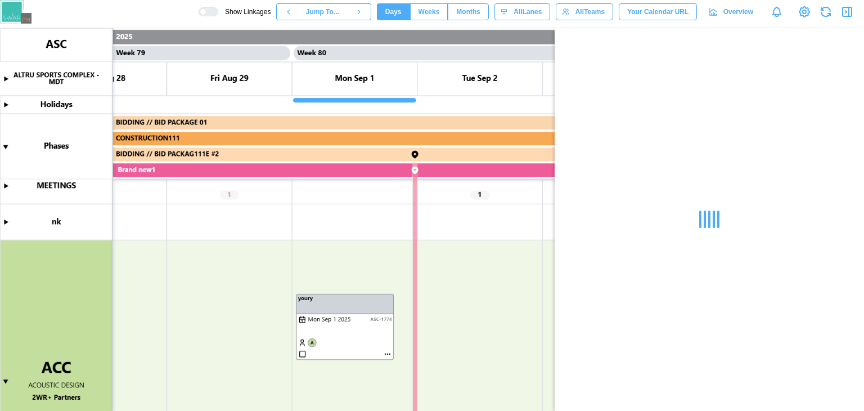
scroll to position [0, 0]
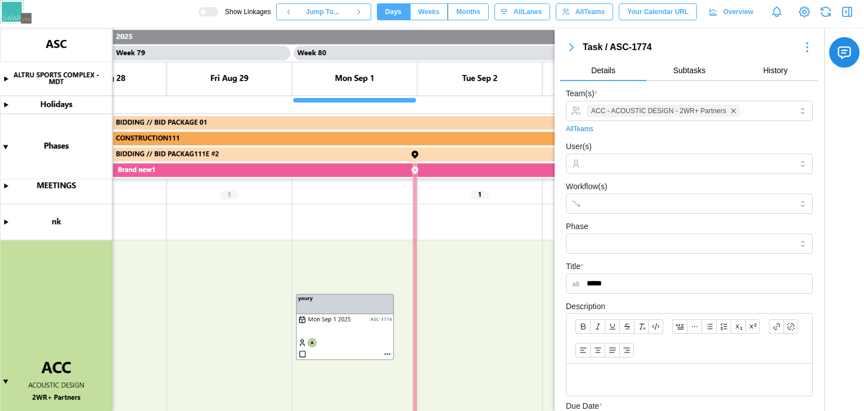
click at [564, 47] on button "button" at bounding box center [571, 47] width 23 height 16
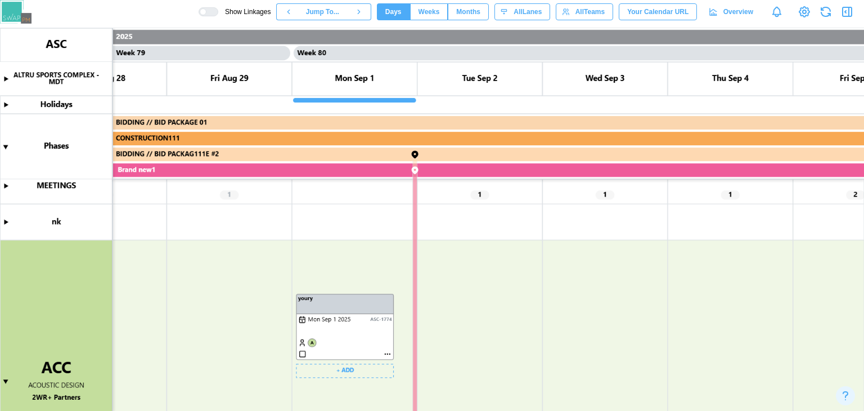
click at [386, 353] on canvas at bounding box center [432, 219] width 864 height 383
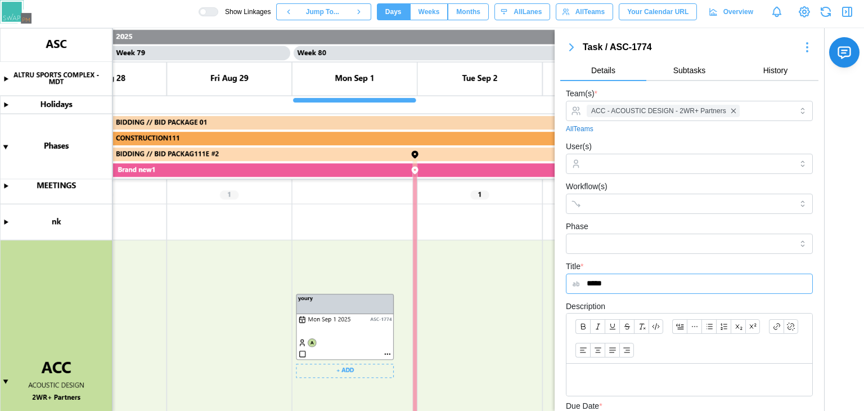
click at [388, 355] on canvas at bounding box center [432, 219] width 864 height 383
click at [669, 79] on button "Subtasks" at bounding box center [690, 71] width 86 height 20
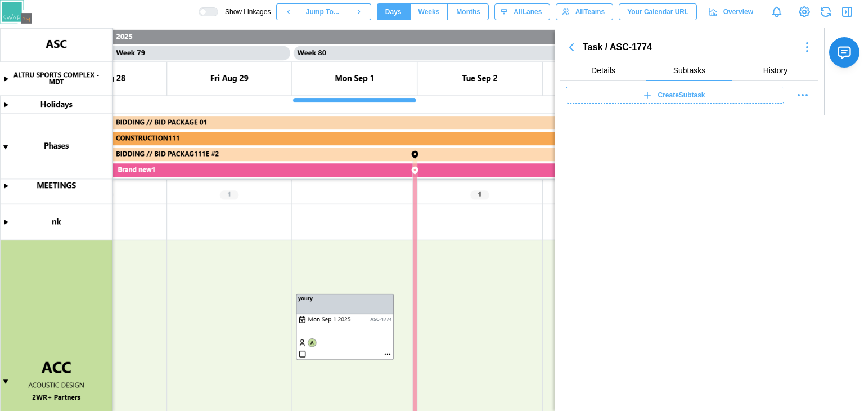
click at [617, 77] on button "Details" at bounding box center [603, 71] width 86 height 20
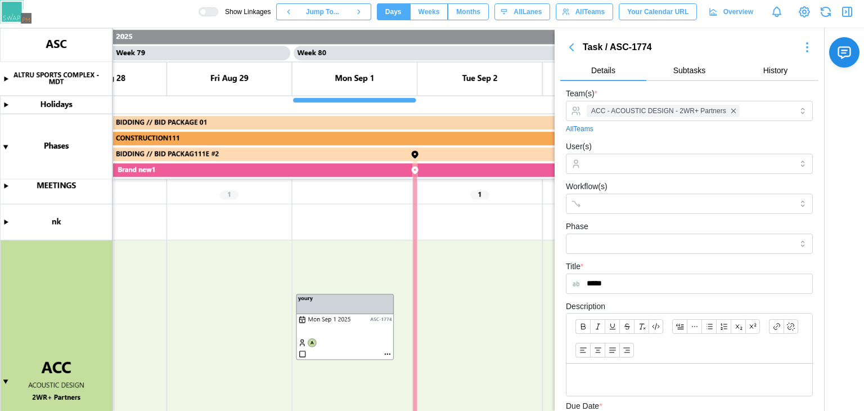
click at [573, 52] on icon "button" at bounding box center [572, 48] width 14 height 14
click at [574, 48] on icon "button" at bounding box center [572, 48] width 14 height 14
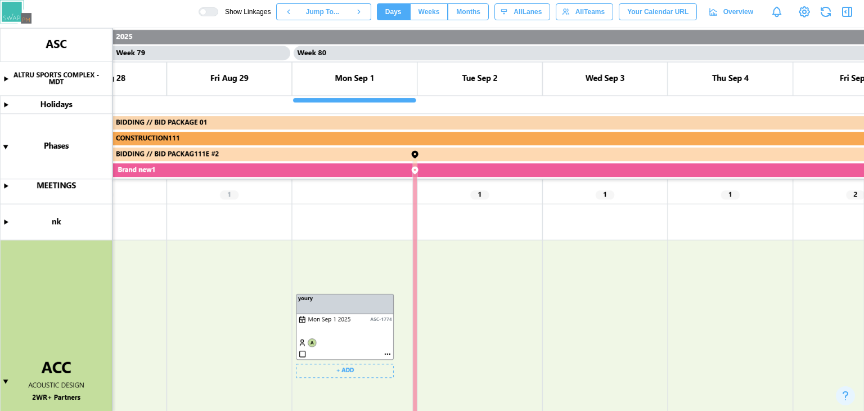
click at [387, 356] on canvas at bounding box center [432, 219] width 864 height 383
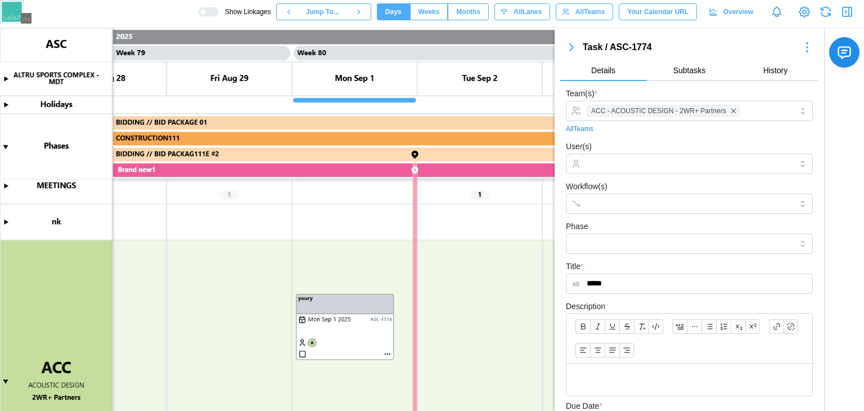
click at [697, 73] on span "Subtasks" at bounding box center [690, 70] width 33 height 8
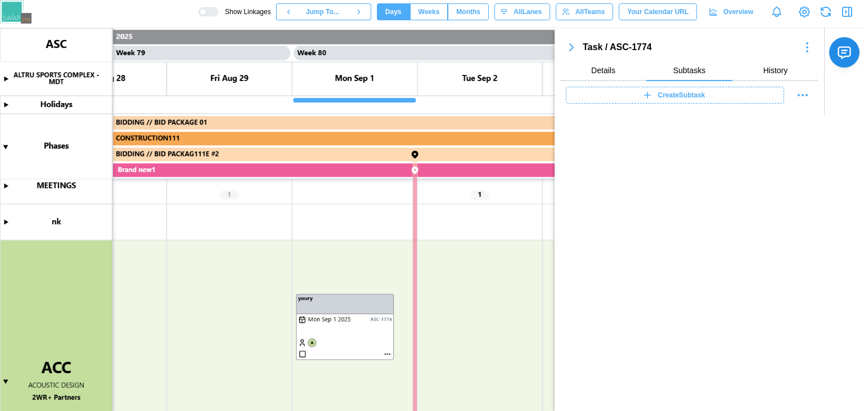
click at [603, 71] on span "Details" at bounding box center [603, 70] width 24 height 8
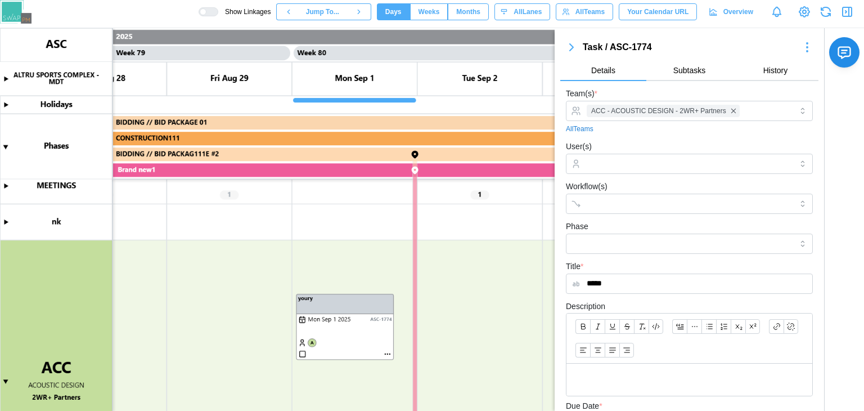
scroll to position [213, 0]
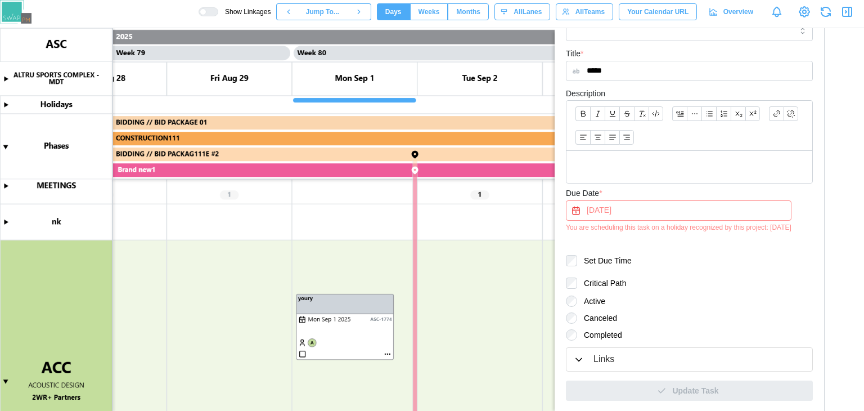
click at [669, 304] on div "Active" at bounding box center [689, 300] width 247 height 11
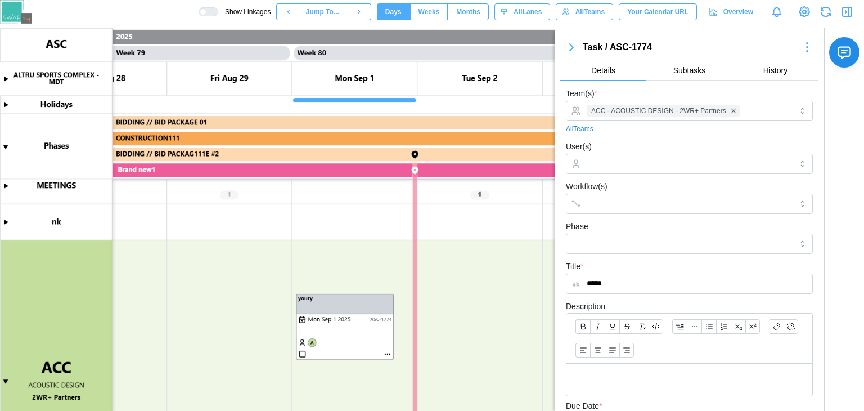
click at [571, 50] on icon "button" at bounding box center [571, 47] width 3 height 7
